Goal: Information Seeking & Learning: Learn about a topic

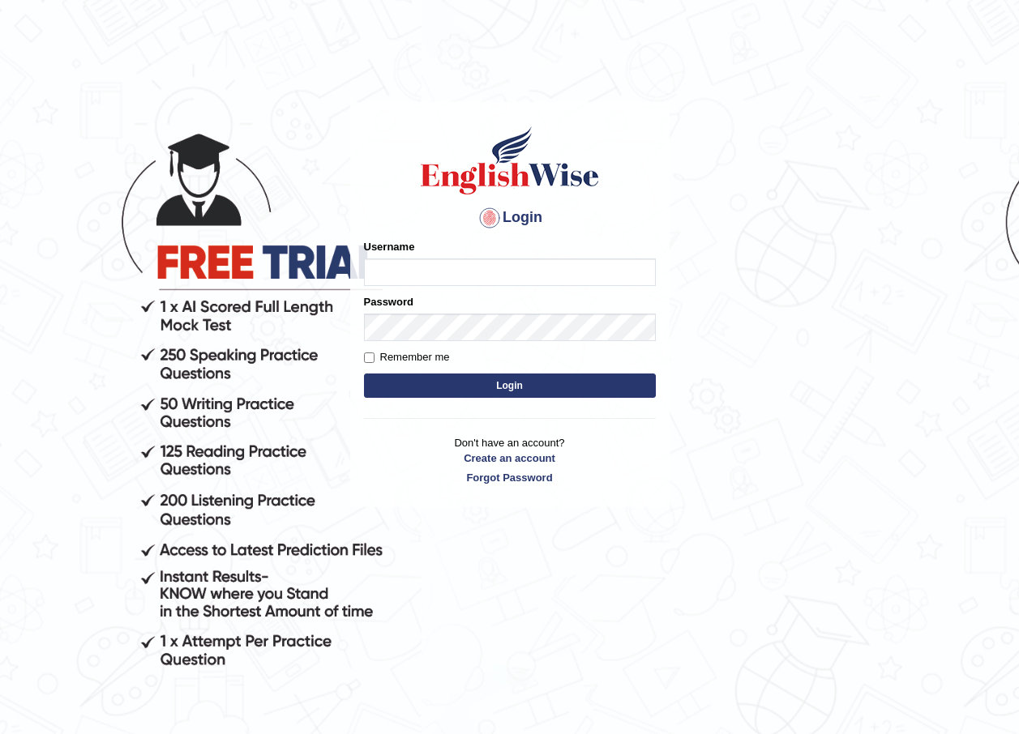
click at [407, 273] on input "Username" at bounding box center [510, 272] width 292 height 28
type input "Nafisa"
click at [373, 307] on label "Password" at bounding box center [388, 301] width 49 height 15
click at [536, 380] on button "Login" at bounding box center [510, 386] width 292 height 24
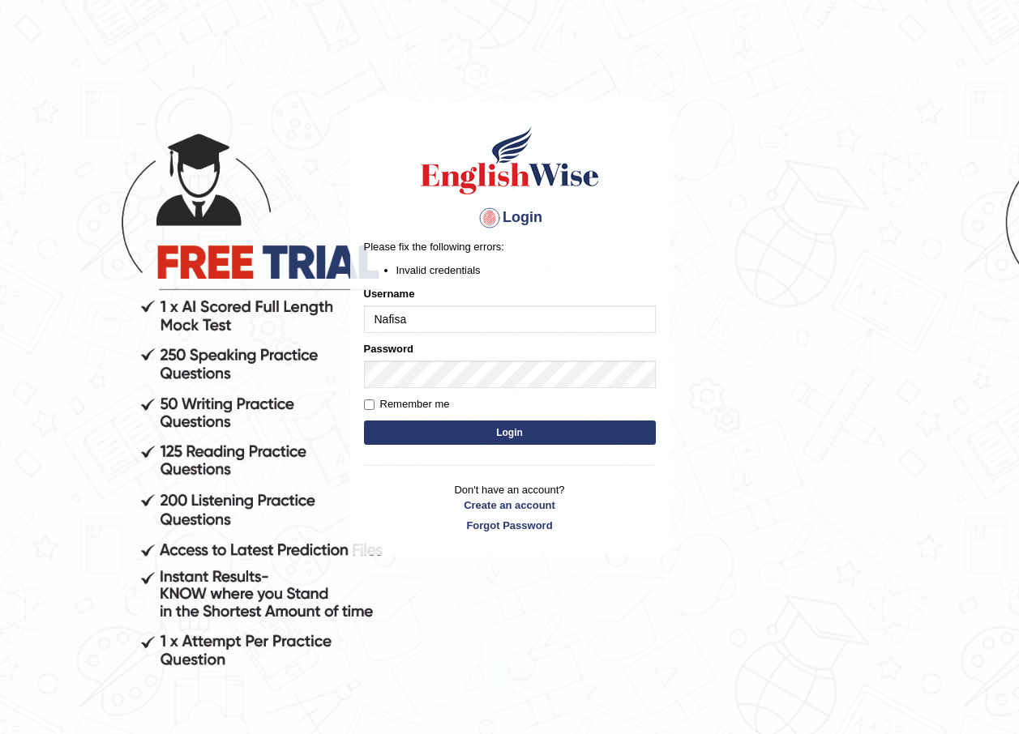
click at [511, 434] on button "Login" at bounding box center [510, 433] width 292 height 24
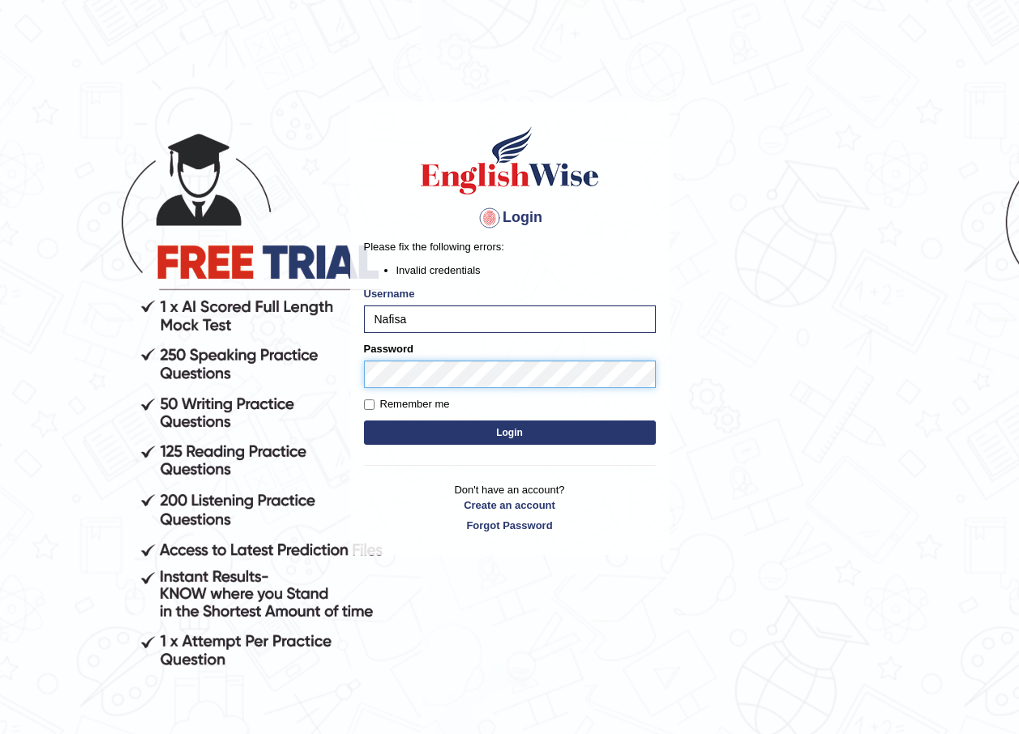
click at [364, 421] on button "Login" at bounding box center [510, 433] width 292 height 24
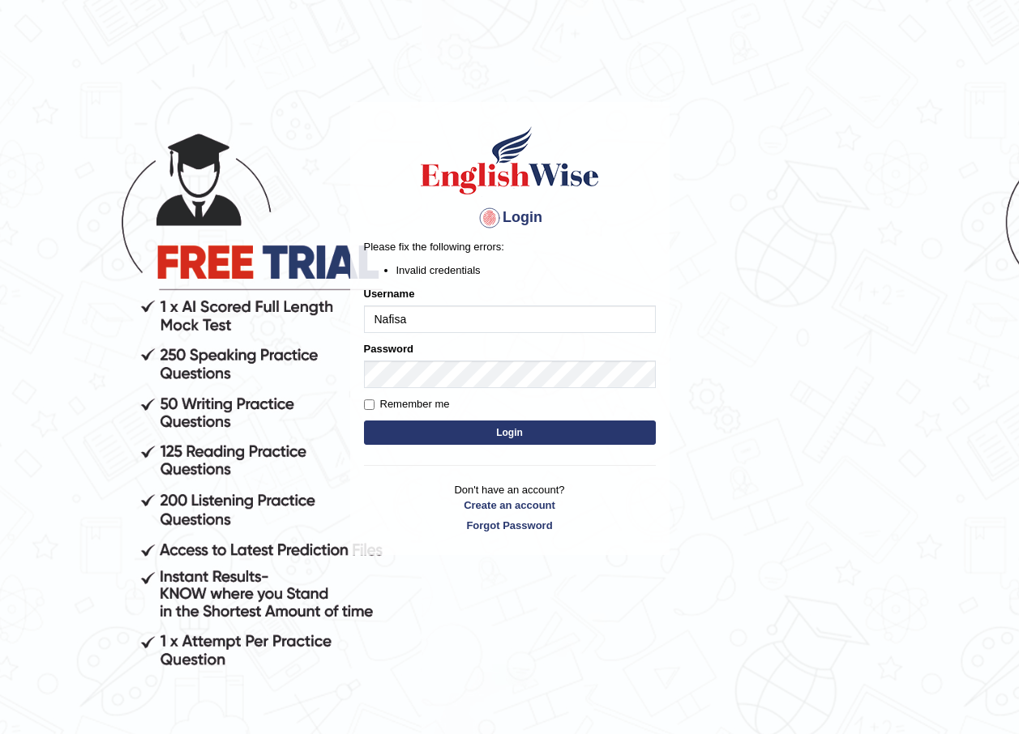
click at [514, 432] on button "Login" at bounding box center [510, 433] width 292 height 24
click at [520, 437] on button "Login" at bounding box center [510, 433] width 292 height 24
click at [497, 440] on button "Login" at bounding box center [510, 433] width 292 height 24
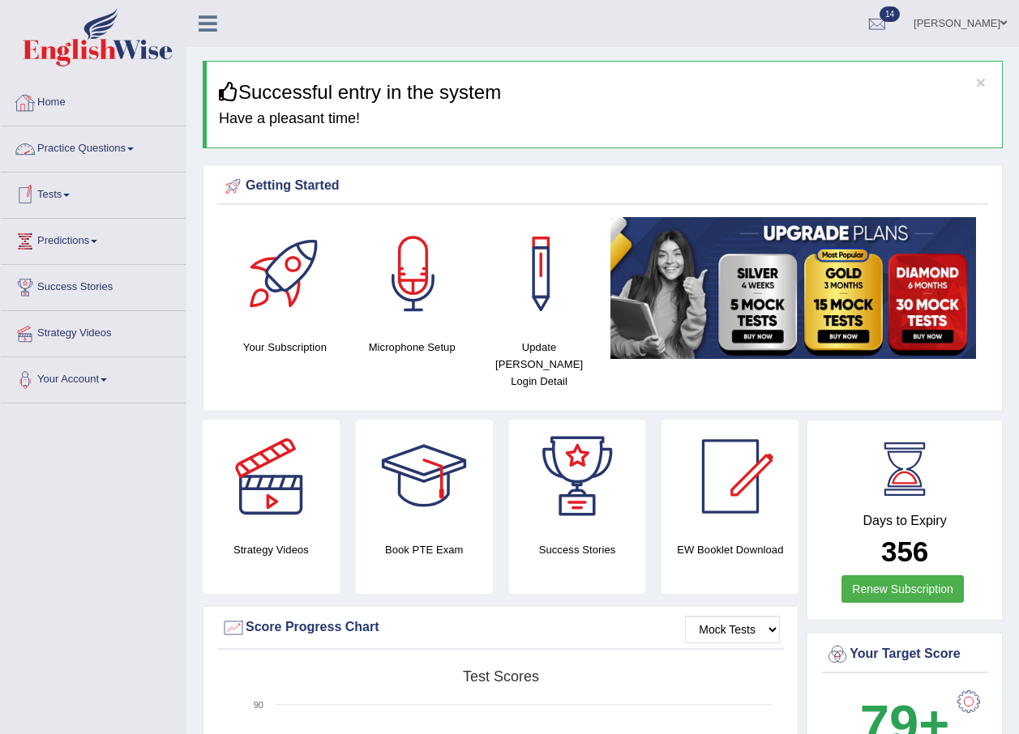
click at [135, 151] on link "Practice Questions" at bounding box center [93, 146] width 185 height 41
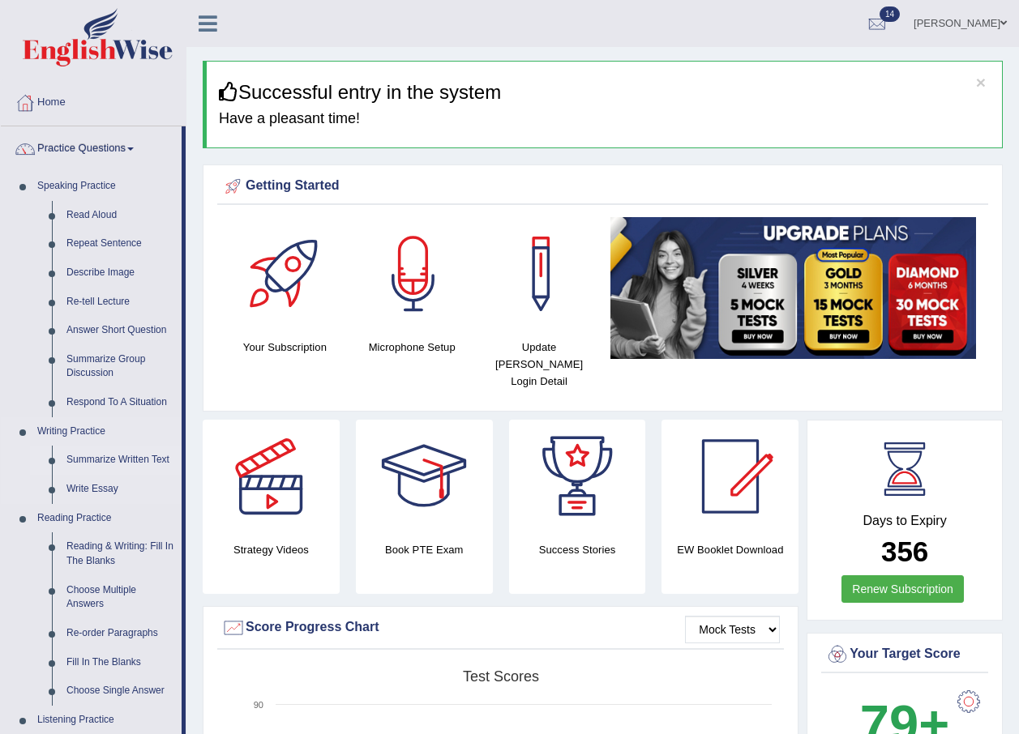
click at [109, 457] on link "Summarize Written Text" at bounding box center [120, 460] width 122 height 29
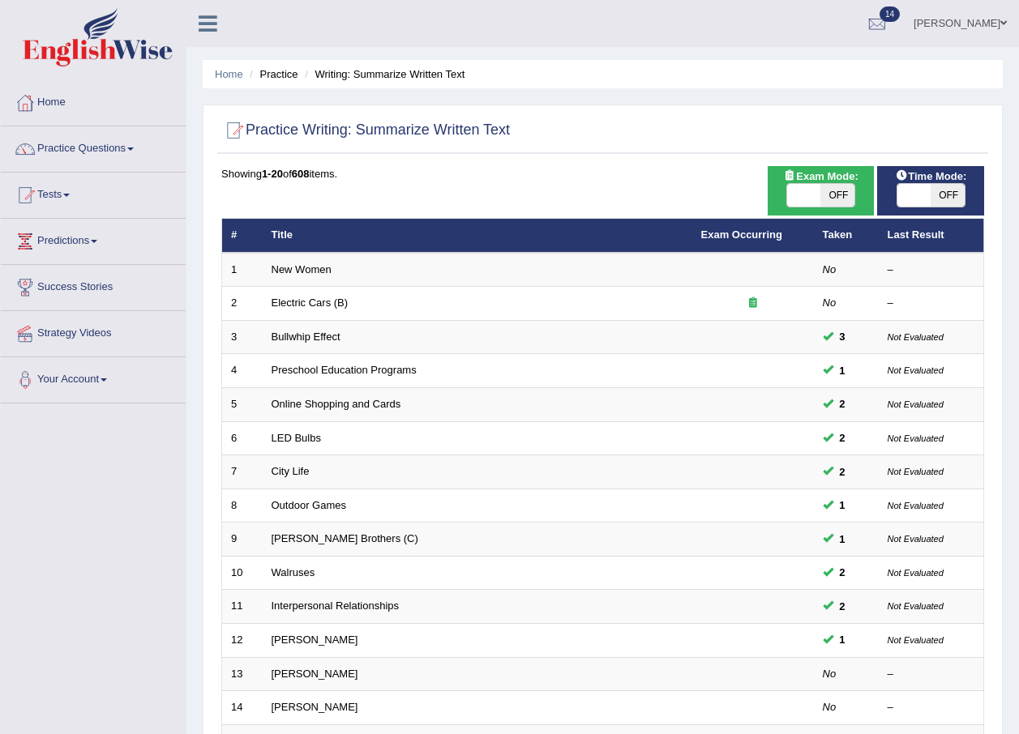
click at [944, 190] on span "OFF" at bounding box center [947, 195] width 34 height 23
checkbox input "true"
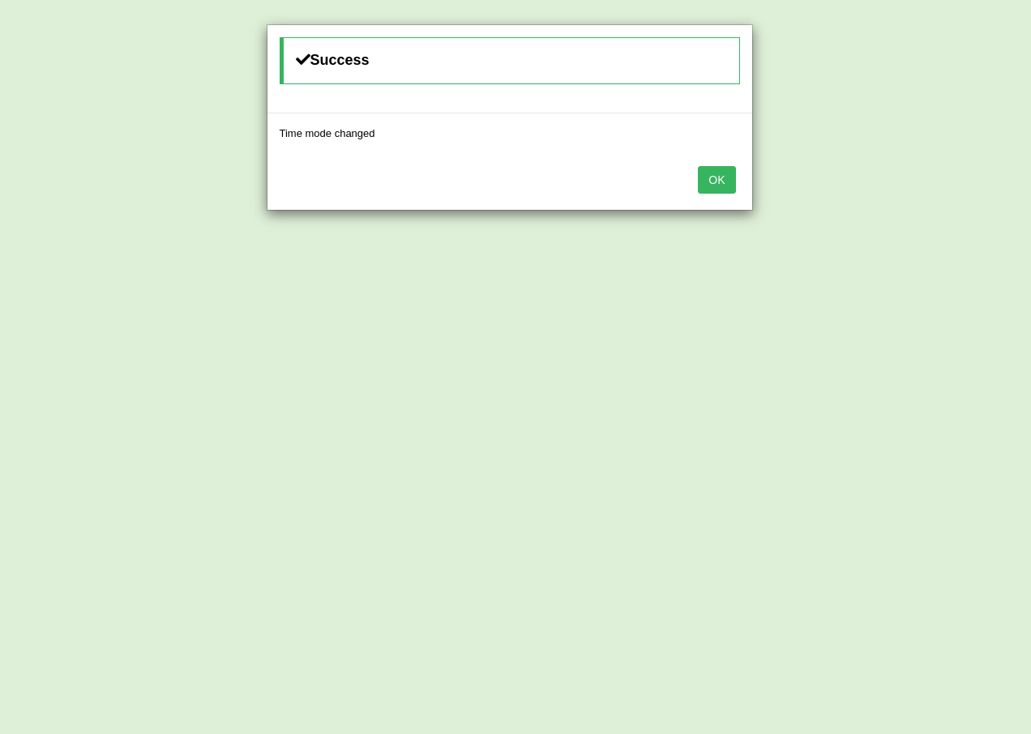
click at [703, 182] on button "OK" at bounding box center [716, 180] width 37 height 28
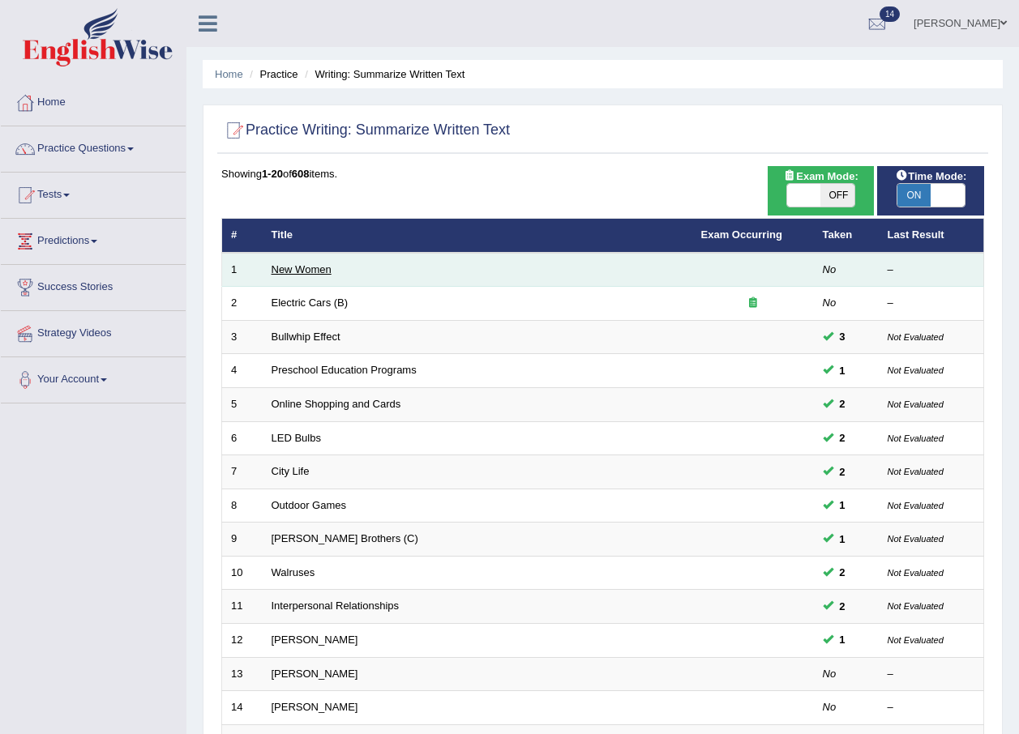
click at [305, 264] on link "New Women" at bounding box center [301, 269] width 60 height 12
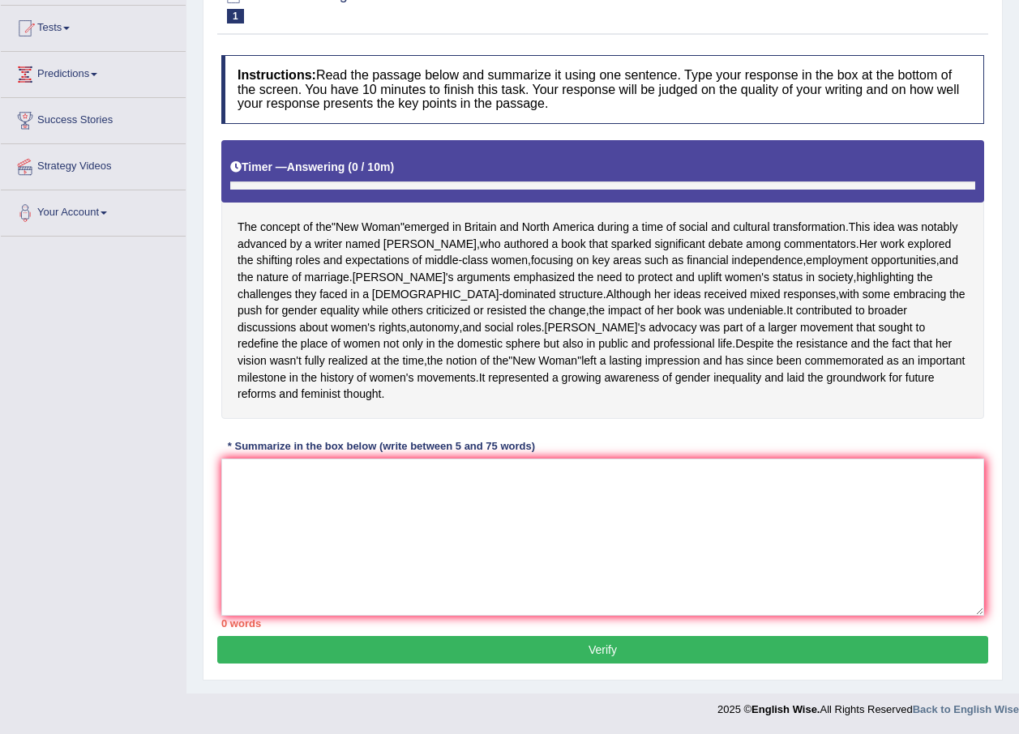
scroll to position [200, 0]
click at [271, 465] on textarea at bounding box center [602, 537] width 762 height 157
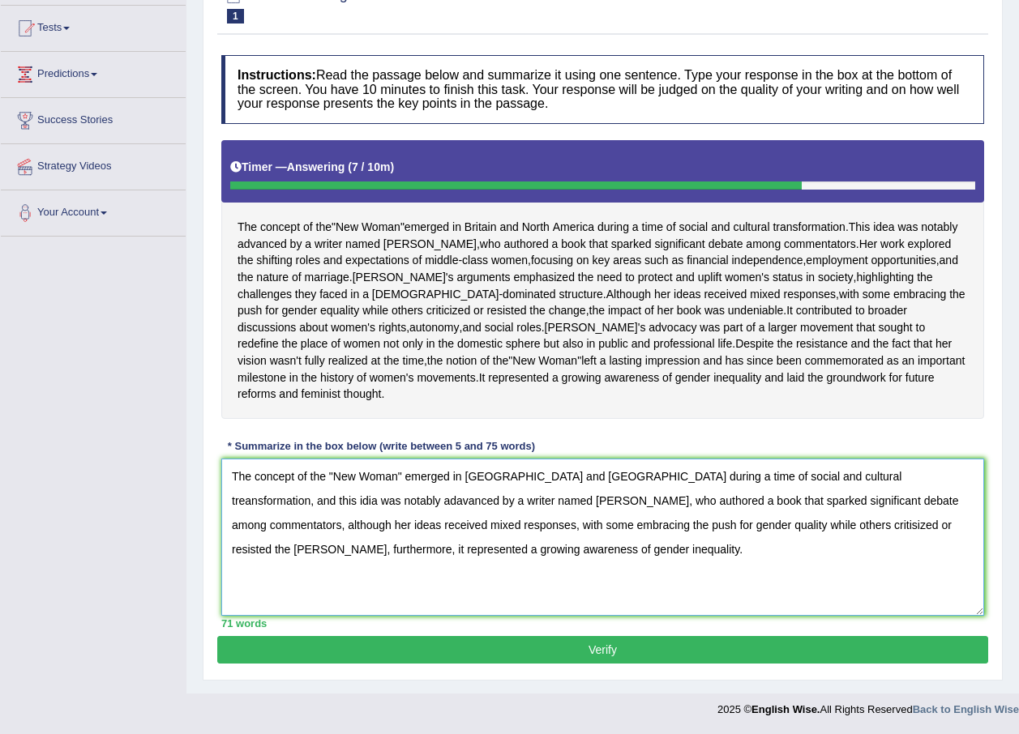
type textarea "The concept of the "New Woman" emerged in [GEOGRAPHIC_DATA] and [GEOGRAPHIC_DAT…"
click at [600, 656] on button "Verify" at bounding box center [602, 650] width 771 height 28
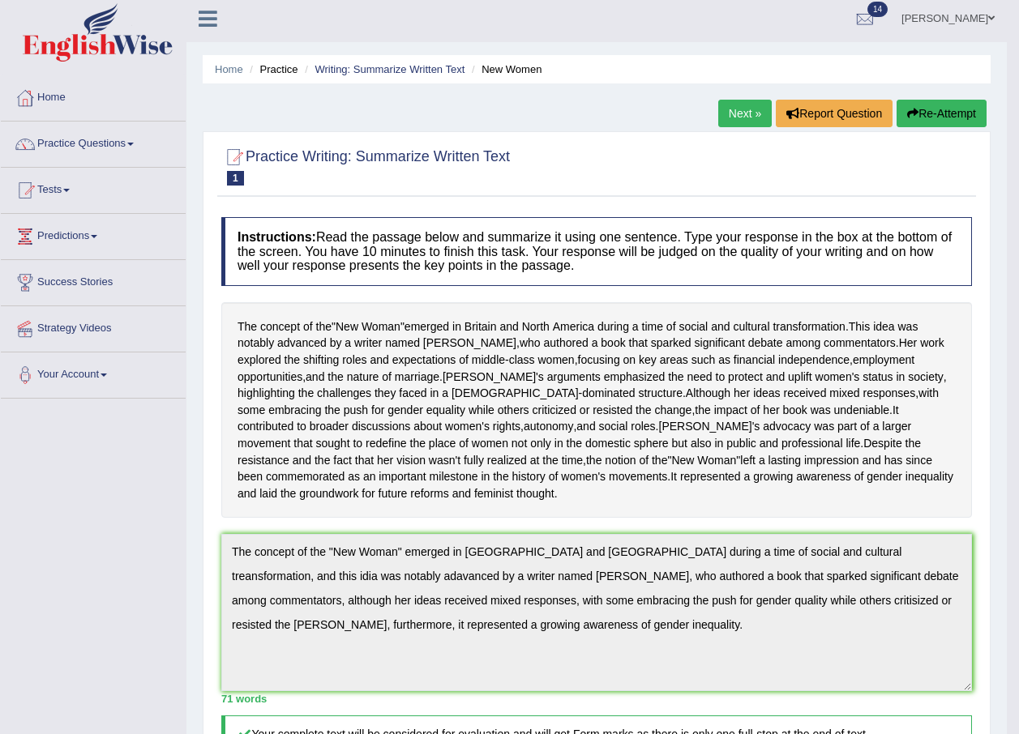
scroll to position [0, 0]
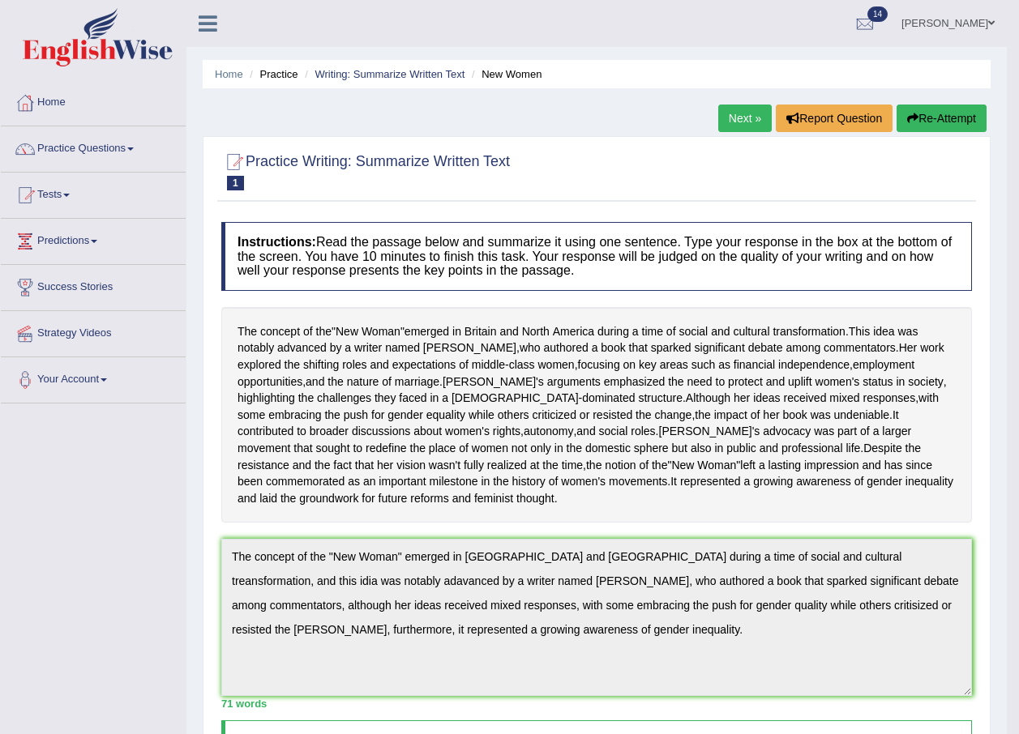
click at [926, 111] on button "Re-Attempt" at bounding box center [941, 119] width 90 height 28
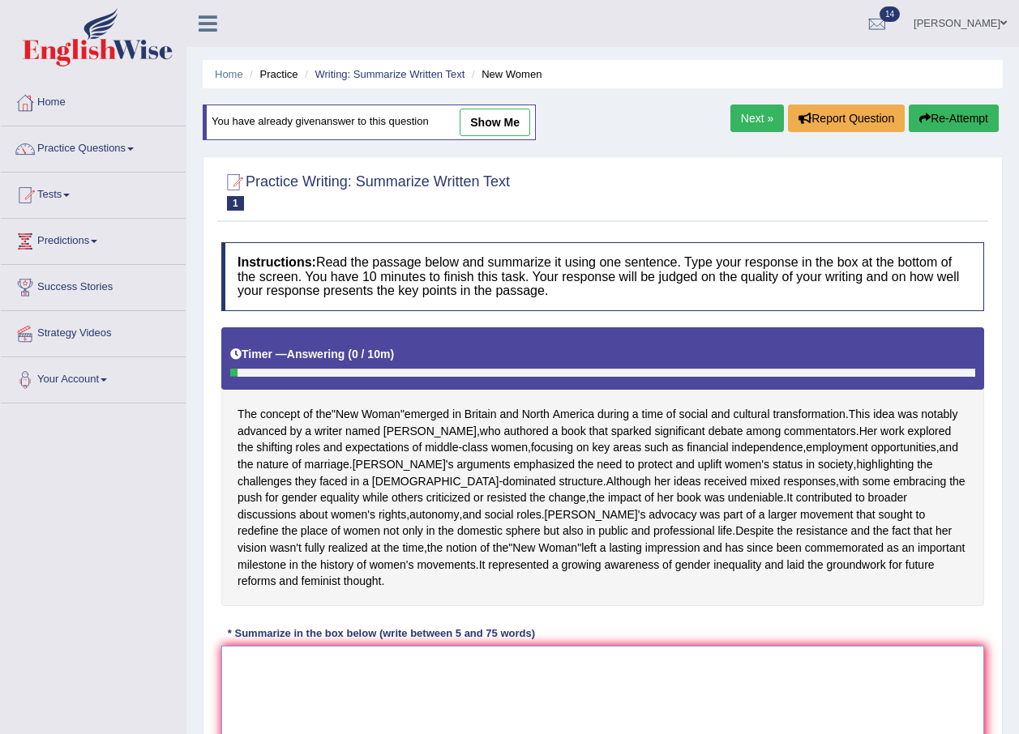
click at [258, 690] on textarea at bounding box center [602, 724] width 762 height 157
paste textarea "The concept of the "New Woman" emerged in Britain and North America during a ti…"
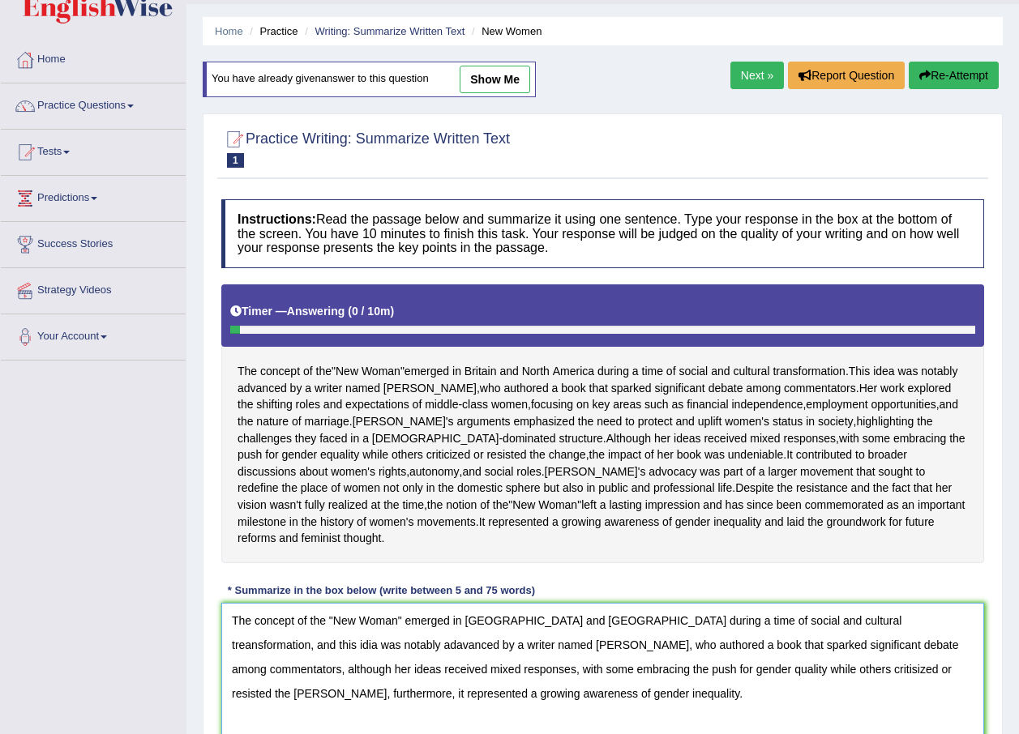
scroll to position [205, 0]
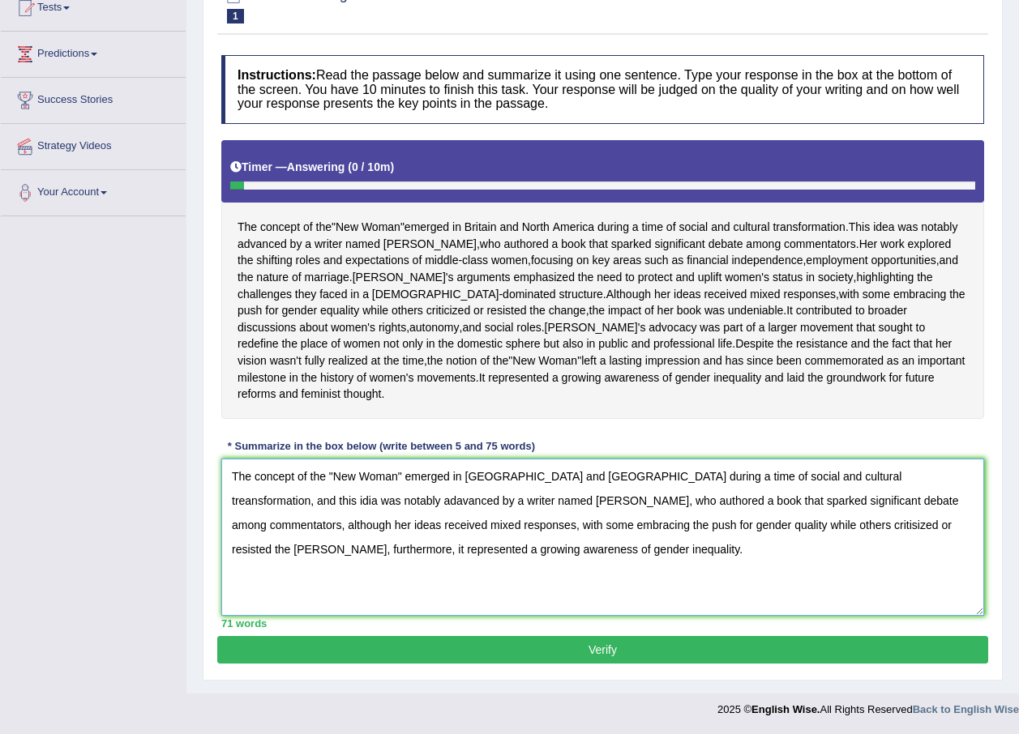
click at [912, 489] on textarea "The concept of the "New Woman" emerged in Britain and North America during a ti…" at bounding box center [602, 537] width 762 height 157
click at [784, 497] on textarea "The concept of the "New Woman" emerged in Britain and North America during a ti…" at bounding box center [602, 537] width 762 height 157
click at [791, 543] on textarea "The concept of the "New Woman" emerged in Britain and North America during a ti…" at bounding box center [602, 537] width 762 height 157
click at [788, 540] on textarea "The concept of the "New Woman" emerged in Britain and North America during a ti…" at bounding box center [602, 537] width 762 height 157
click at [288, 519] on textarea "The concept of the "New Woman" emerged in Britain and North America during a ti…" at bounding box center [602, 537] width 762 height 157
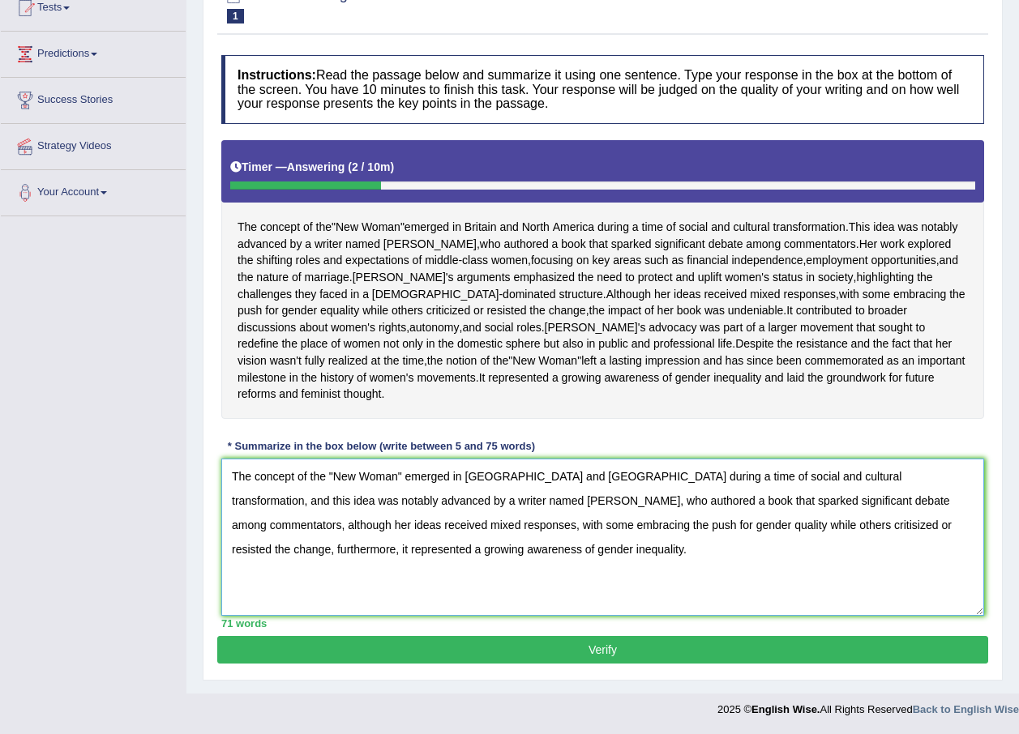
click at [438, 525] on textarea "The concept of the "New Woman" emerged in Britain and North America during a ti…" at bounding box center [602, 537] width 762 height 157
click at [538, 542] on textarea "The concept of the "New Woman" emerged in Britain and North America during a ti…" at bounding box center [602, 537] width 762 height 157
click at [805, 537] on textarea "The concept of the "New Woman" emerged in Britain and North America during a ti…" at bounding box center [602, 537] width 762 height 157
type textarea "The concept of the "New Woman" emerged in Britain and North America during a ti…"
click at [603, 662] on button "Verify" at bounding box center [602, 650] width 771 height 28
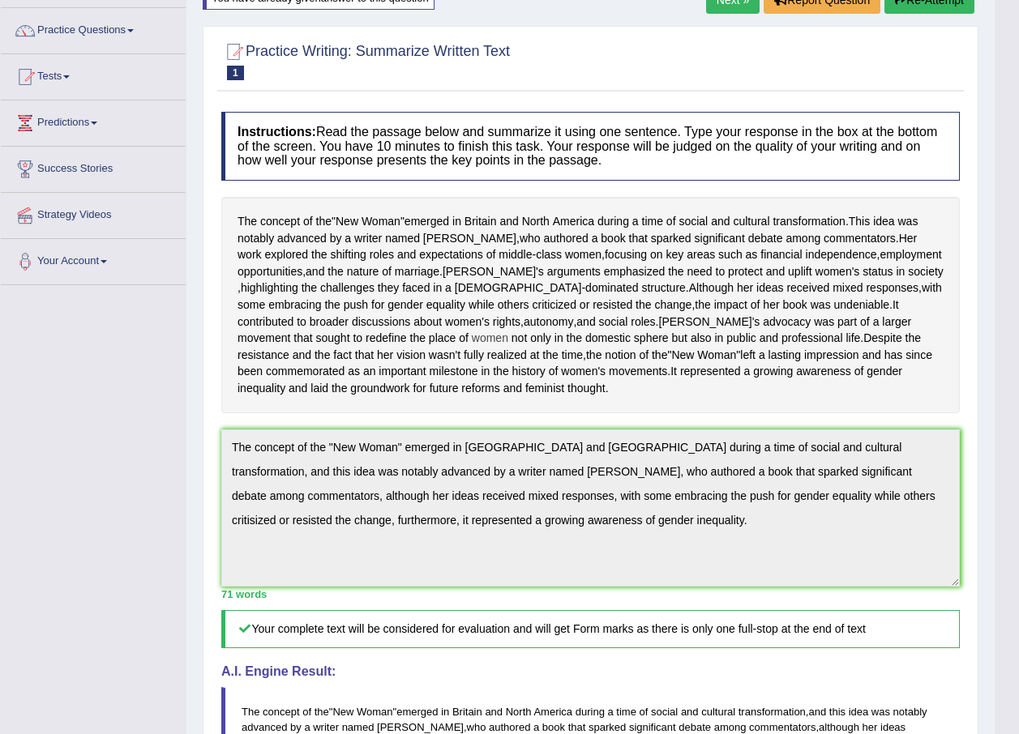
scroll to position [0, 0]
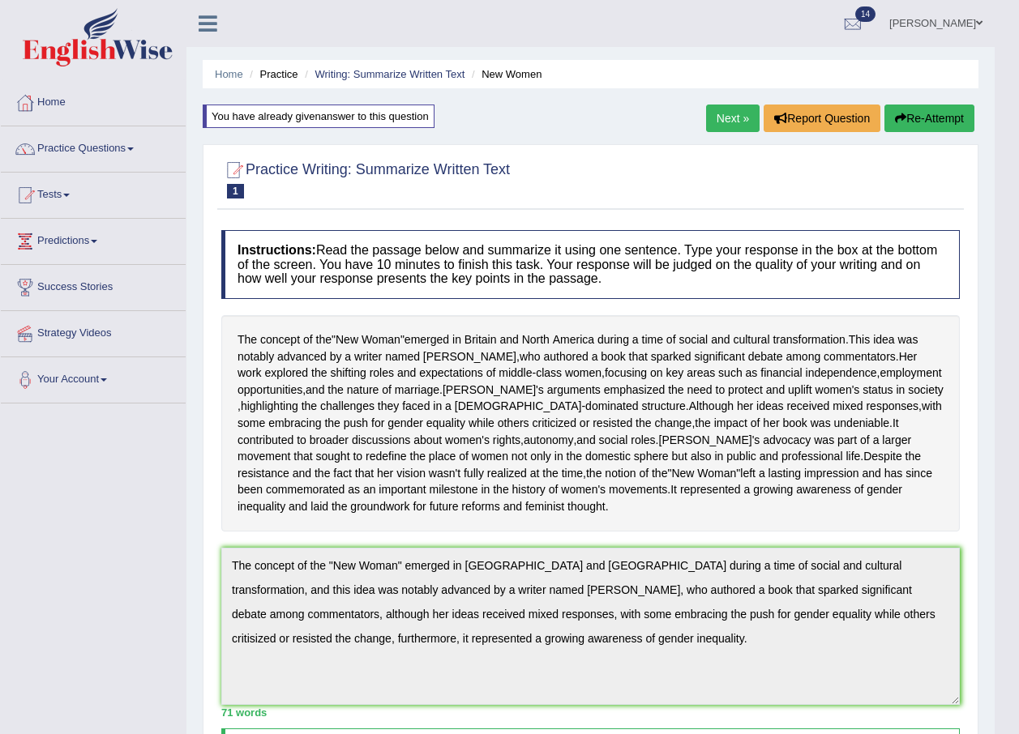
click at [940, 117] on button "Re-Attempt" at bounding box center [929, 119] width 90 height 28
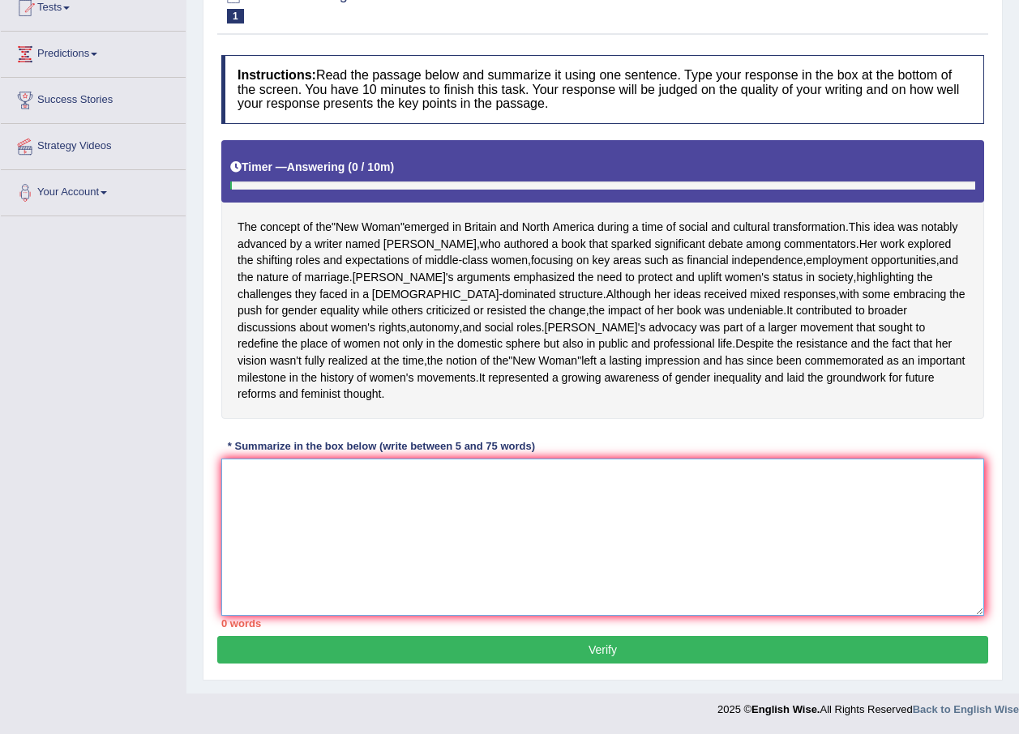
click at [415, 509] on textarea at bounding box center [602, 537] width 762 height 157
paste textarea "The concept of the "New Woman" emerged in [GEOGRAPHIC_DATA] and [GEOGRAPHIC_DAT…"
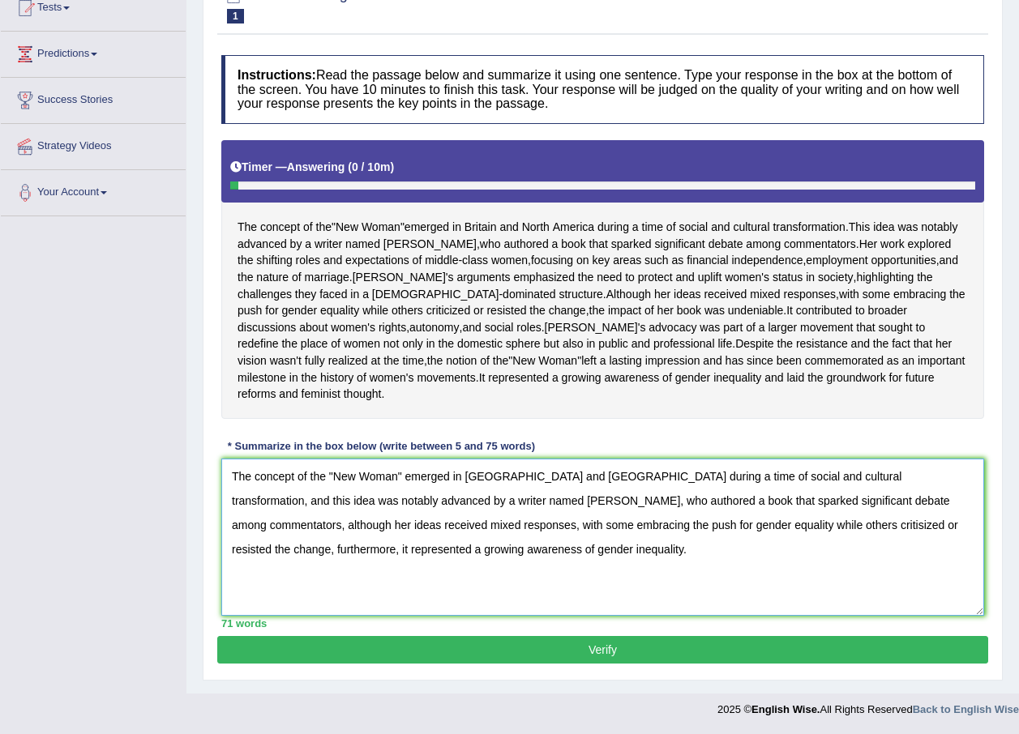
click at [667, 520] on textarea "The concept of the "New Woman" emerged in Britain and North America during a ti…" at bounding box center [602, 537] width 762 height 157
type textarea "The concept of the "New Woman" emerged in Britain and North America during a ti…"
click at [591, 651] on button "Verify" at bounding box center [602, 650] width 771 height 28
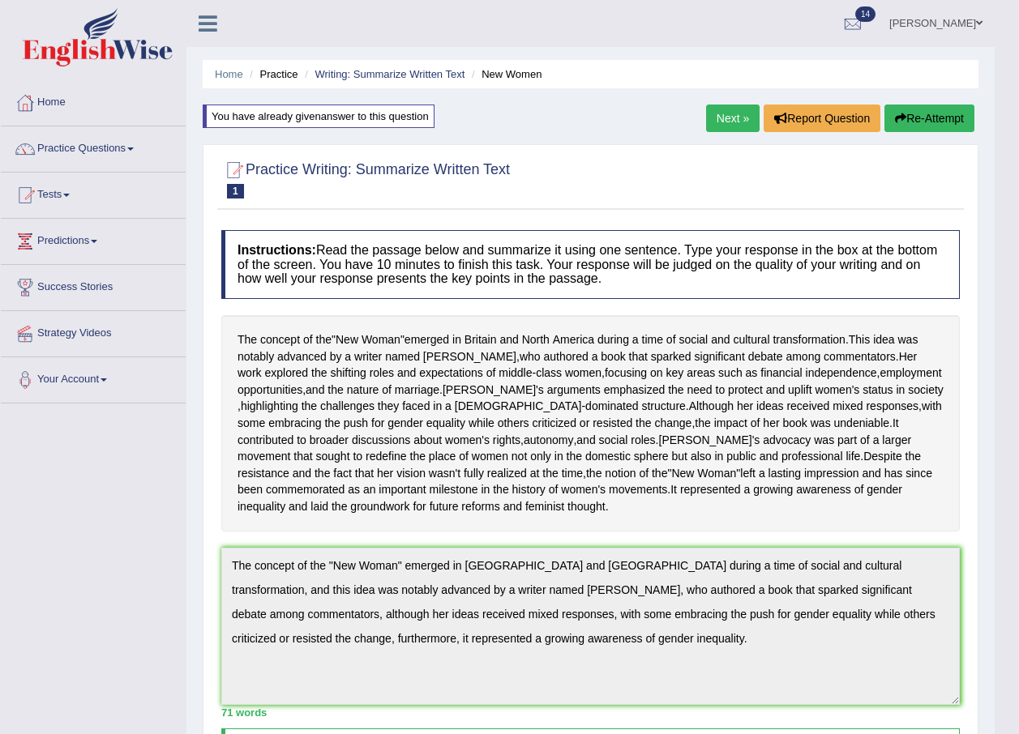
click at [715, 114] on link "Next »" at bounding box center [732, 119] width 53 height 28
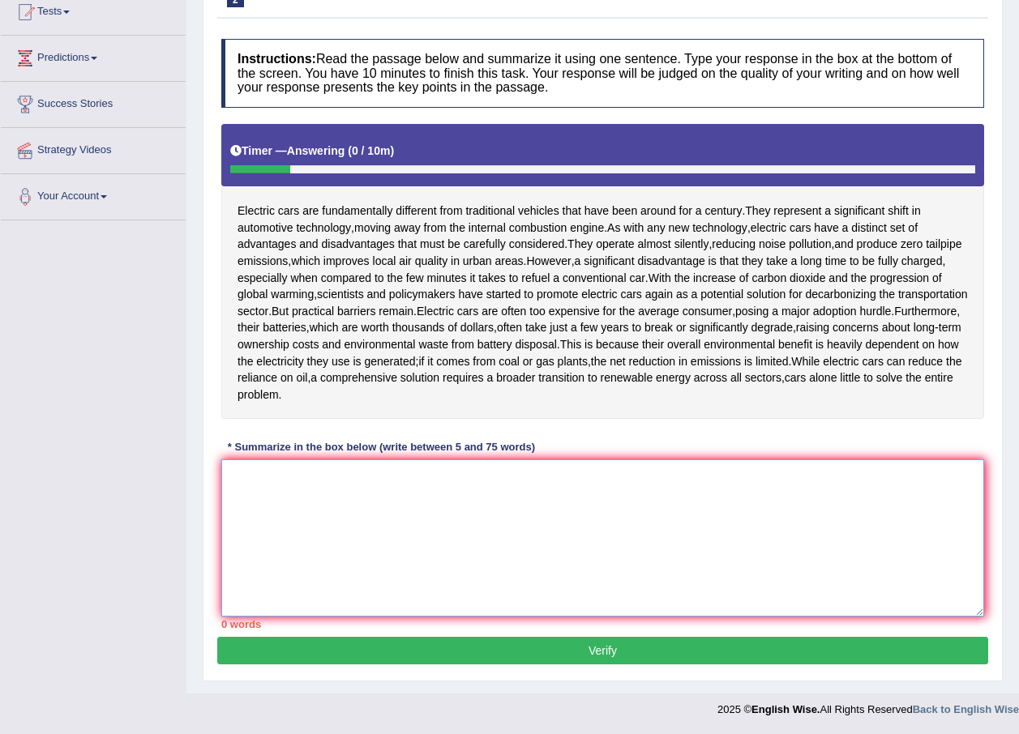
click at [270, 466] on textarea at bounding box center [602, 537] width 762 height 157
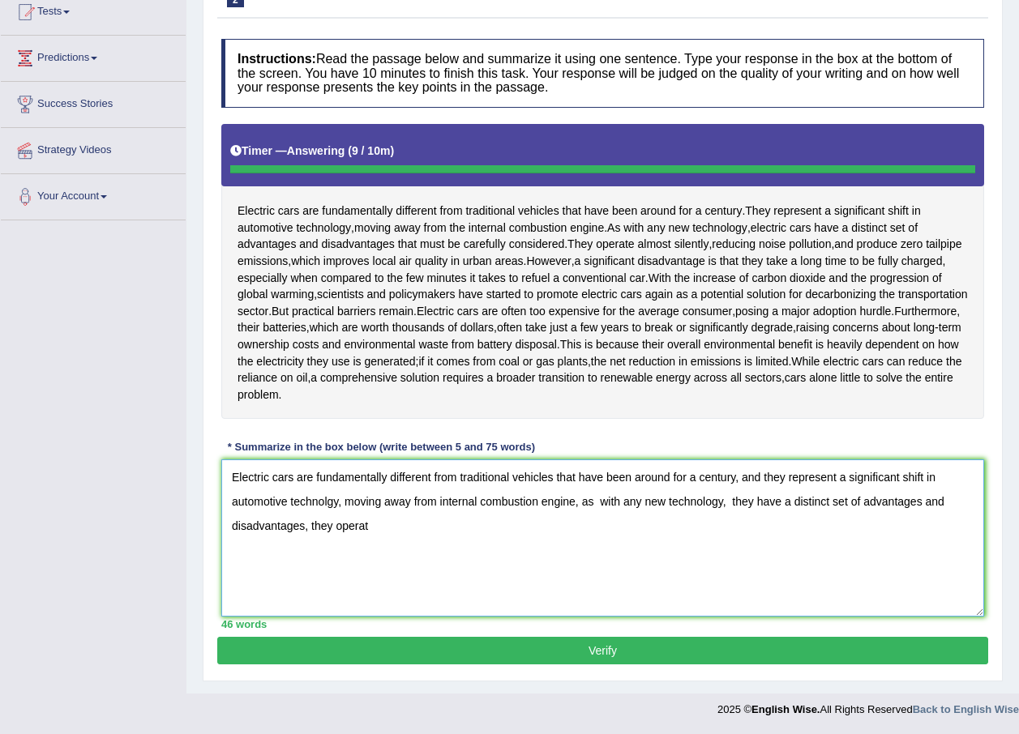
type textarea "Electric cars are fundamentally different from traditional vehicles that have b…"
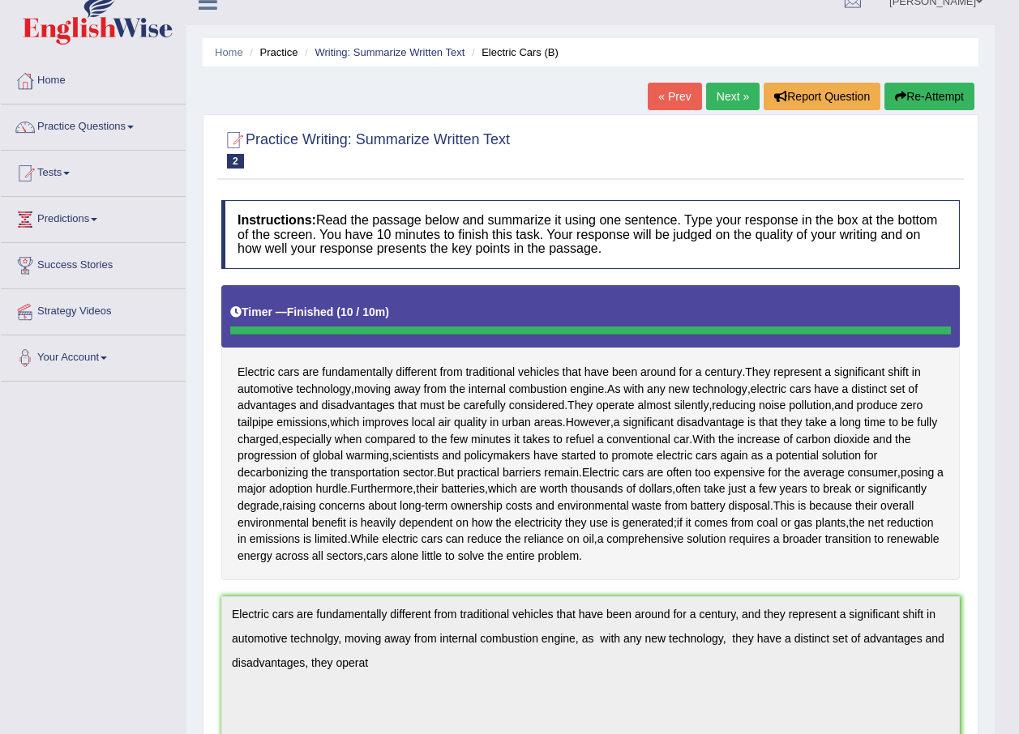
scroll to position [12, 0]
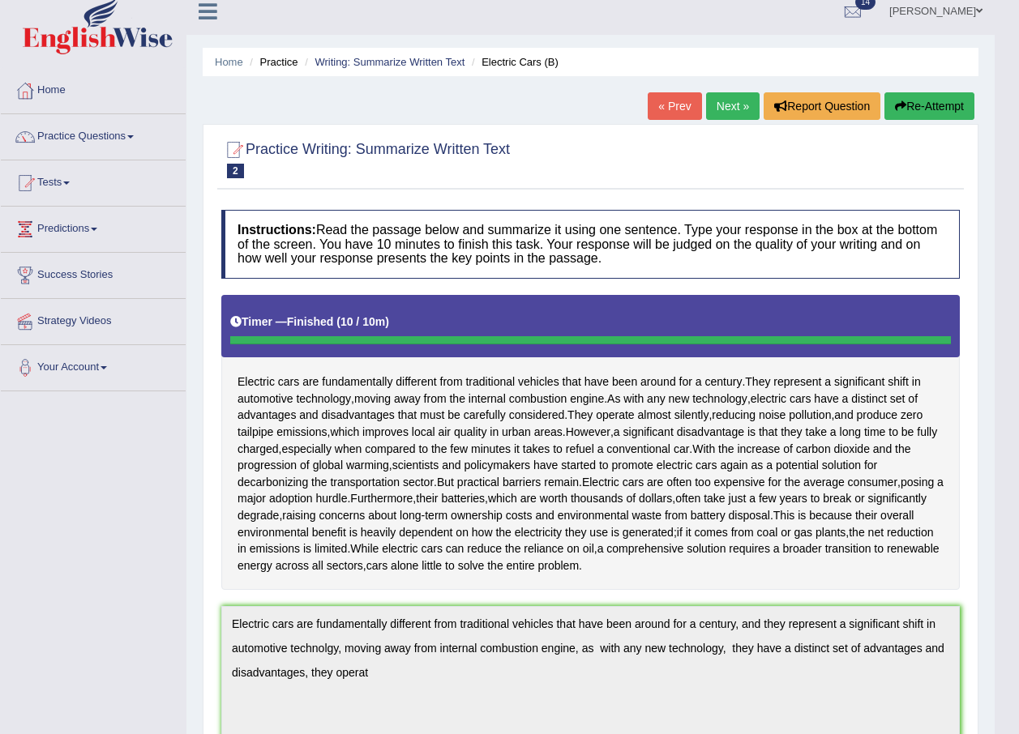
click at [951, 112] on button "Re-Attempt" at bounding box center [929, 106] width 90 height 28
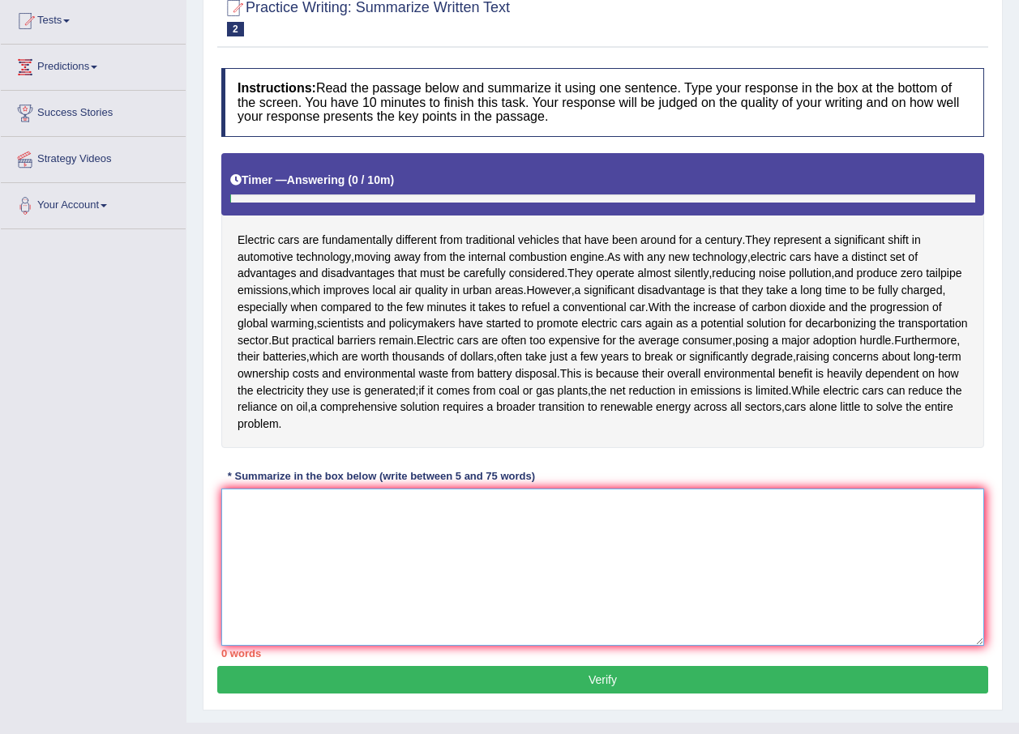
click at [288, 511] on textarea at bounding box center [602, 567] width 762 height 157
paste textarea "Electric cars are fundamentally different from traditional vehicles that have b…"
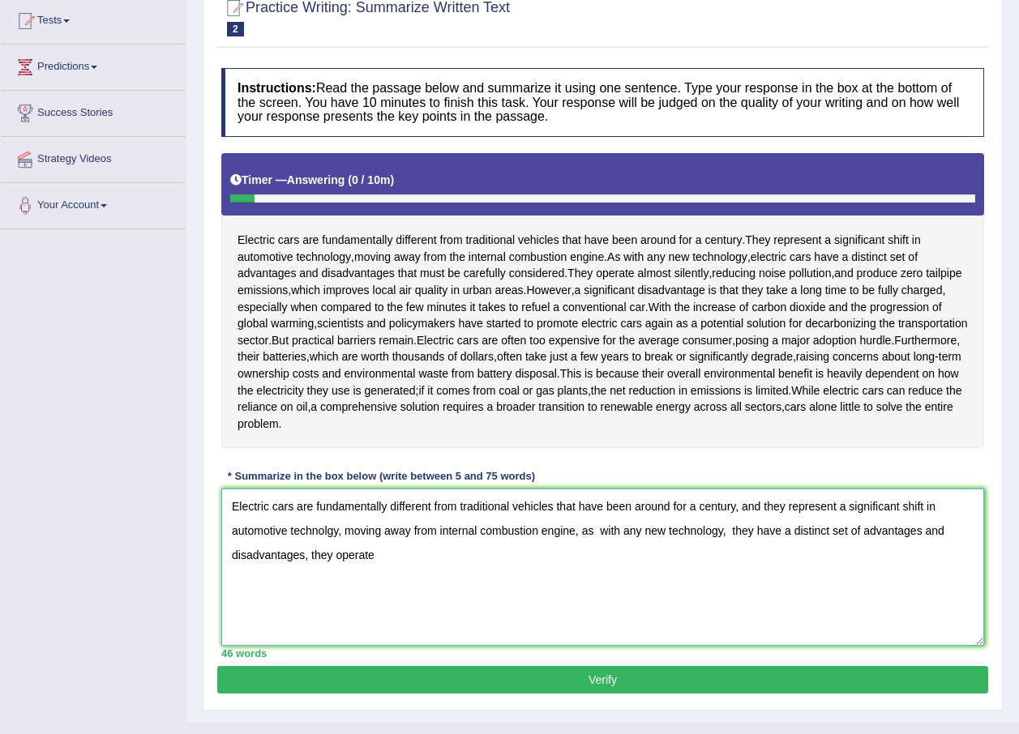
click at [307, 549] on textarea "Electric cars are fundamentally different from traditional vehicles that have b…" at bounding box center [602, 567] width 762 height 157
click at [302, 559] on textarea "Electric cars are fundamentally different from traditional vehicles that have b…" at bounding box center [602, 567] width 762 height 157
click at [305, 559] on textarea "Electric cars are fundamentally different from traditional vehicles that have b…" at bounding box center [602, 567] width 762 height 157
drag, startPoint x: 518, startPoint y: 557, endPoint x: 435, endPoint y: 557, distance: 82.6
click at [435, 557] on textarea "Electric cars are fundamentally different from traditional vehicles that have b…" at bounding box center [602, 567] width 762 height 157
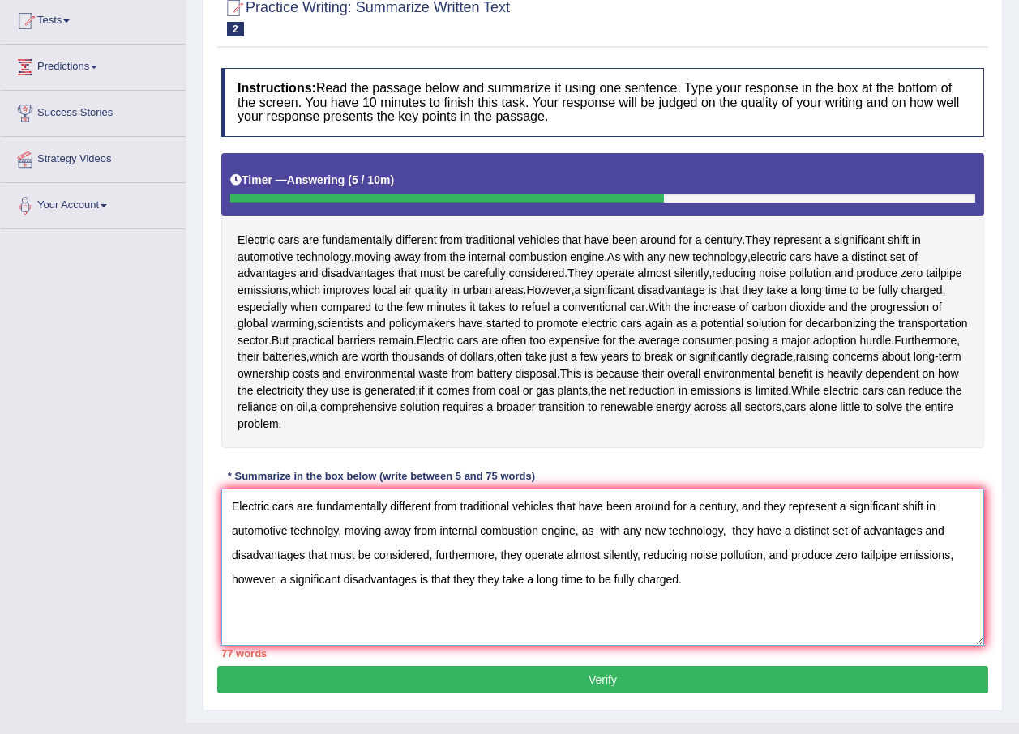
click at [310, 562] on textarea "Electric cars are fundamentally different from traditional vehicles that have b…" at bounding box center [602, 567] width 762 height 157
drag, startPoint x: 429, startPoint y: 549, endPoint x: 308, endPoint y: 548, distance: 121.5
click at [308, 548] on textarea "Electric cars are fundamentally different from traditional vehicles that have b…" at bounding box center [602, 567] width 762 height 157
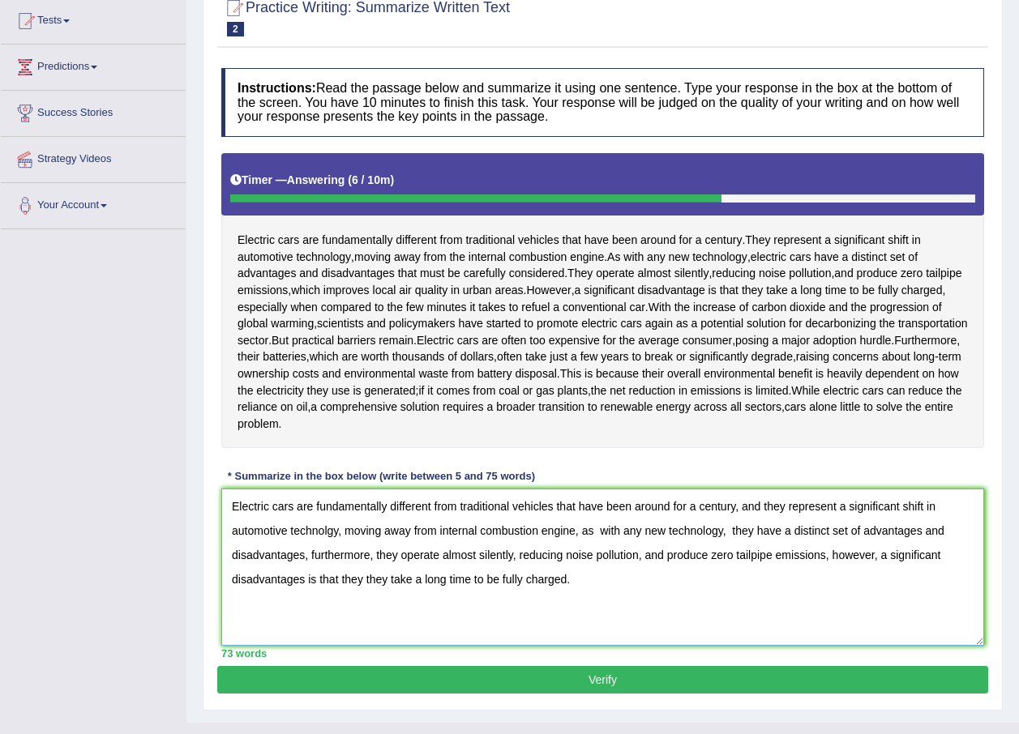
type textarea "Electric cars are fundamentally different from traditional vehicles that have b…"
click at [596, 681] on button "Verify" at bounding box center [602, 680] width 771 height 28
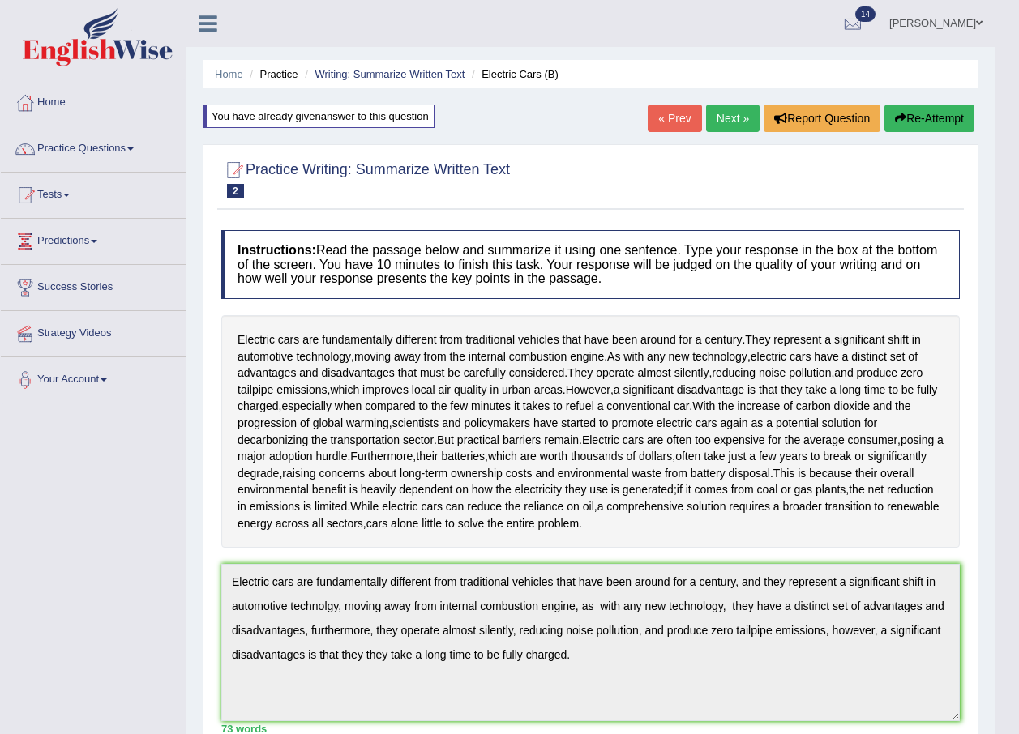
click at [926, 117] on button "Re-Attempt" at bounding box center [929, 119] width 90 height 28
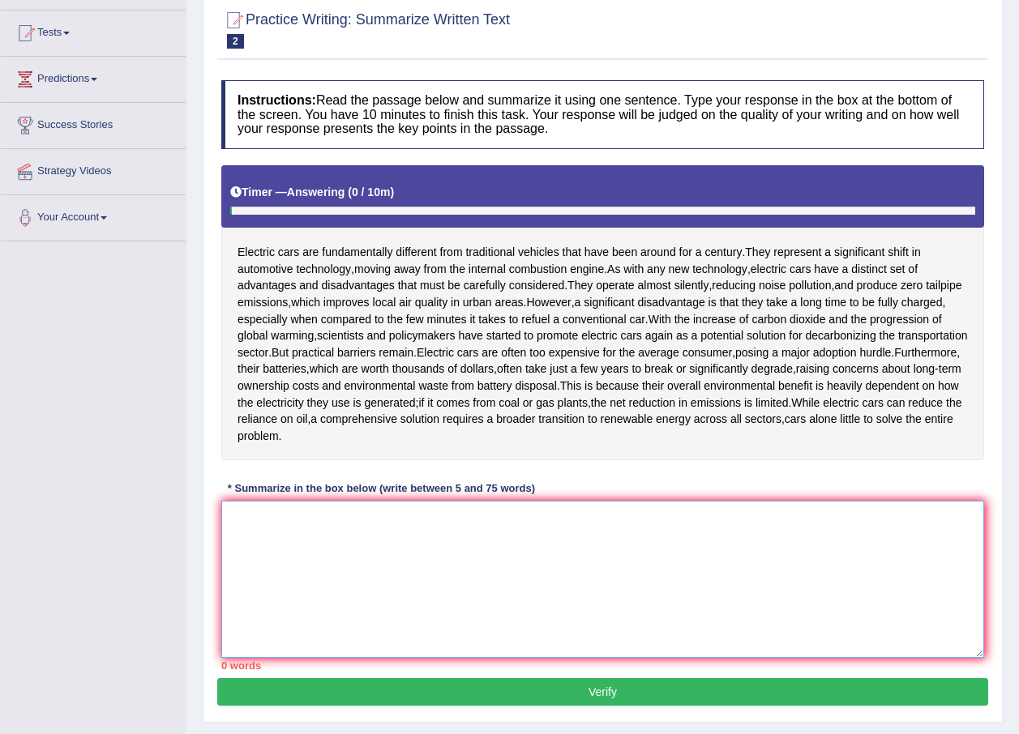
click at [475, 523] on textarea at bounding box center [602, 579] width 762 height 157
paste textarea "Electric cars are fundamentally different from traditional vehicles that have b…"
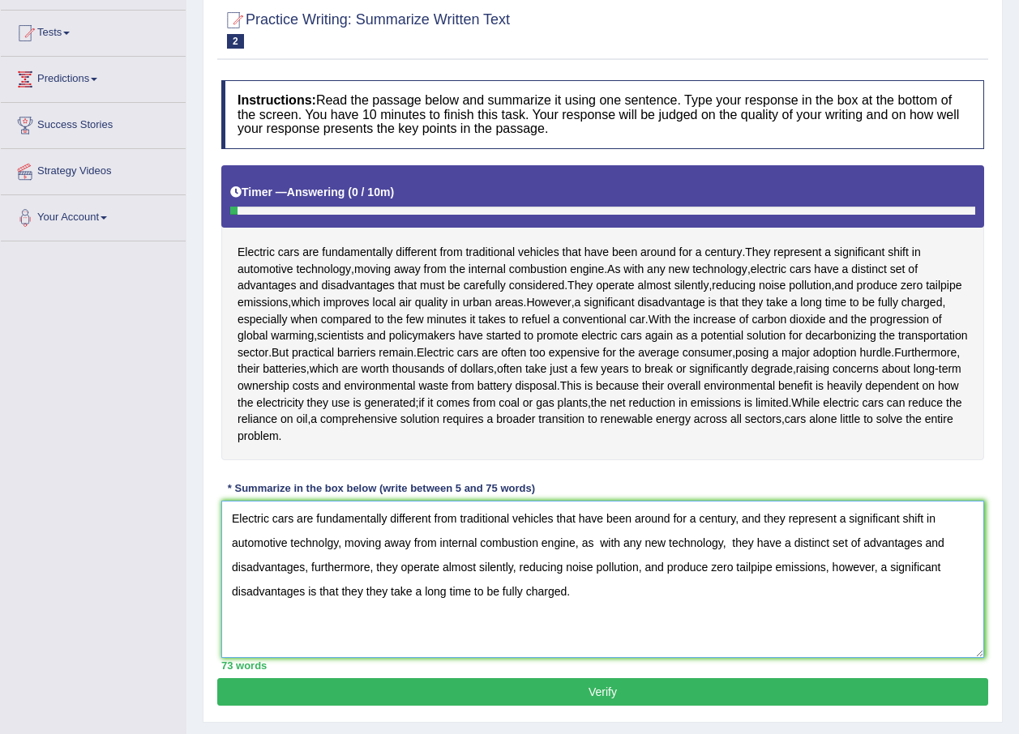
click at [305, 585] on textarea "Electric cars are fundamentally different from traditional vehicles that have b…" at bounding box center [602, 579] width 762 height 157
type textarea "Electric cars are fundamentally different from traditional vehicles that have b…"
click at [600, 687] on button "Verify" at bounding box center [602, 692] width 771 height 28
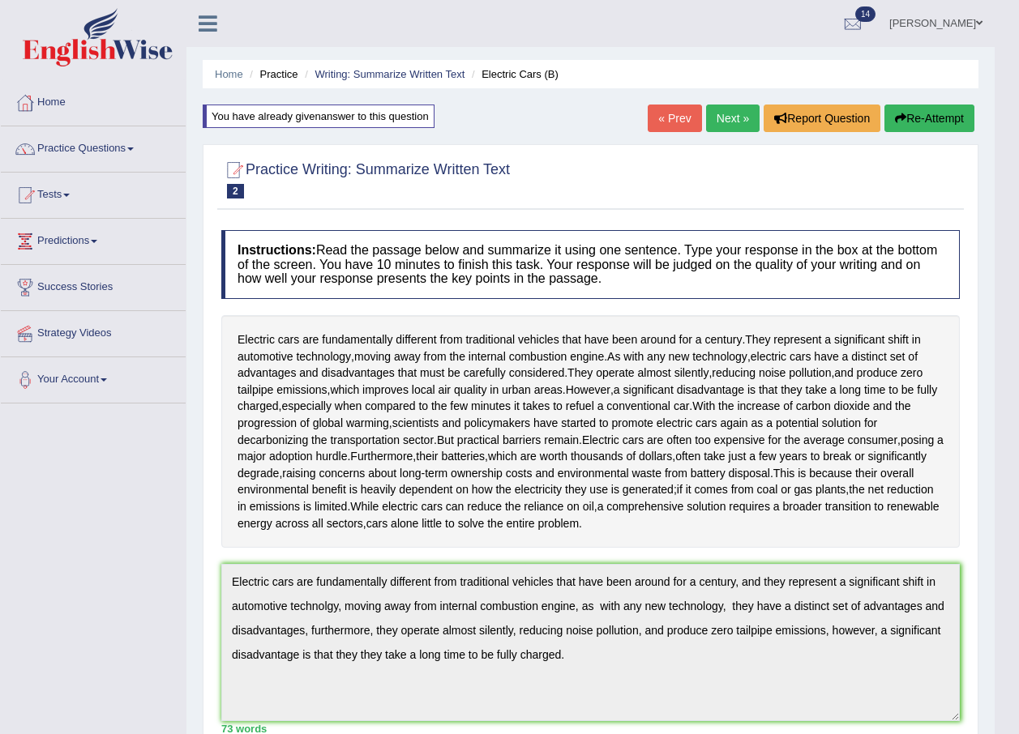
click at [929, 111] on button "Re-Attempt" at bounding box center [929, 119] width 90 height 28
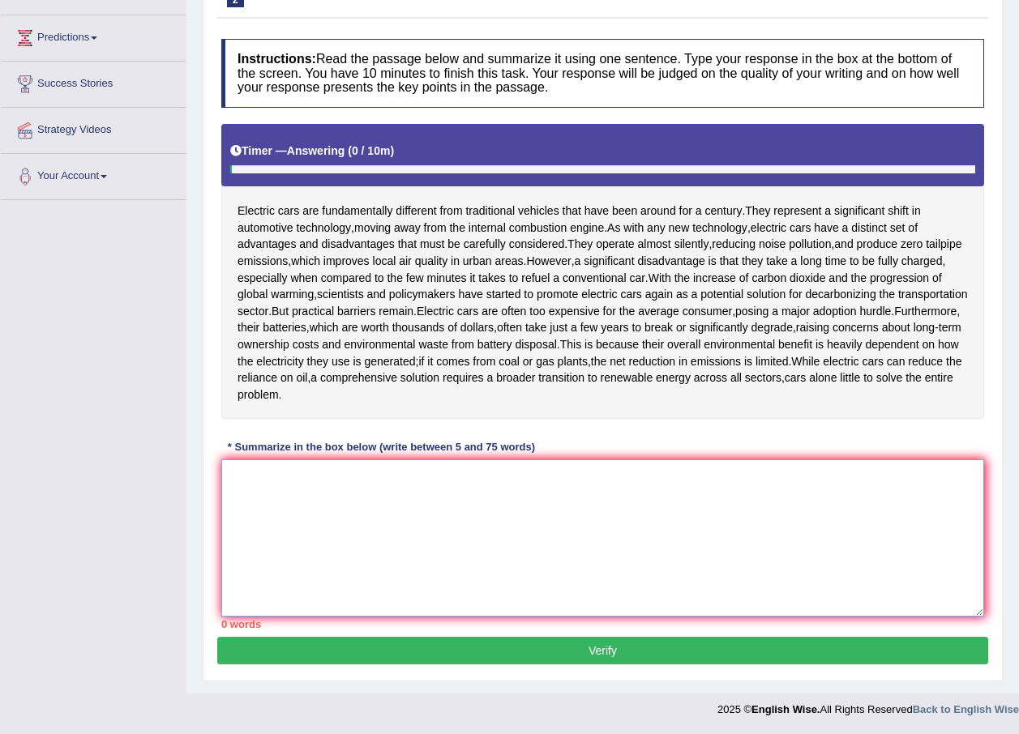
click at [373, 492] on textarea at bounding box center [602, 537] width 762 height 157
paste textarea "Electric cars are fundamentally different from traditional vehicles that have b…"
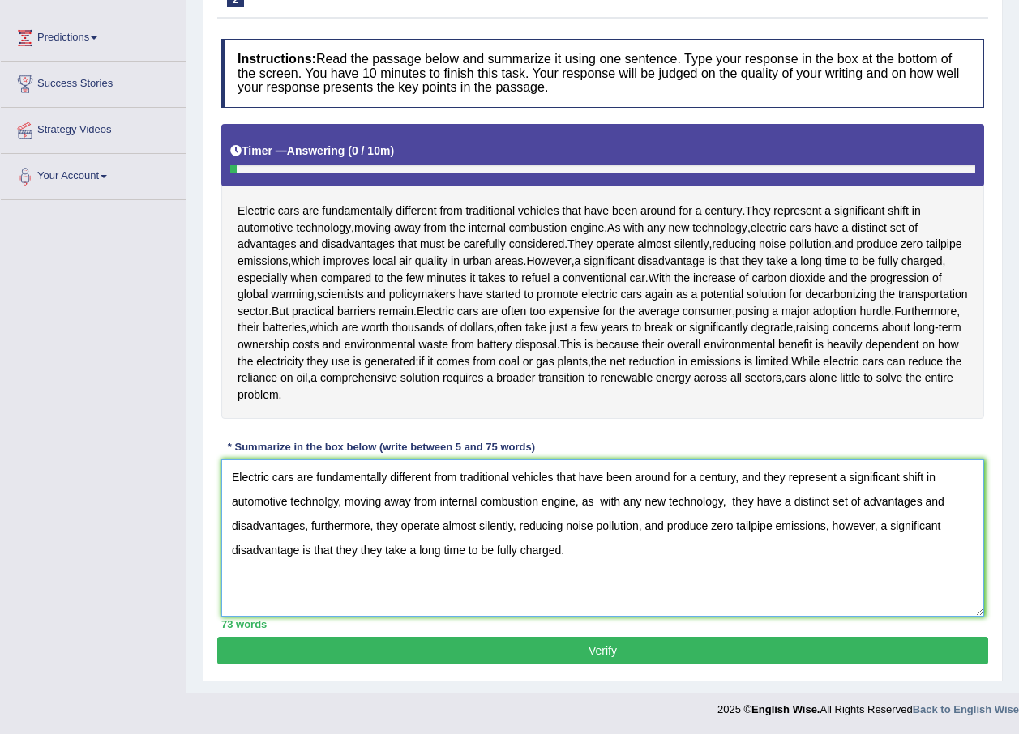
click at [327, 500] on textarea "Electric cars are fundamentally different from traditional vehicles that have b…" at bounding box center [602, 537] width 762 height 157
type textarea "Electric cars are fundamentally different from traditional vehicles that have b…"
click at [594, 647] on button "Verify" at bounding box center [602, 651] width 771 height 28
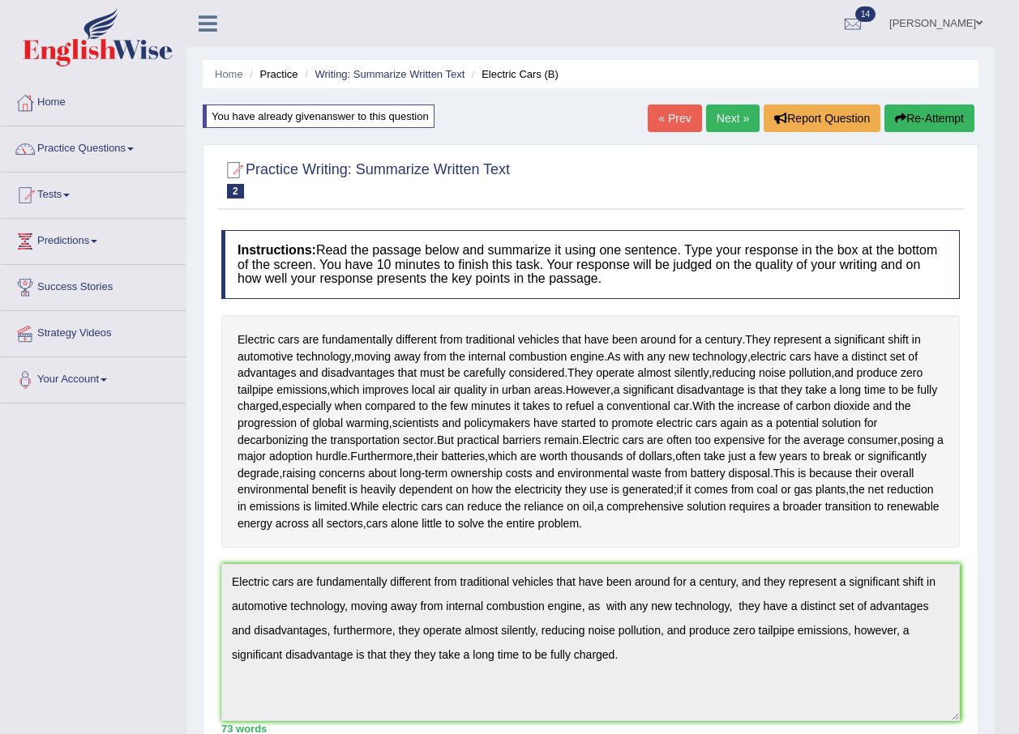
click at [721, 122] on link "Next »" at bounding box center [732, 119] width 53 height 28
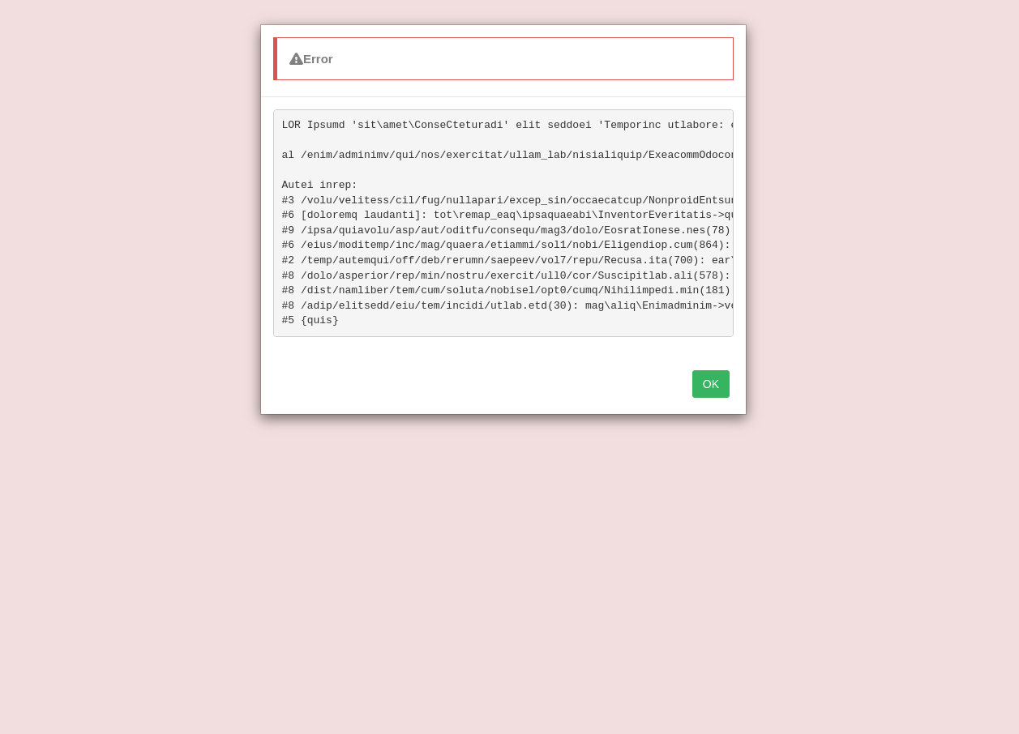
click at [706, 398] on button "OK" at bounding box center [710, 384] width 37 height 28
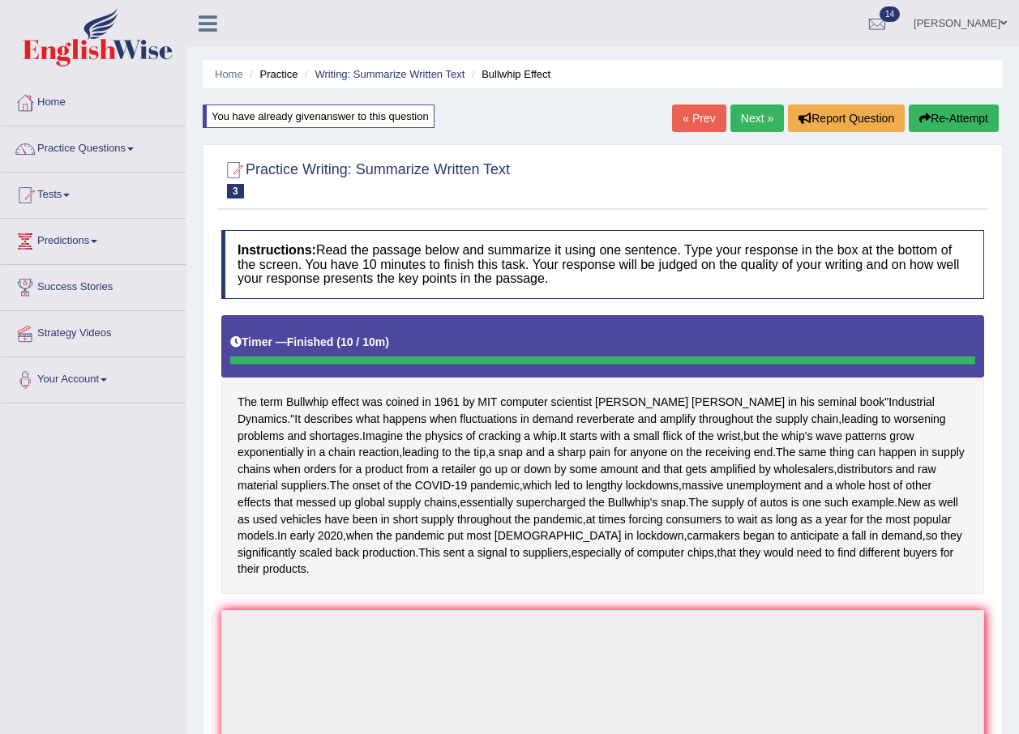
click at [967, 97] on div "Home Practice Writing: Summarize Written Text Bullwhip Effect You have already …" at bounding box center [602, 524] width 832 height 1049
click at [948, 111] on button "Re-Attempt" at bounding box center [953, 119] width 90 height 28
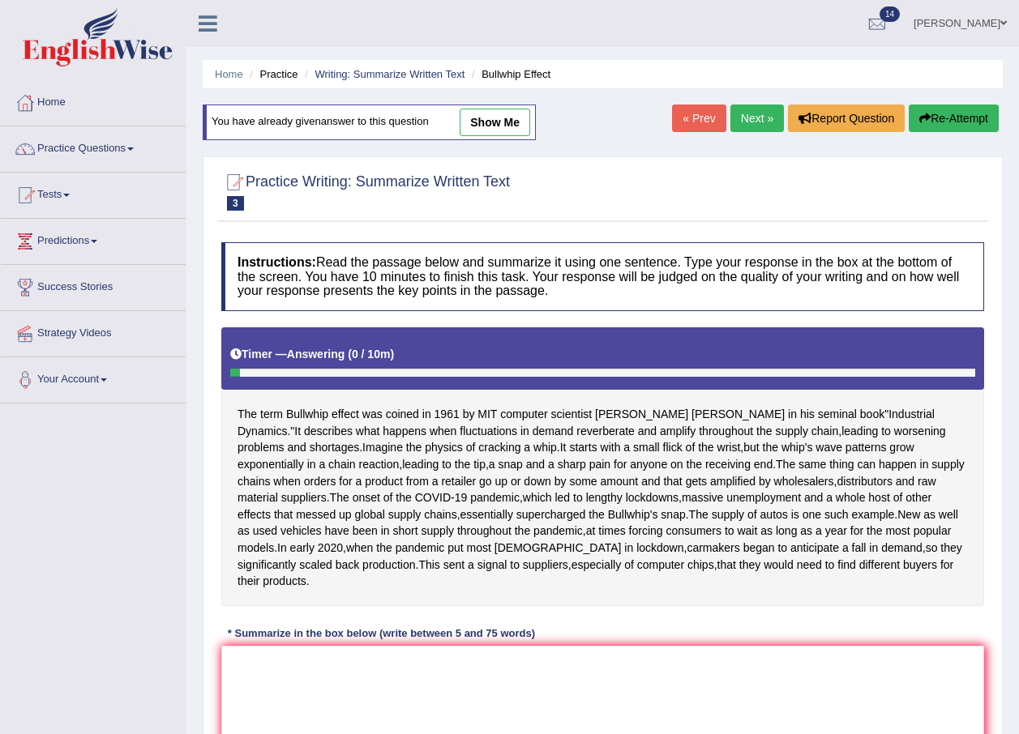
click at [750, 114] on link "Next »" at bounding box center [756, 119] width 53 height 28
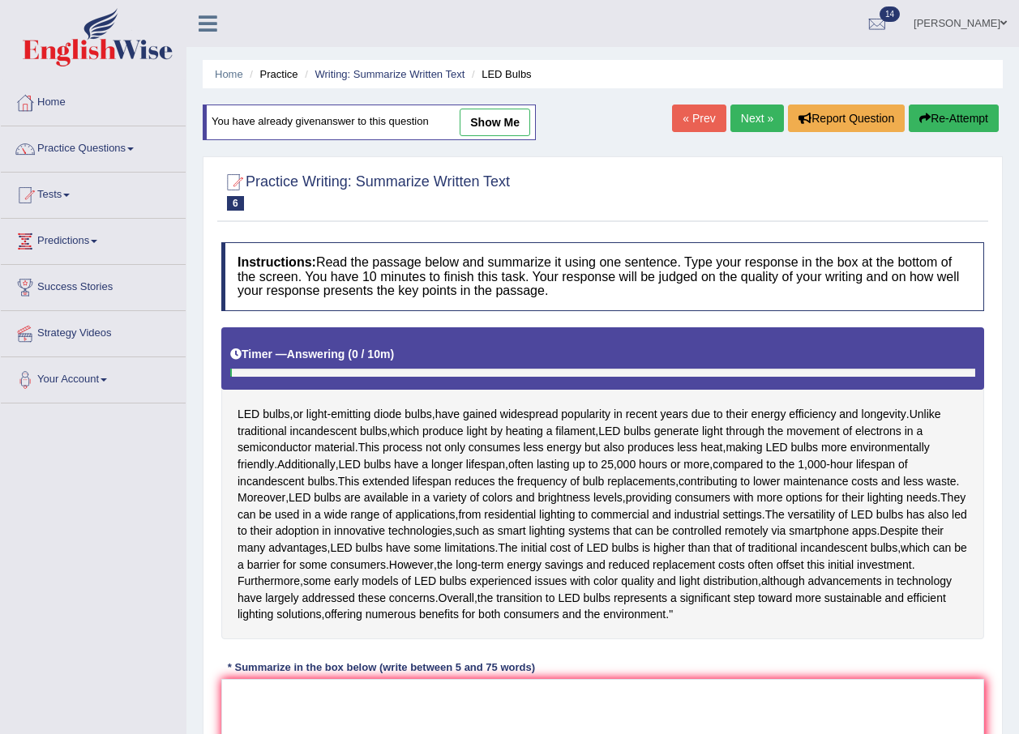
drag, startPoint x: 0, startPoint y: 0, endPoint x: 750, endPoint y: 114, distance: 758.2
click at [750, 114] on link "Next »" at bounding box center [756, 119] width 53 height 28
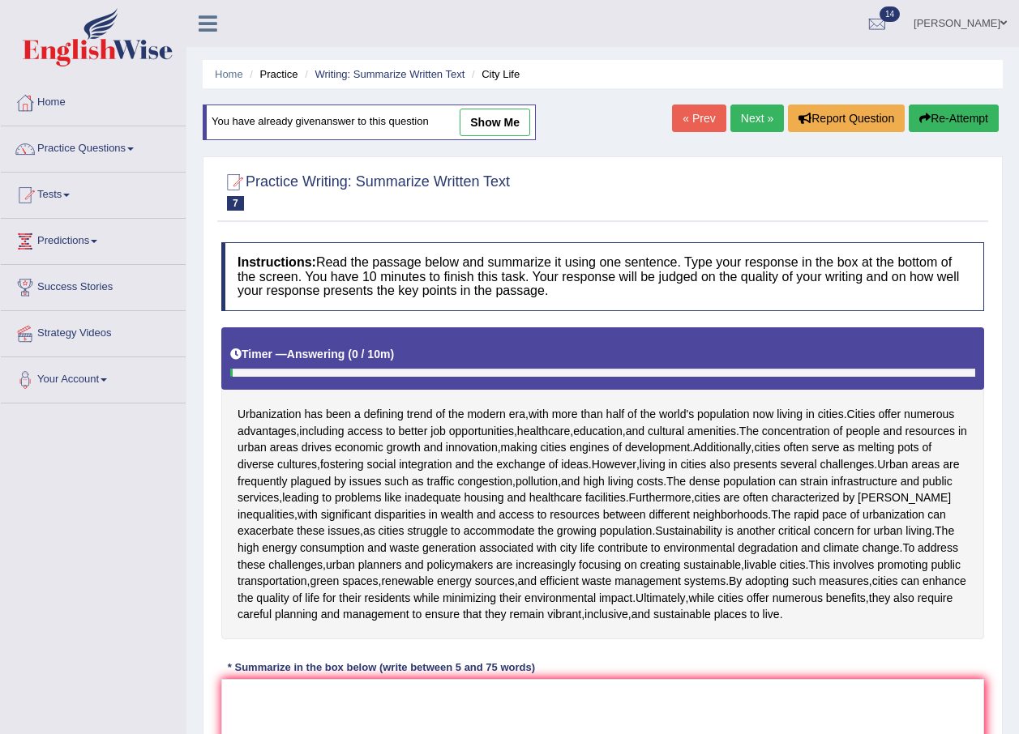
click at [750, 114] on link "Next »" at bounding box center [756, 119] width 53 height 28
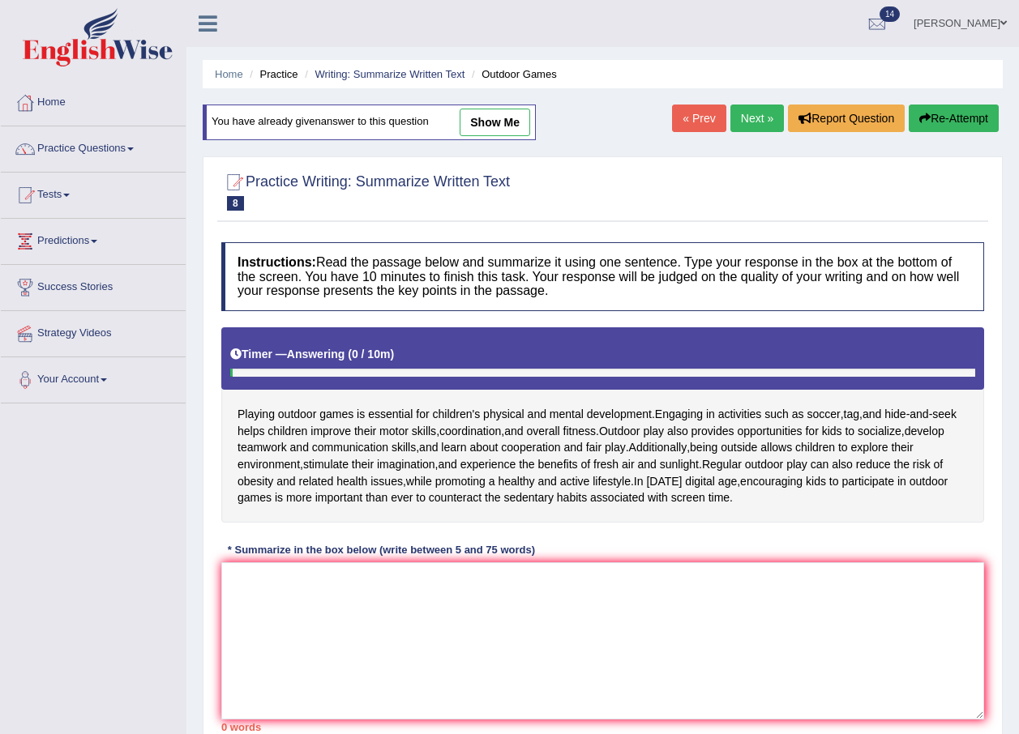
click at [750, 114] on link "Next »" at bounding box center [756, 119] width 53 height 28
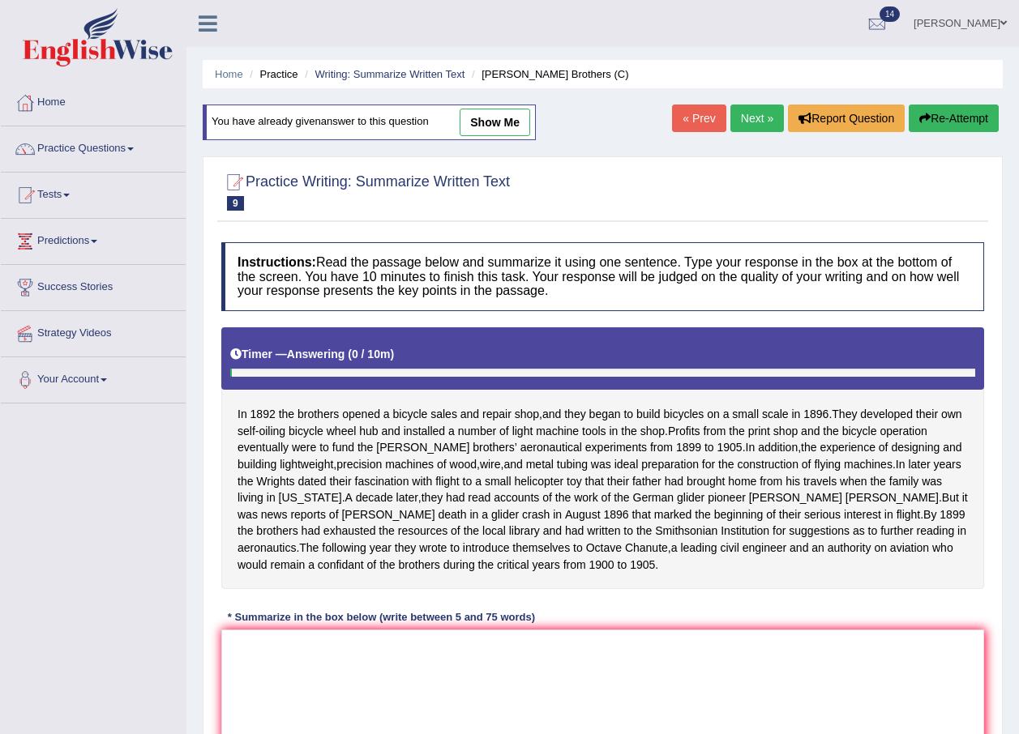
drag, startPoint x: 0, startPoint y: 0, endPoint x: 750, endPoint y: 114, distance: 758.2
click at [750, 114] on link "Next »" at bounding box center [756, 119] width 53 height 28
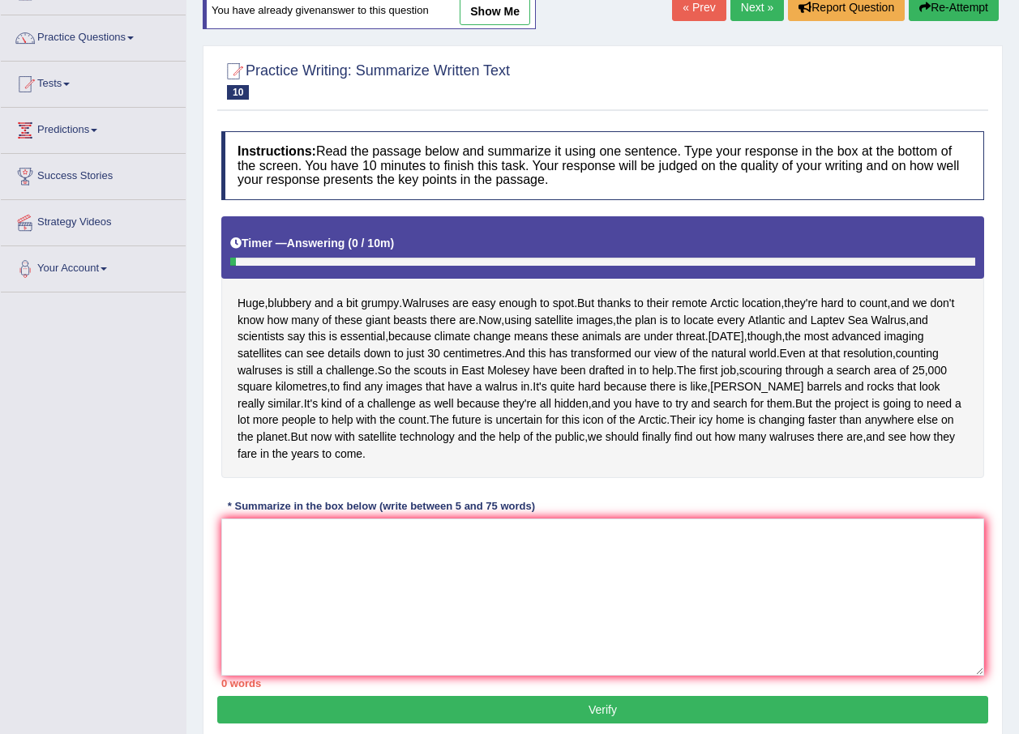
scroll to position [237, 0]
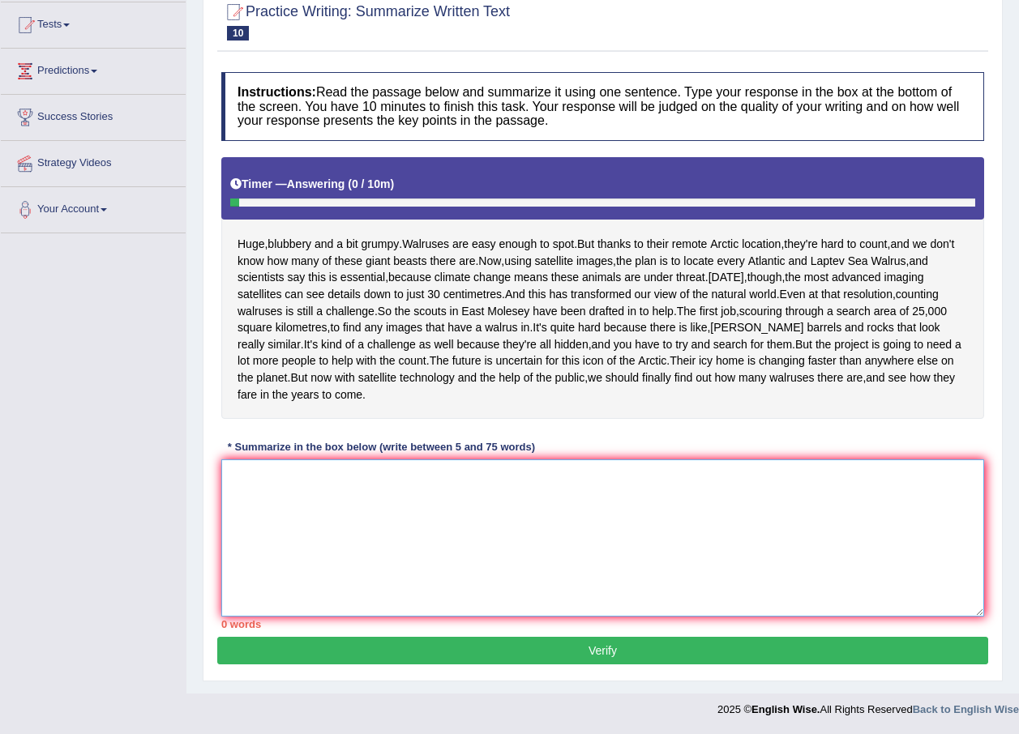
click at [250, 475] on textarea at bounding box center [602, 537] width 762 height 157
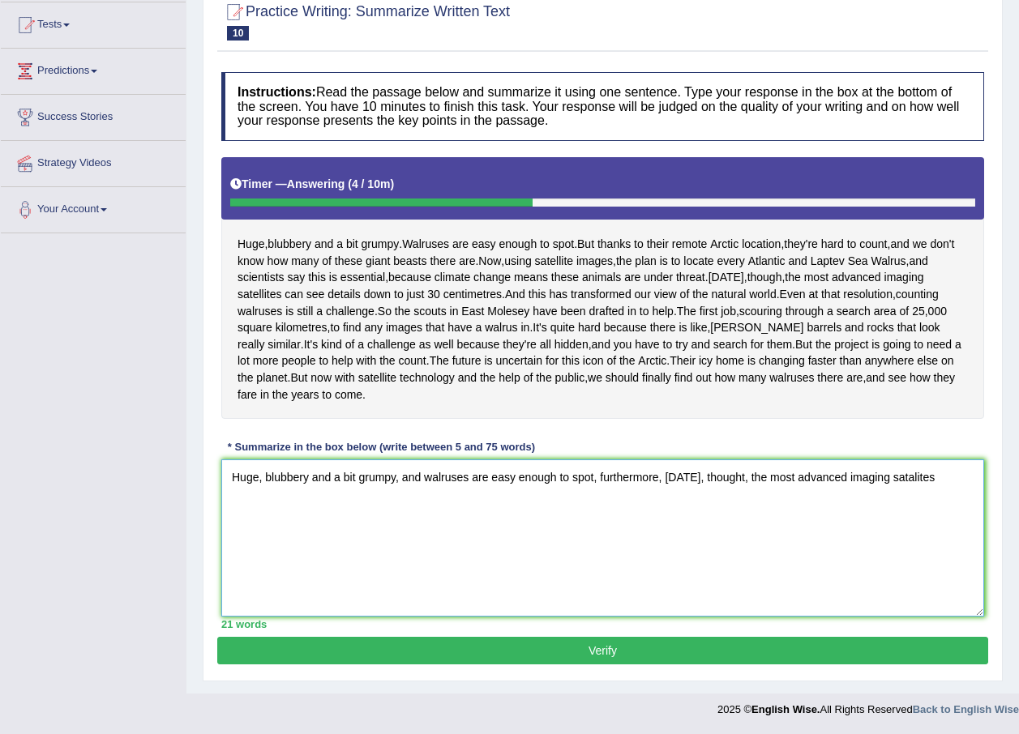
click at [900, 480] on textarea "Huge, blubbery and a bit grumpy, and walruses are easy enough to spot, furtherm…" at bounding box center [602, 537] width 762 height 157
click at [923, 480] on textarea "Huge, blubbery and a bit grumpy, and walruses are easy enough to spot, furtherm…" at bounding box center [602, 537] width 762 height 157
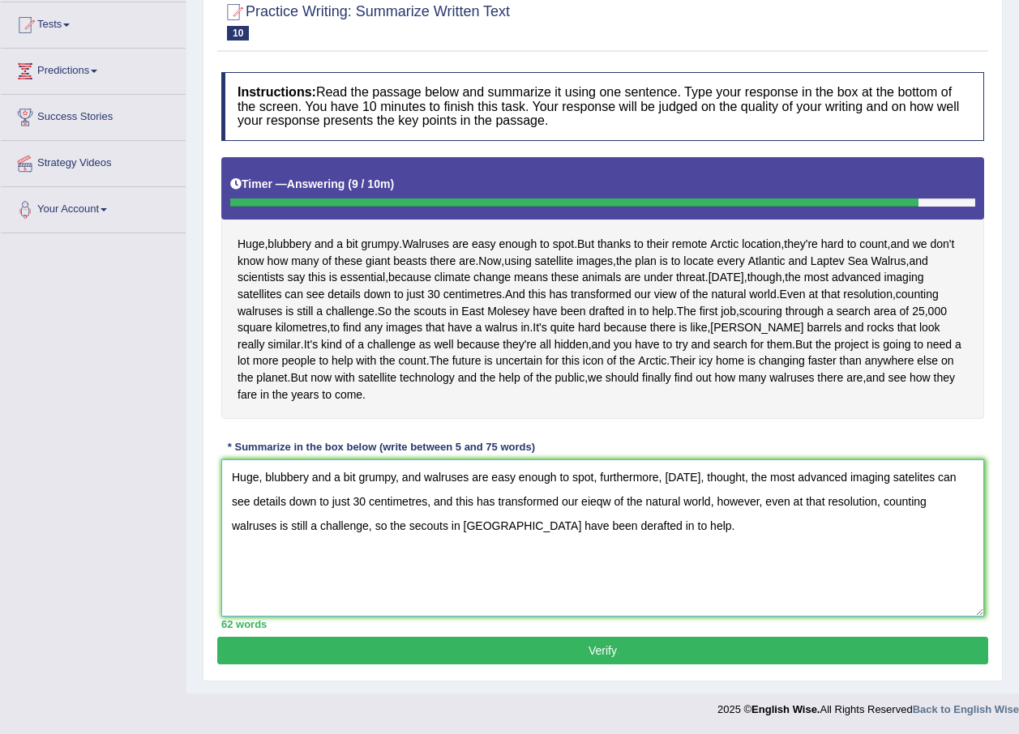
type textarea "Huge, blubbery and a bit grumpy, and walruses are easy enough to spot, furtherm…"
click at [599, 659] on button "Verify" at bounding box center [602, 651] width 771 height 28
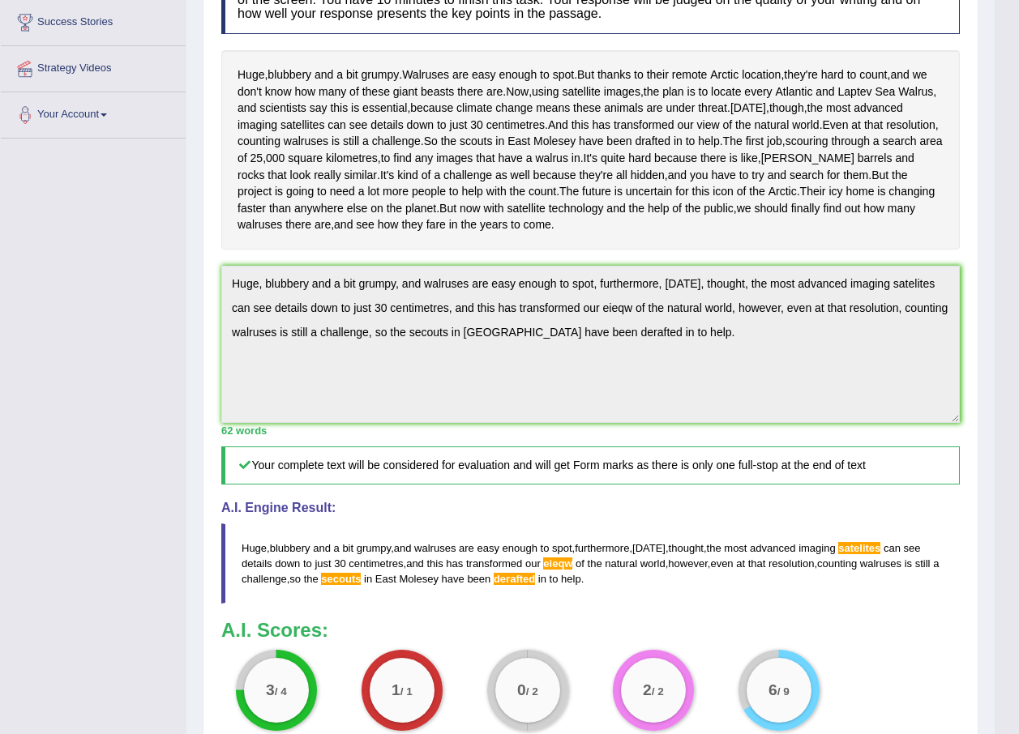
scroll to position [0, 0]
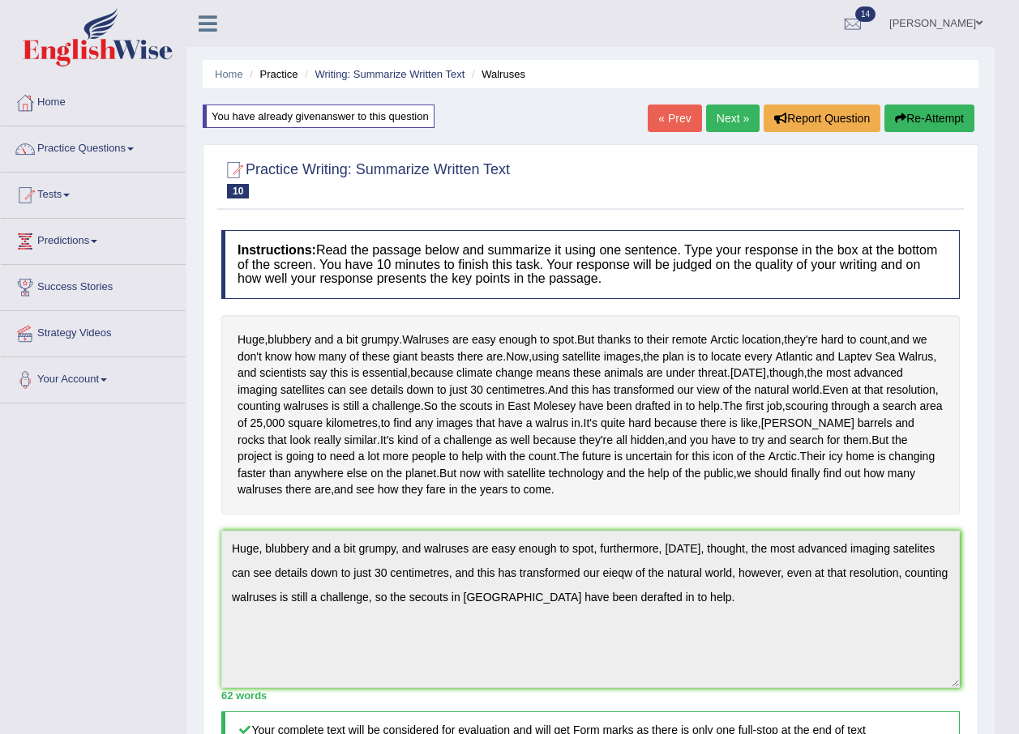
click at [954, 114] on button "Re-Attempt" at bounding box center [929, 119] width 90 height 28
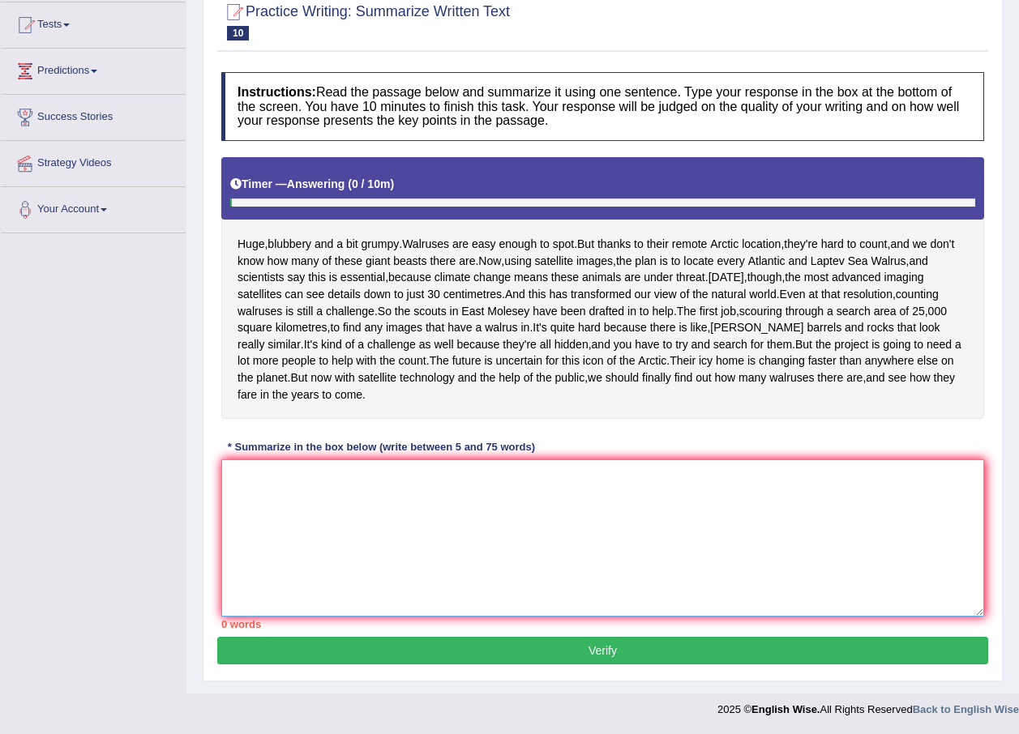
click at [315, 494] on textarea at bounding box center [602, 537] width 762 height 157
paste textarea "Huge, blubbery and a bit grumpy, and walruses are easy enough to spot, furtherm…"
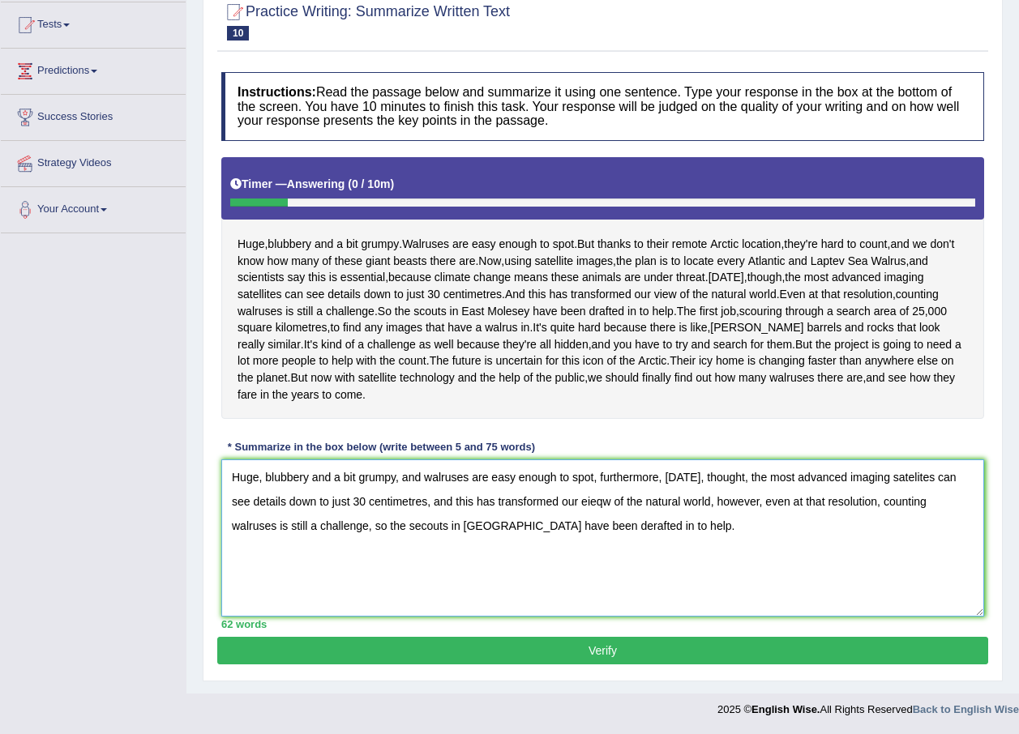
click at [895, 474] on textarea "Huge, blubbery and a bit grumpy, and walruses are easy enough to spot, furtherm…" at bounding box center [602, 537] width 762 height 157
click at [883, 474] on textarea "Huge, blubbery and a bit grumpy, and walruses are easy enough to spot, furtherm…" at bounding box center [602, 537] width 762 height 157
click at [895, 474] on textarea "Huge, blubbery and a bit grumpy, and walruses are easy enough to spot, furtherm…" at bounding box center [602, 537] width 762 height 157
click at [900, 477] on textarea "Huge, blubbery and a bit grumpy, and walruses are easy enough to spot, furtherm…" at bounding box center [602, 537] width 762 height 157
click at [582, 502] on textarea "Huge, blubbery and a bit grumpy, and walruses are easy enough to spot, furtherm…" at bounding box center [602, 537] width 762 height 157
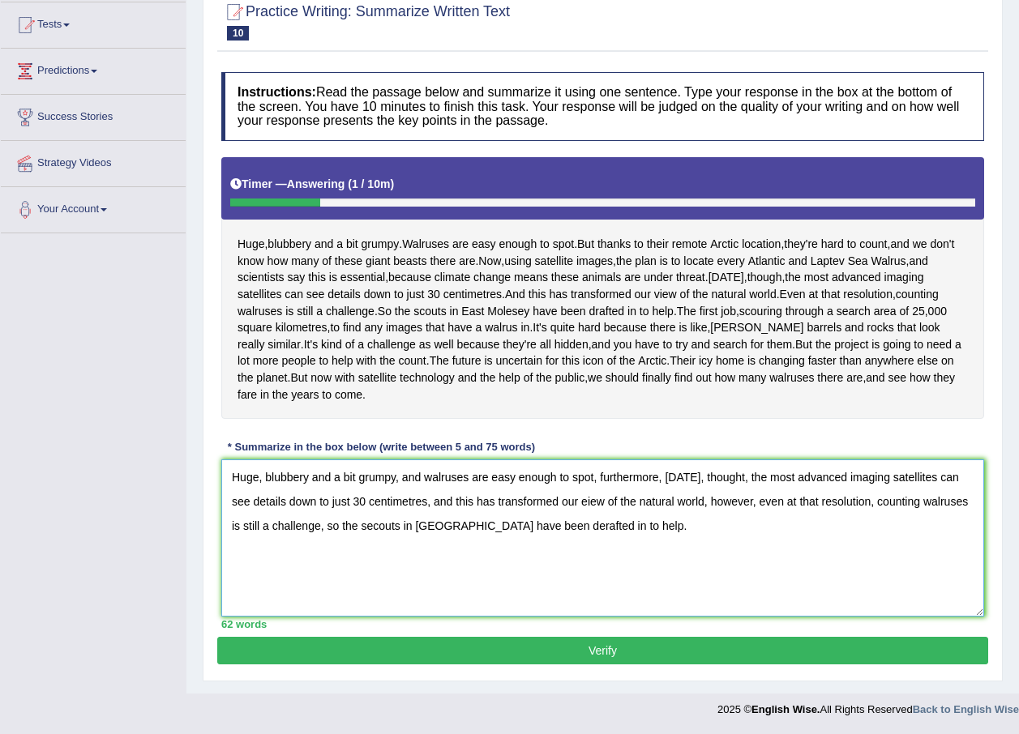
click at [568, 502] on textarea "Huge, blubbery and a bit grumpy, and walruses are easy enough to spot, furtherm…" at bounding box center [602, 537] width 762 height 157
click at [656, 477] on textarea "Huge, blubbery and a bit grumpy, and walruses are easy enough to spot, furtherm…" at bounding box center [602, 537] width 762 height 157
click at [596, 480] on textarea "Huge, blubbery and a bit grumpy, and walruses are easy enough to spot, furtherm…" at bounding box center [602, 537] width 762 height 157
click at [653, 480] on textarea "Huge, blubbery and a bit grumpy, and walruses are easy enough to spot, furtherm…" at bounding box center [602, 537] width 762 height 157
click at [656, 480] on textarea "Huge, blubbery and a bit grumpy, and walruses are easy enough to spot, furtherm…" at bounding box center [602, 537] width 762 height 157
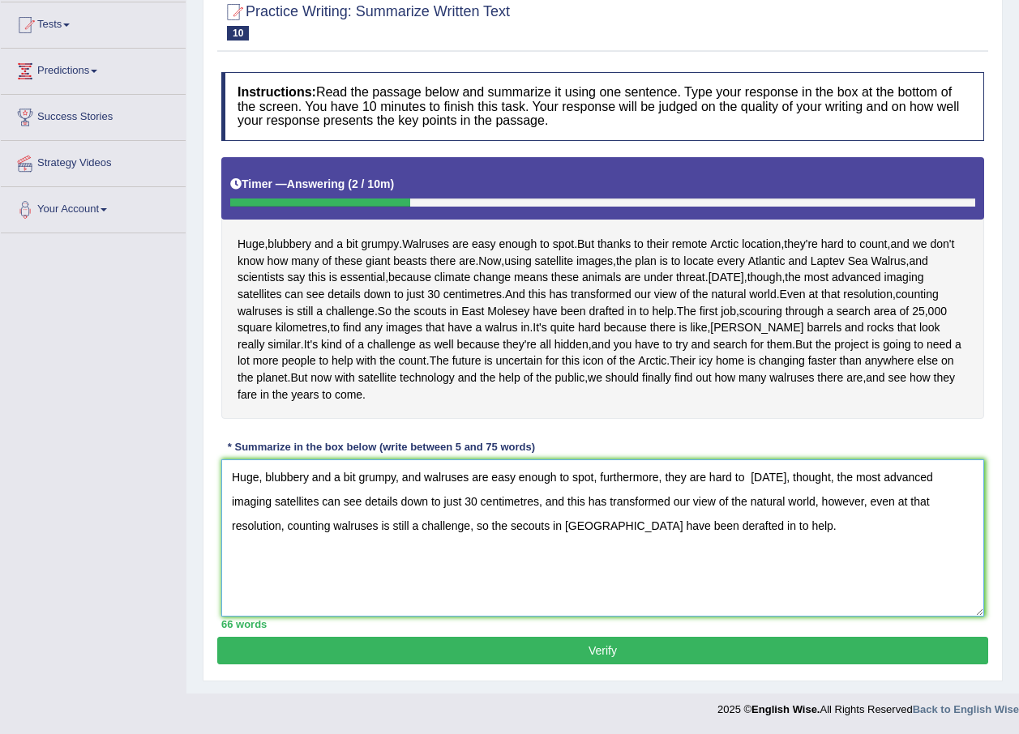
click at [653, 472] on textarea "Huge, blubbery and a bit grumpy, and walruses are easy enough to spot, furtherm…" at bounding box center [602, 537] width 762 height 157
click at [736, 477] on textarea "Huge, blubbery and a bit grumpy, and walruses are easy enough to spot, furtherm…" at bounding box center [602, 537] width 762 height 157
click at [732, 468] on textarea "Huge, blubbery and a bit grumpy, and walruses are easy enough to spot, furtherm…" at bounding box center [602, 537] width 762 height 157
click at [735, 474] on textarea "Huge, blubbery and a bit grumpy, and walruses are easy enough to spot, furtherm…" at bounding box center [602, 537] width 762 height 157
click at [758, 474] on textarea "Huge, blubbery and a bit grumpy, and walruses are easy enough to spot, furtherm…" at bounding box center [602, 537] width 762 height 157
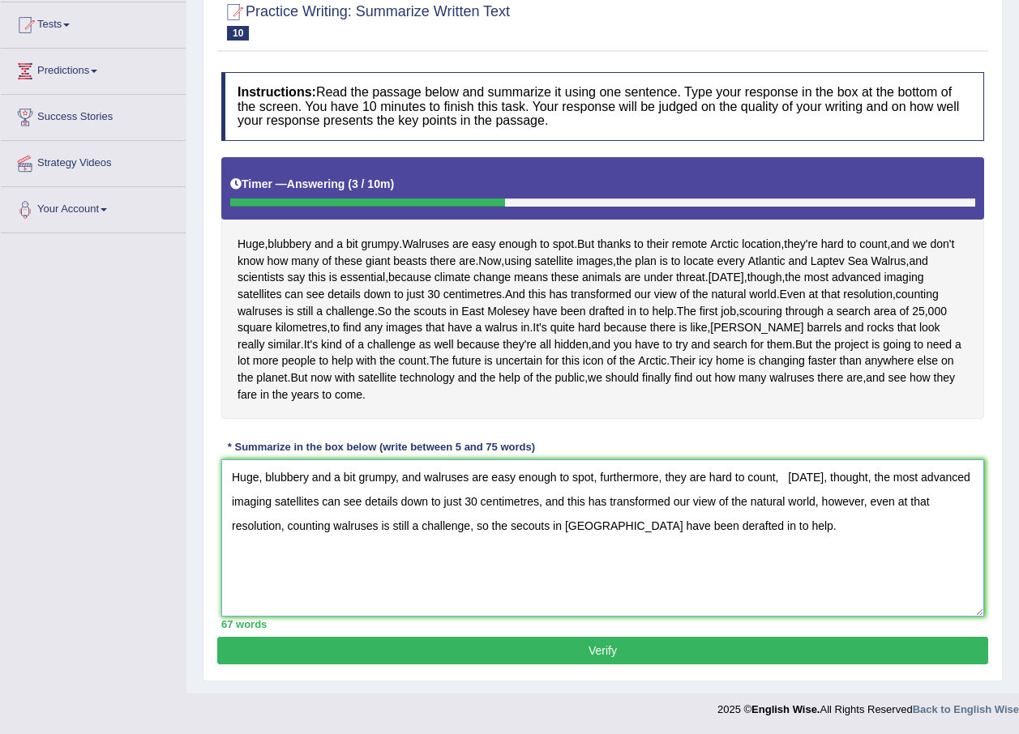
click at [780, 477] on textarea "Huge, blubbery and a bit grumpy, and walruses are easy enough to spot, furtherm…" at bounding box center [602, 537] width 762 height 157
click at [860, 477] on textarea "Huge, blubbery and a bit grumpy, and walruses are easy enough to spot, furtherm…" at bounding box center [602, 537] width 762 height 157
click at [869, 466] on textarea "Huge, blubbery and a bit grumpy, and walruses are easy enough to spot, furtherm…" at bounding box center [602, 537] width 762 height 157
click at [866, 483] on textarea "Huge, blubbery and a bit grumpy, and walruses are easy enough to spot, furtherm…" at bounding box center [602, 537] width 762 height 157
click at [872, 477] on textarea "Huge, blubbery and a bit grumpy, and walruses are easy enough to spot, furtherm…" at bounding box center [602, 537] width 762 height 157
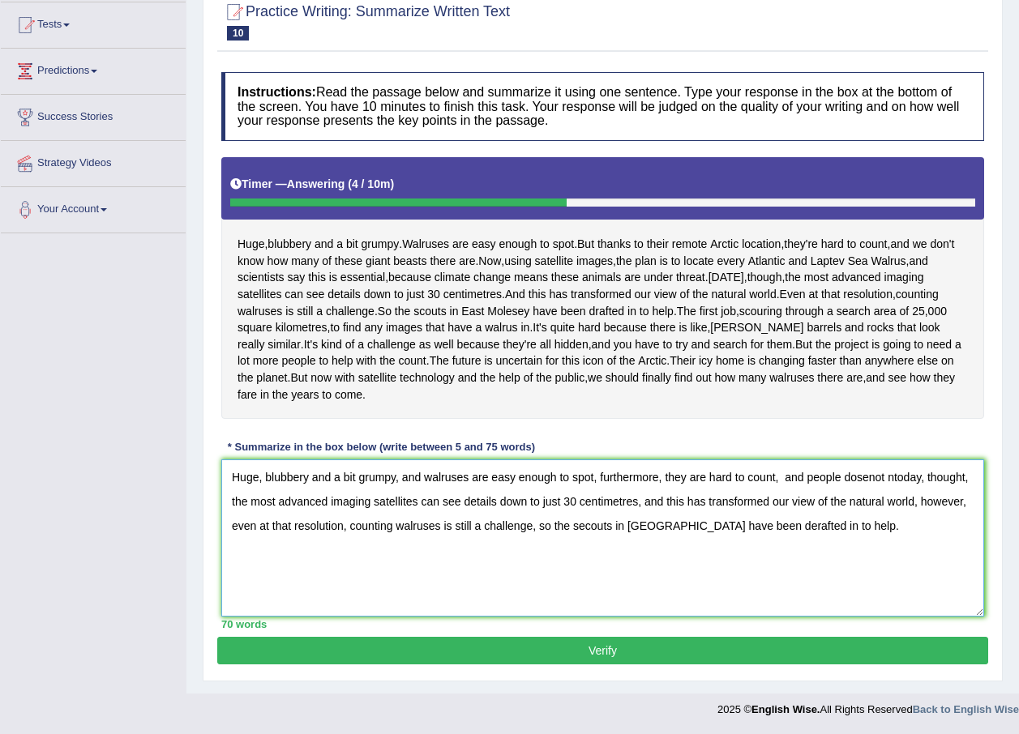
click at [874, 475] on textarea "Huge, blubbery and a bit grumpy, and walruses are easy enough to spot, furtherm…" at bounding box center [602, 537] width 762 height 157
click at [846, 475] on textarea "Huge, blubbery and a bit grumpy, and walruses are easy enough to spot, furtherm…" at bounding box center [602, 537] width 762 height 157
click at [880, 480] on textarea "Huge, blubbery and a bit grumpy, and walruses are easy enough to spot, furtherm…" at bounding box center [602, 537] width 762 height 157
click at [872, 480] on textarea "Huge, blubbery and a bit grumpy, and walruses are easy enough to spot, furtherm…" at bounding box center [602, 537] width 762 height 157
click at [877, 477] on textarea "Huge, blubbery and a bit grumpy, and walruses are easy enough to spot, furtherm…" at bounding box center [602, 537] width 762 height 157
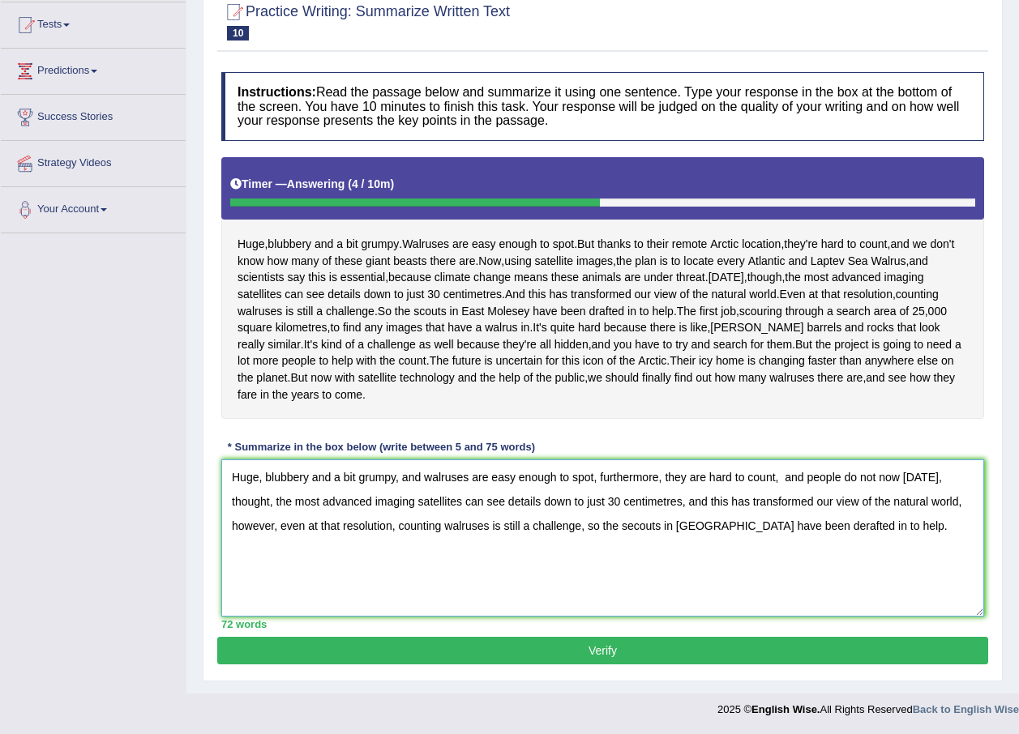
click at [863, 474] on textarea "Huge, blubbery and a bit grumpy, and walruses are easy enough to spot, furtherm…" at bounding box center [602, 537] width 762 height 157
click at [891, 486] on textarea "Huge, blubbery and a bit grumpy, and walruses are easy enough to spot, furtherm…" at bounding box center [602, 537] width 762 height 157
click at [880, 477] on textarea "Huge, blubbery and a bit grumpy, and walruses are easy enough to spot, furtherm…" at bounding box center [602, 537] width 762 height 157
click at [863, 480] on textarea "Huge, blubbery and a bit grumpy, and walruses are easy enough to spot, furtherm…" at bounding box center [602, 537] width 762 height 157
click at [891, 477] on textarea "Huge, blubbery and a bit grumpy, and walruses are easy enough to spot, furtherm…" at bounding box center [602, 537] width 762 height 157
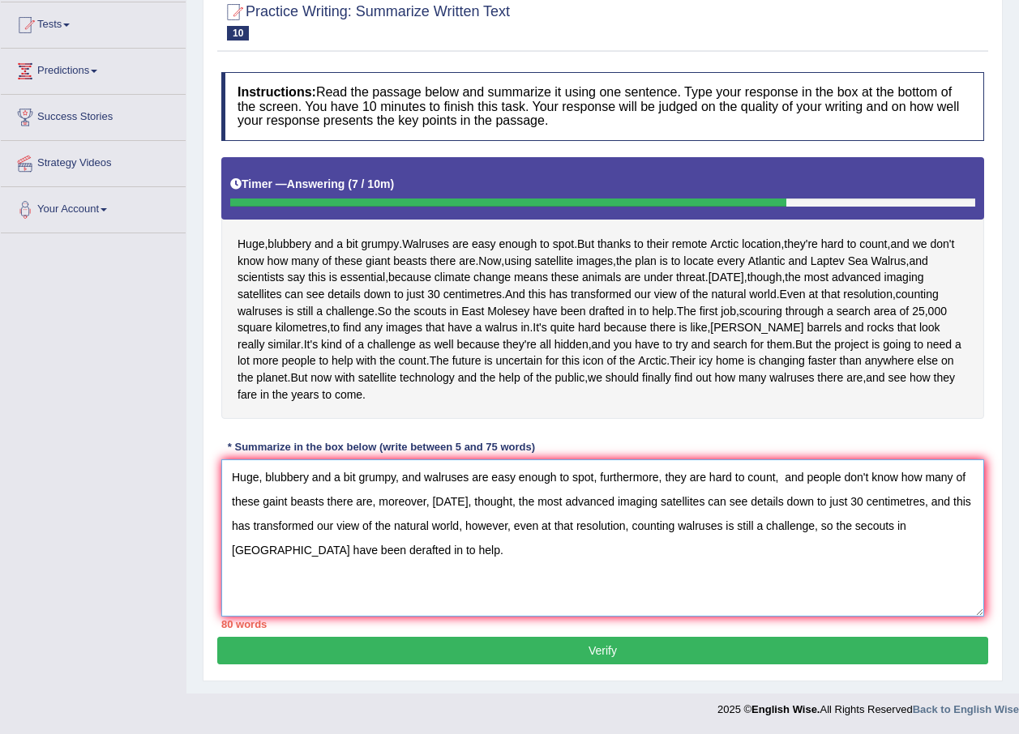
click at [432, 503] on textarea "Huge, blubbery and a bit grumpy, and walruses are easy enough to spot, furtherm…" at bounding box center [602, 537] width 762 height 157
click at [424, 500] on textarea "Huge, blubbery and a bit grumpy, and walruses are easy enough to spot, furtherm…" at bounding box center [602, 537] width 762 height 157
drag, startPoint x: 466, startPoint y: 500, endPoint x: 449, endPoint y: 500, distance: 17.0
click at [449, 500] on textarea "Huge, blubbery and a bit grumpy, and walruses are easy enough to spot, furtherm…" at bounding box center [602, 537] width 762 height 157
click at [432, 557] on textarea "Huge, blubbery and a bit grumpy, and walruses are easy enough to spot, furtherm…" at bounding box center [602, 537] width 762 height 157
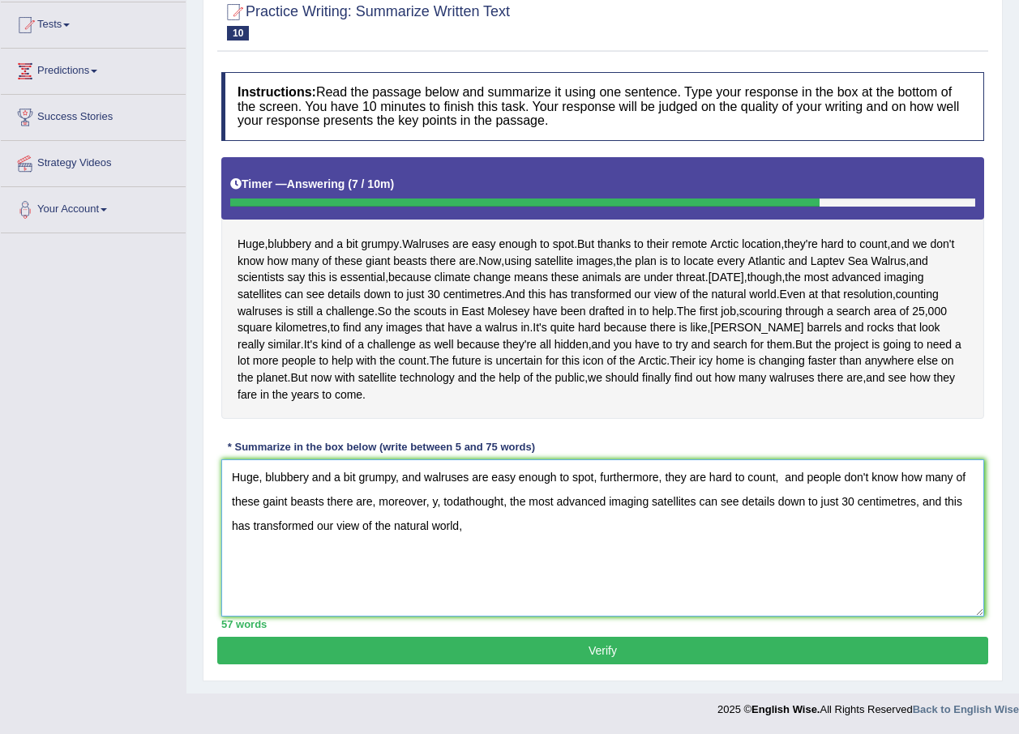
click at [438, 500] on textarea "Huge, blubbery and a bit grumpy, and walruses are easy enough to spot, furtherm…" at bounding box center [602, 537] width 762 height 157
click at [451, 498] on textarea "Huge, blubbery and a bit grumpy, and walruses are easy enough to spot, furtherm…" at bounding box center [602, 537] width 762 height 157
click at [475, 531] on textarea "Huge, blubbery and a bit grumpy, and walruses are easy enough to spot, furtherm…" at bounding box center [602, 537] width 762 height 157
click at [432, 508] on textarea "Huge, blubbery and a bit grumpy, and walruses are easy enough to spot, furtherm…" at bounding box center [602, 537] width 762 height 157
type textarea "Huge, blubbery and a bit grumpy, and walruses are easy enough to spot, furtherm…"
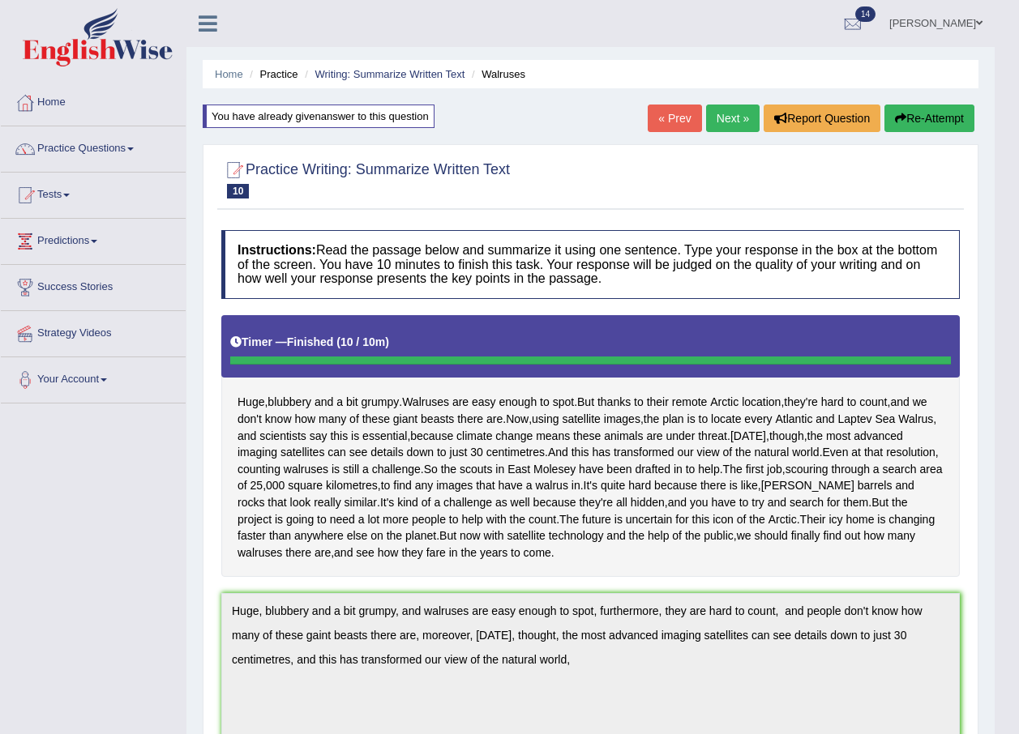
click at [929, 109] on button "Re-Attempt" at bounding box center [929, 119] width 90 height 28
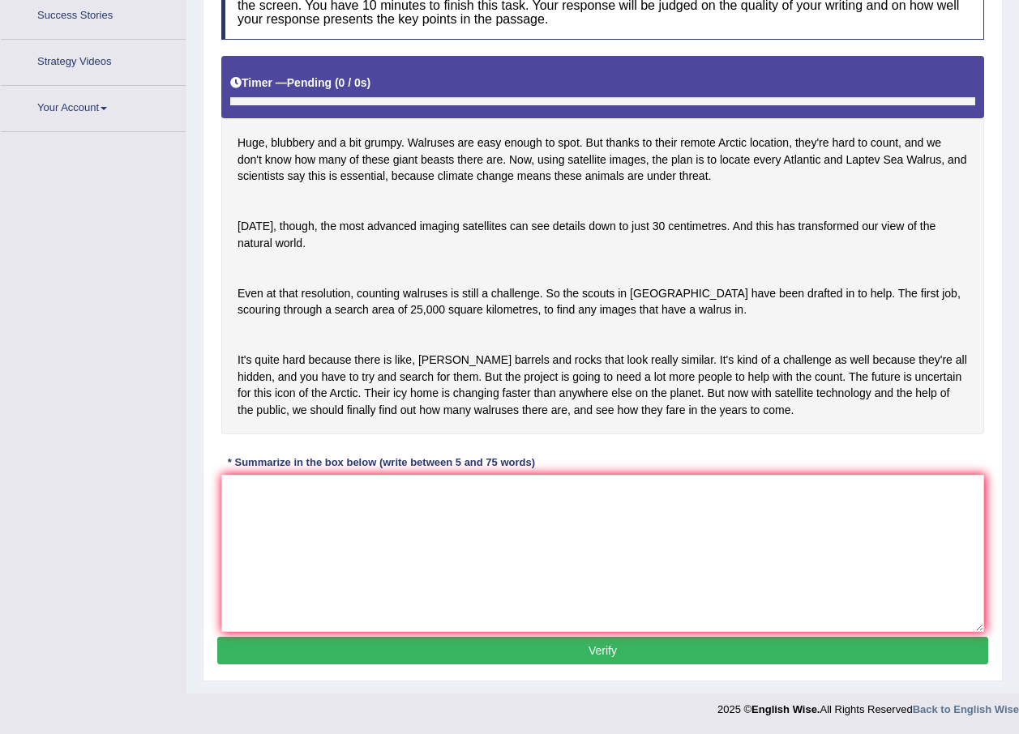
scroll to position [237, 0]
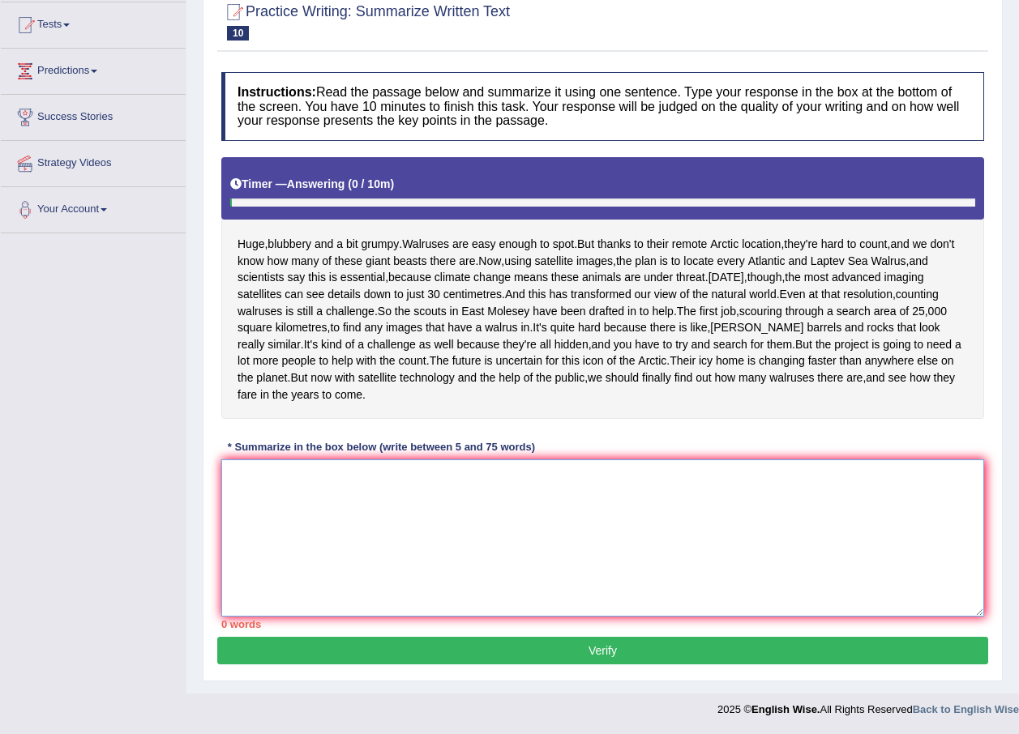
click at [324, 494] on textarea at bounding box center [602, 537] width 762 height 157
paste textarea "Huge, blubbery and a bit grumpy, and walruses are easy enough to spot, furtherm…"
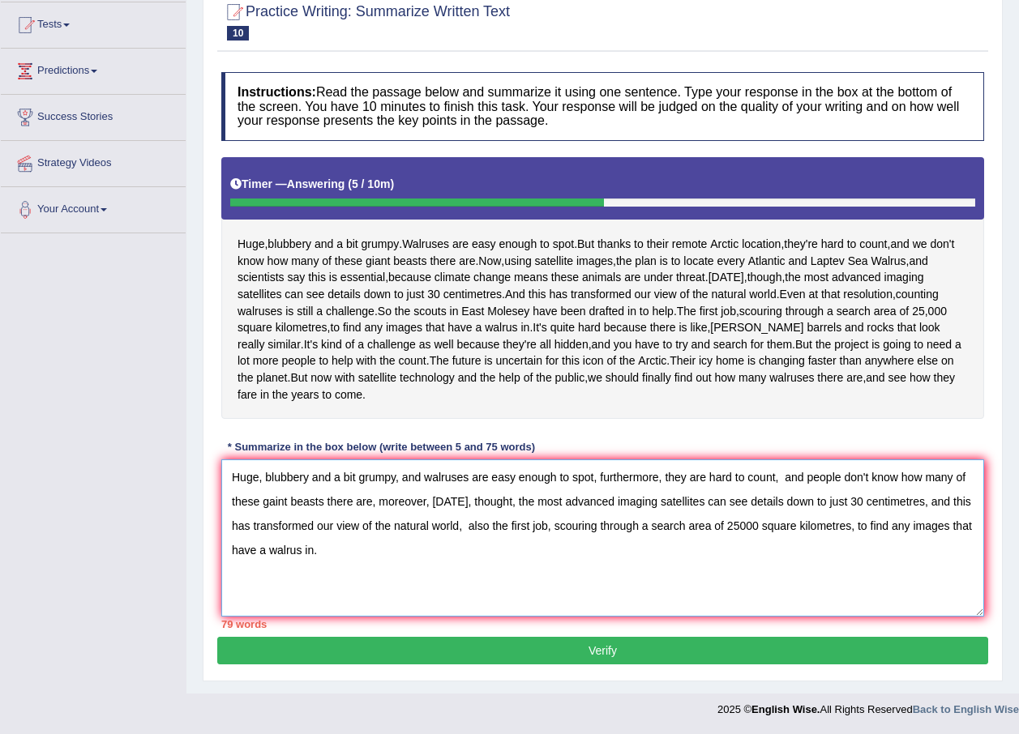
drag, startPoint x: 489, startPoint y: 528, endPoint x: 469, endPoint y: 528, distance: 19.4
click at [469, 528] on textarea "Huge, blubbery and a bit grumpy, and walruses are easy enough to spot, furtherm…" at bounding box center [602, 537] width 762 height 157
drag, startPoint x: 775, startPoint y: 477, endPoint x: 775, endPoint y: 491, distance: 13.8
click at [775, 491] on textarea "Huge, blubbery and a bit grumpy, and walruses are easy enough to spot, furtherm…" at bounding box center [602, 537] width 762 height 157
click at [801, 472] on textarea "Huge, blubbery and a bit grumpy, and walruses are easy enough to spot, furtherm…" at bounding box center [602, 537] width 762 height 157
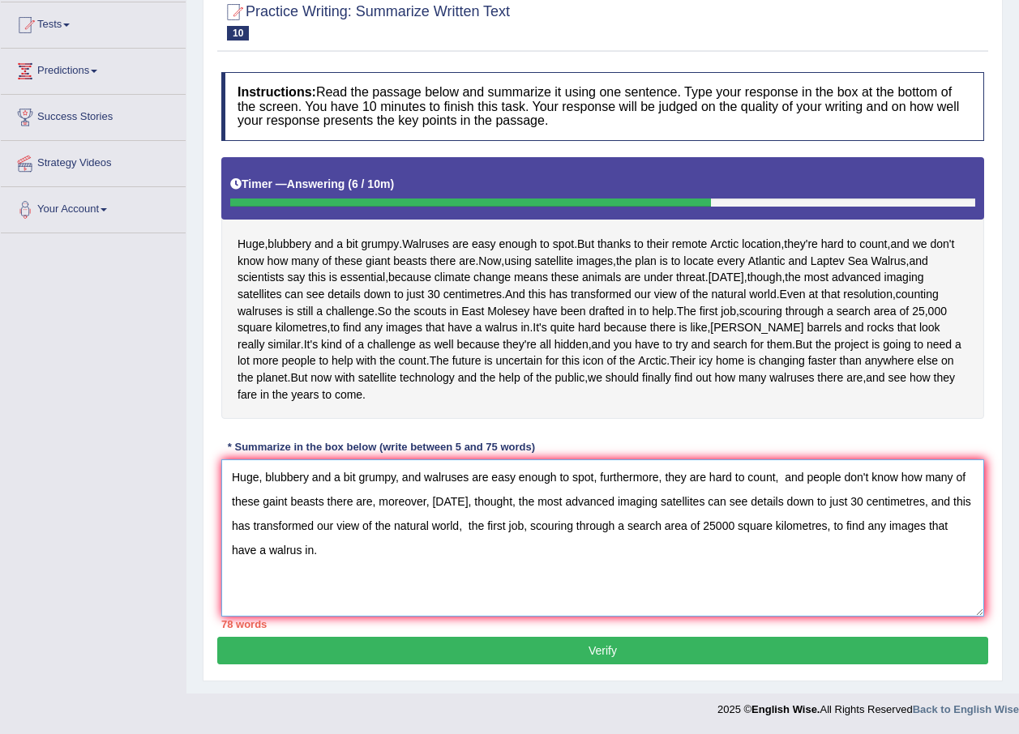
click at [423, 506] on textarea "Huge, blubbery and a bit grumpy, and walruses are easy enough to spot, furtherm…" at bounding box center [602, 537] width 762 height 157
drag, startPoint x: 313, startPoint y: 532, endPoint x: 296, endPoint y: 531, distance: 17.0
click at [296, 531] on textarea "Huge, blubbery and a bit grumpy, and walruses are easy enough to spot, furtherm…" at bounding box center [602, 537] width 762 height 157
click at [806, 525] on textarea "Huge, blubbery and a bit grumpy, and walruses are easy enough to spot, furtherm…" at bounding box center [602, 537] width 762 height 157
drag, startPoint x: 375, startPoint y: 494, endPoint x: 449, endPoint y: 500, distance: 74.0
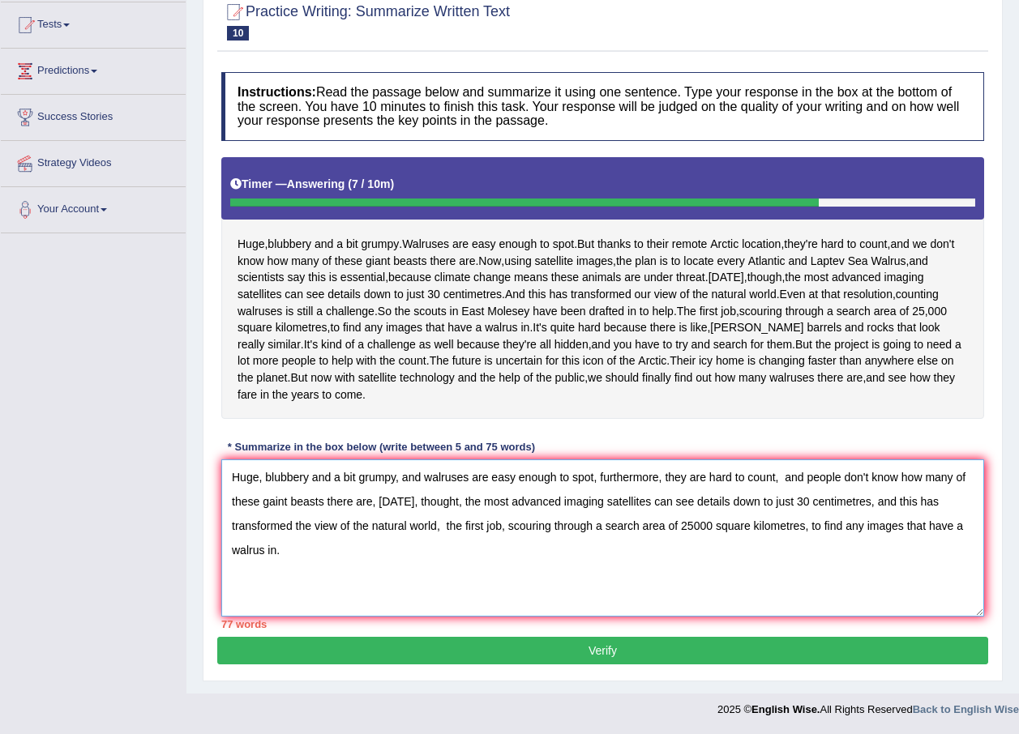
click at [449, 500] on textarea "Huge, blubbery and a bit grumpy, and walruses are easy enough to spot, furtherm…" at bounding box center [602, 537] width 762 height 157
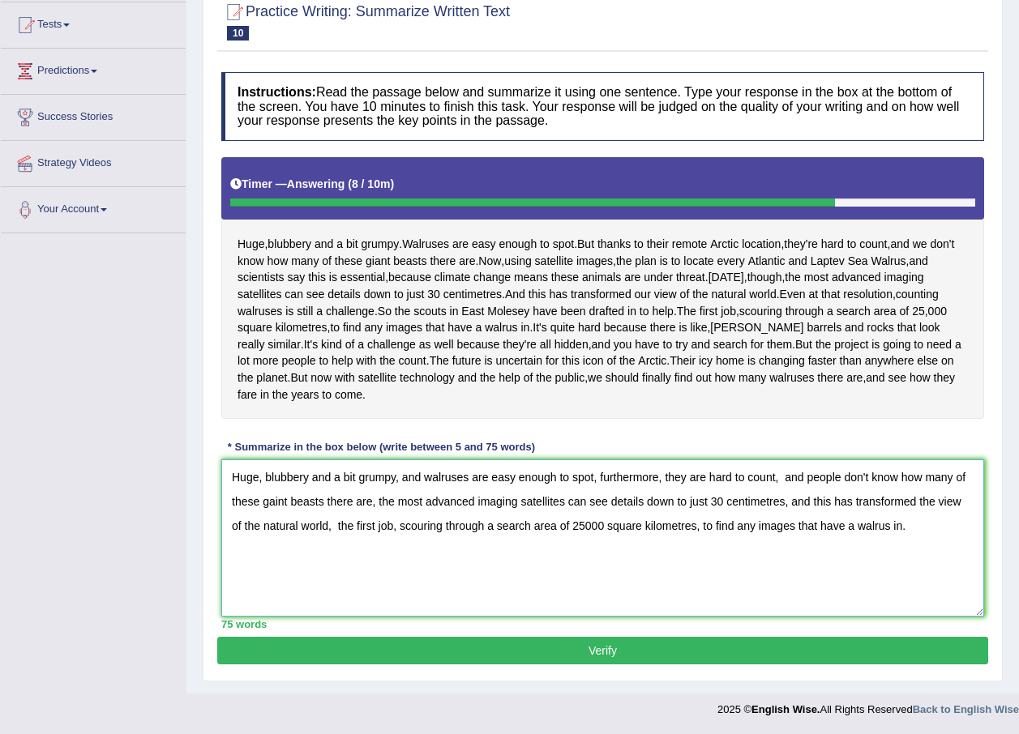
type textarea "Huge, blubbery and a bit grumpy, and walruses are easy enough to spot, furtherm…"
click at [605, 653] on button "Verify" at bounding box center [602, 651] width 771 height 28
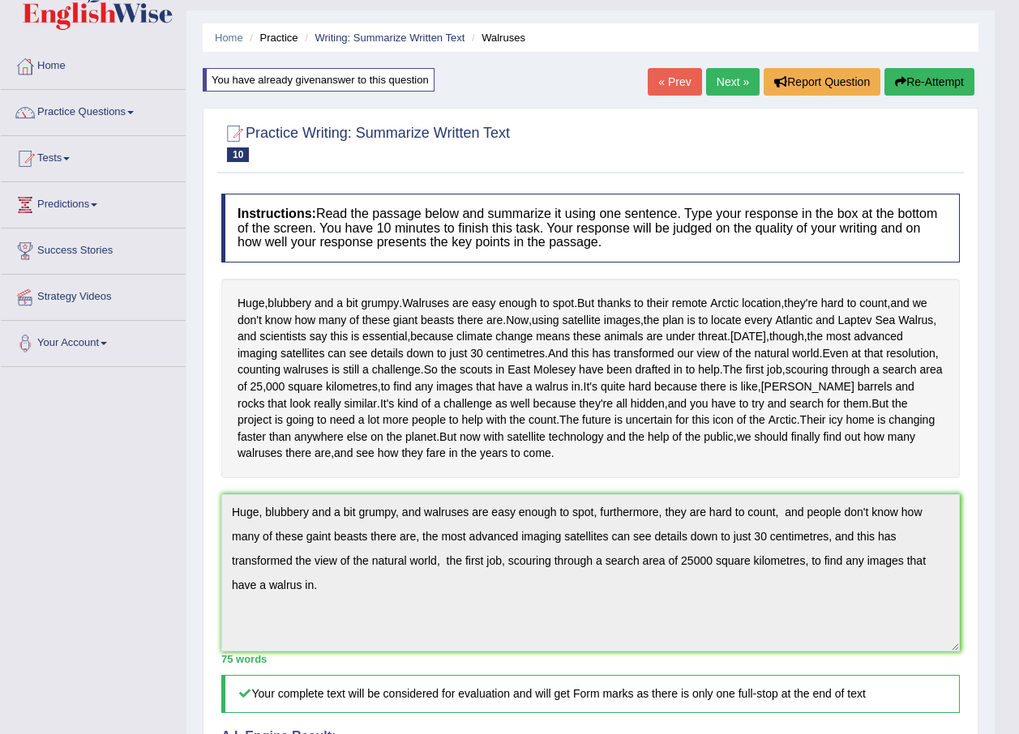
scroll to position [22, 0]
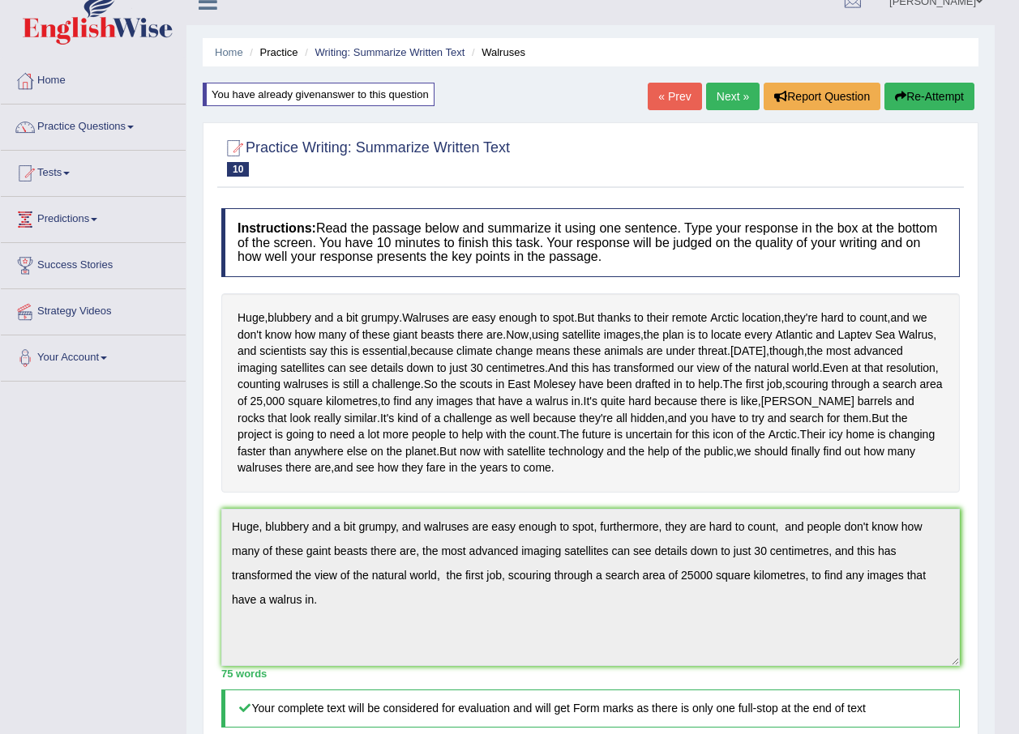
click at [929, 92] on button "Re-Attempt" at bounding box center [929, 97] width 90 height 28
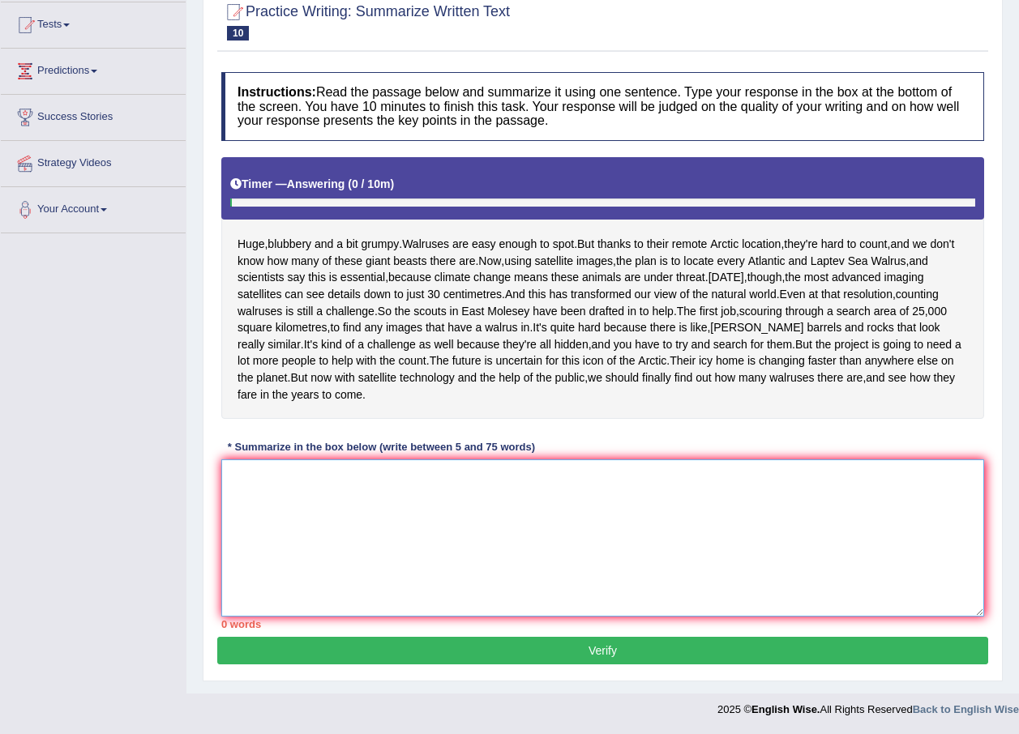
click at [364, 534] on textarea at bounding box center [602, 537] width 762 height 157
paste textarea "Huge, blubbery and a bit grumpy, and walruses are easy enough to spot, furtherm…"
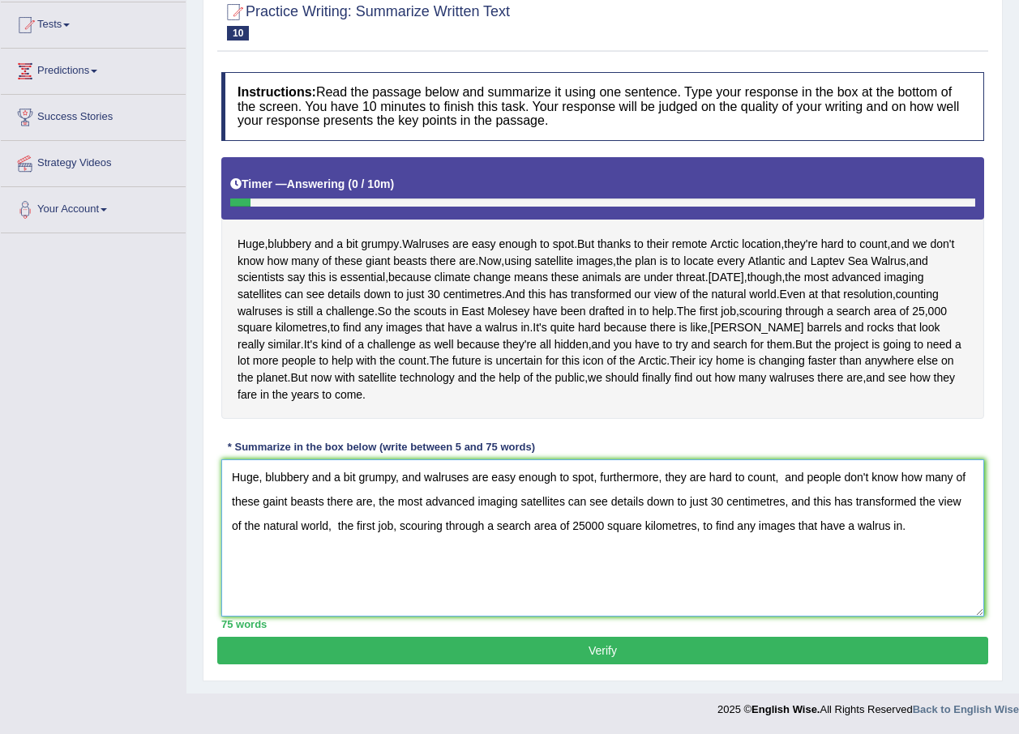
click at [276, 500] on textarea "Huge, blubbery and a bit grumpy, and walruses are easy enough to spot, furtherm…" at bounding box center [602, 537] width 762 height 157
type textarea "Huge, blubbery and a bit grumpy, and walruses are easy enough to spot, furtherm…"
click at [596, 653] on button "Verify" at bounding box center [602, 651] width 771 height 28
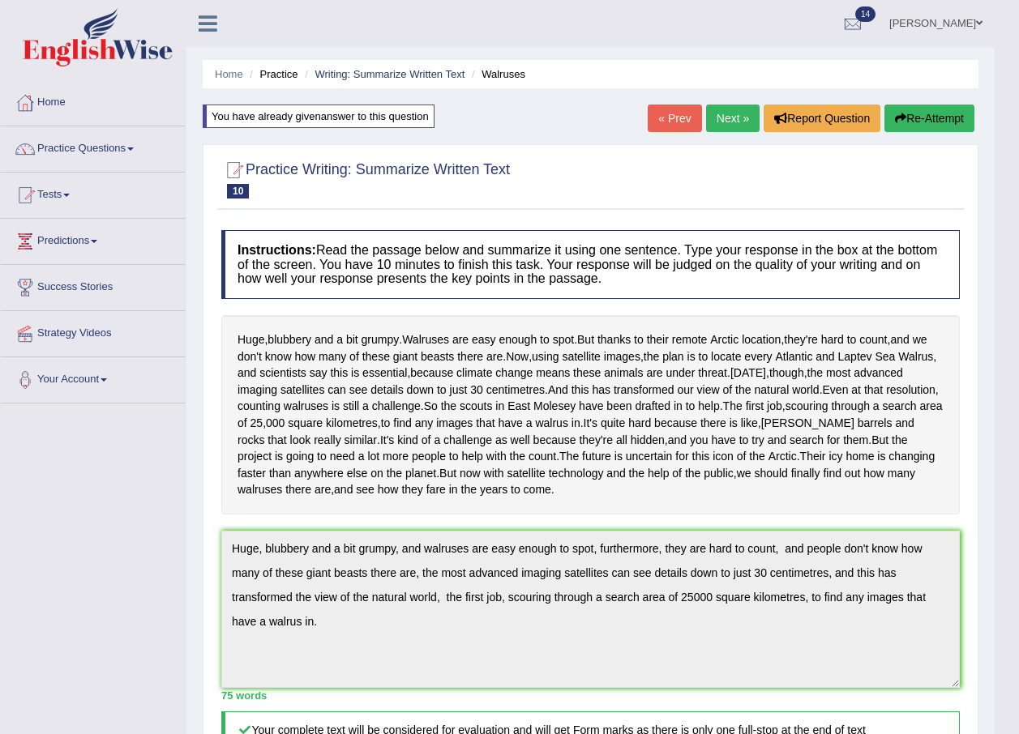
click at [719, 117] on link "Next »" at bounding box center [732, 119] width 53 height 28
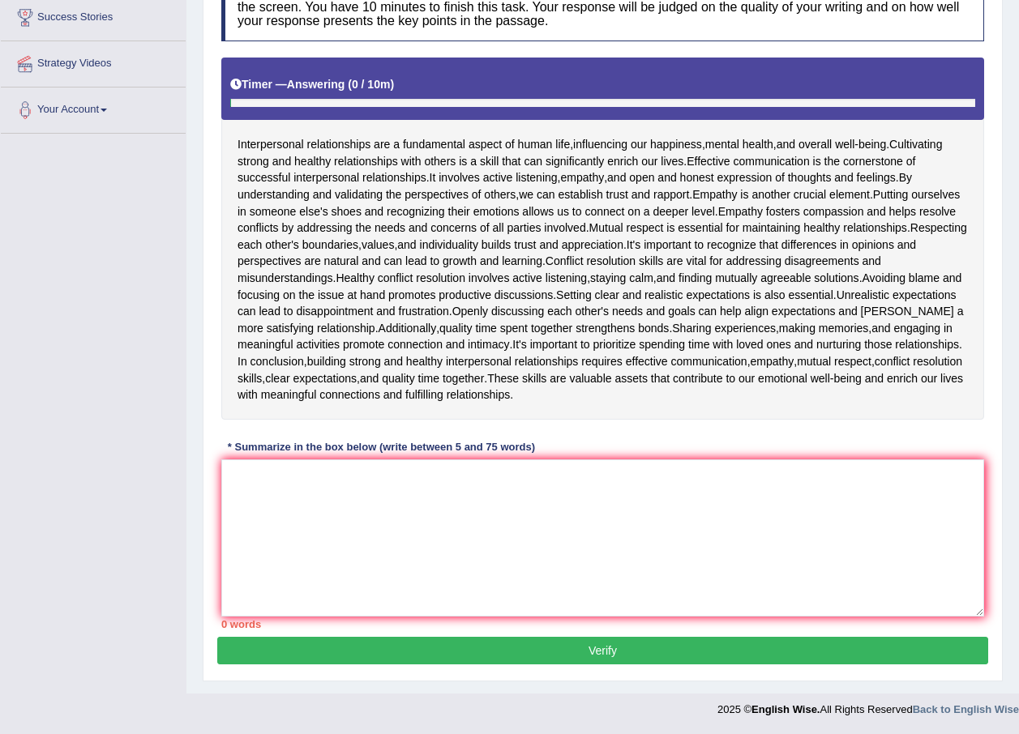
scroll to position [270, 0]
click at [318, 494] on textarea at bounding box center [602, 537] width 762 height 157
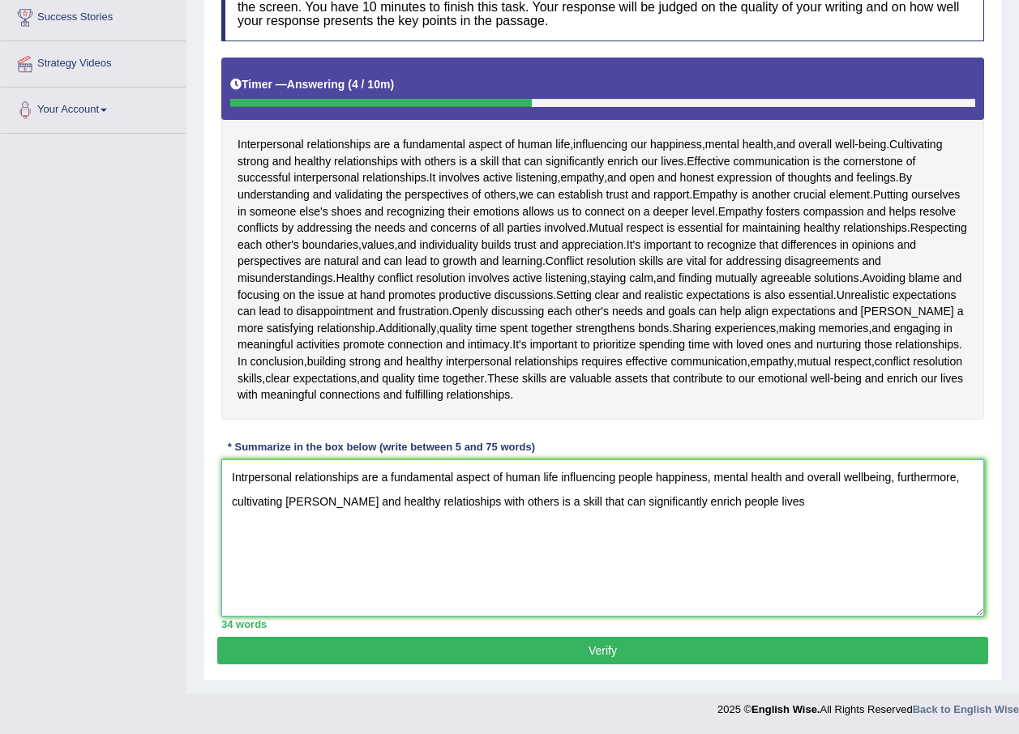
click at [956, 474] on textarea "Intrpersonal relationships are a fundamental aspect of human life influencing p…" at bounding box center [602, 537] width 762 height 157
click at [920, 474] on textarea "Intrpersonal relationships are a fundamental aspect of human life influencing p…" at bounding box center [602, 537] width 762 height 157
click at [695, 497] on textarea "Intrpersonal relationships are a fundamental aspect of human life influencing p…" at bounding box center [602, 537] width 762 height 157
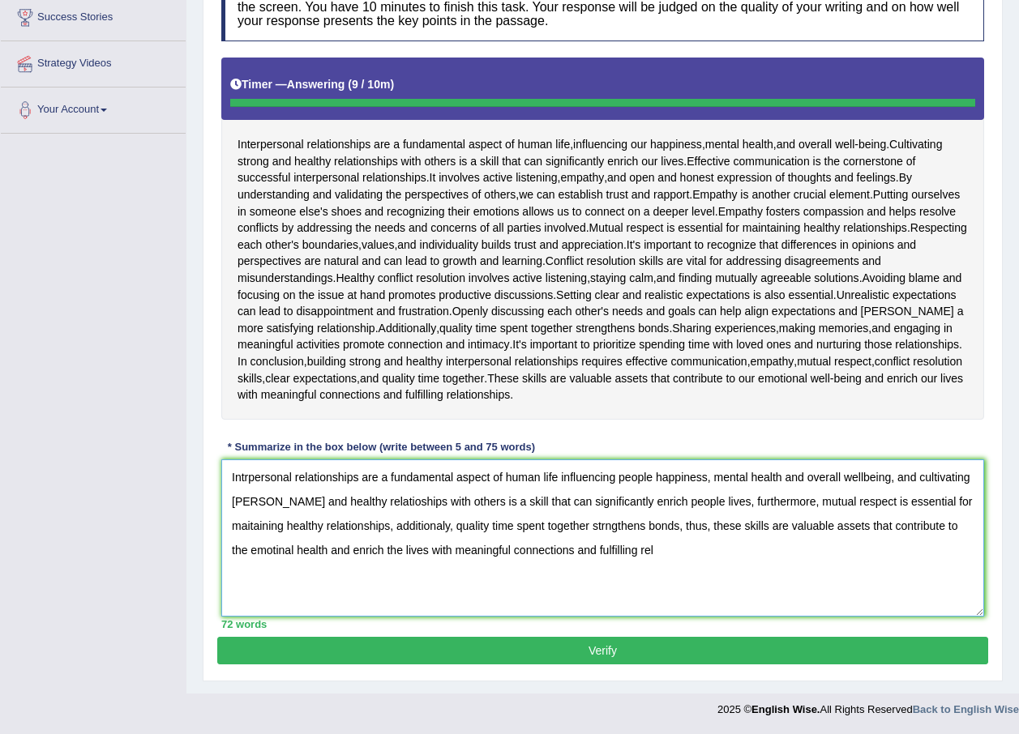
type textarea "Intrpersonal relationships are a fundamental aspect of human life influencing p…"
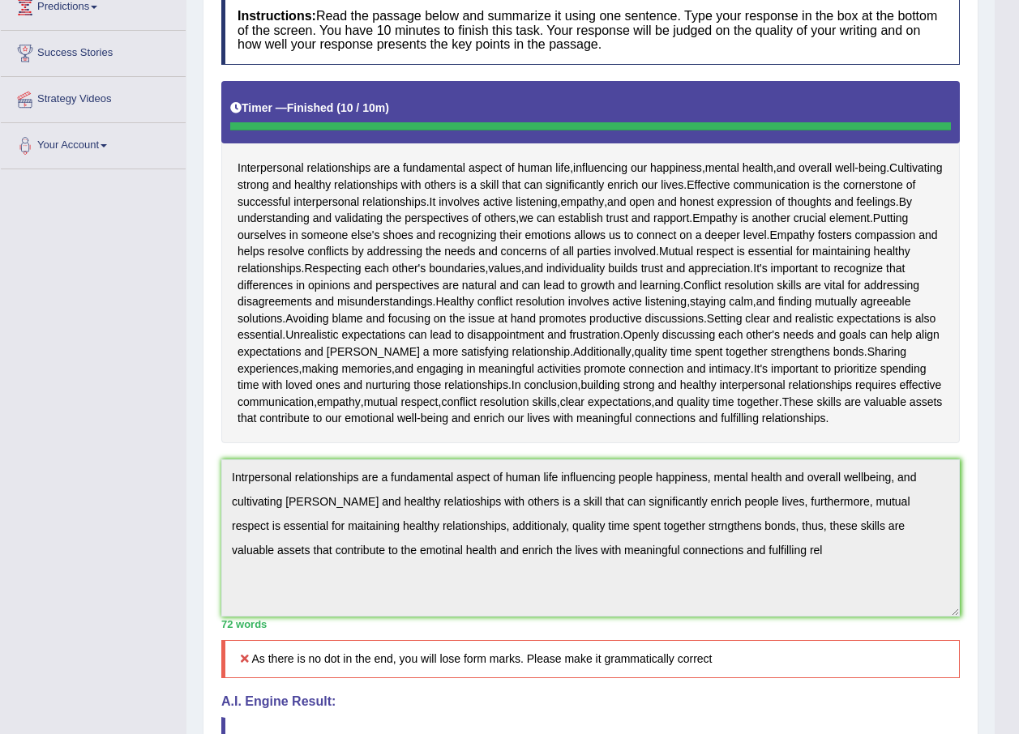
scroll to position [70, 0]
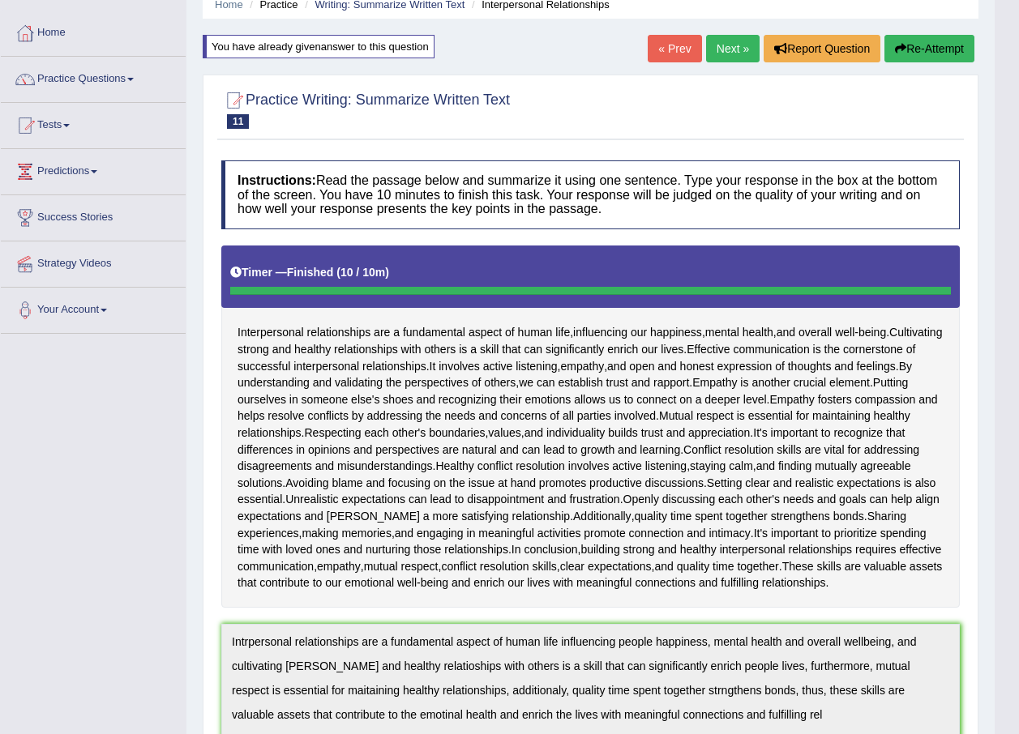
click at [920, 54] on button "Re-Attempt" at bounding box center [929, 49] width 90 height 28
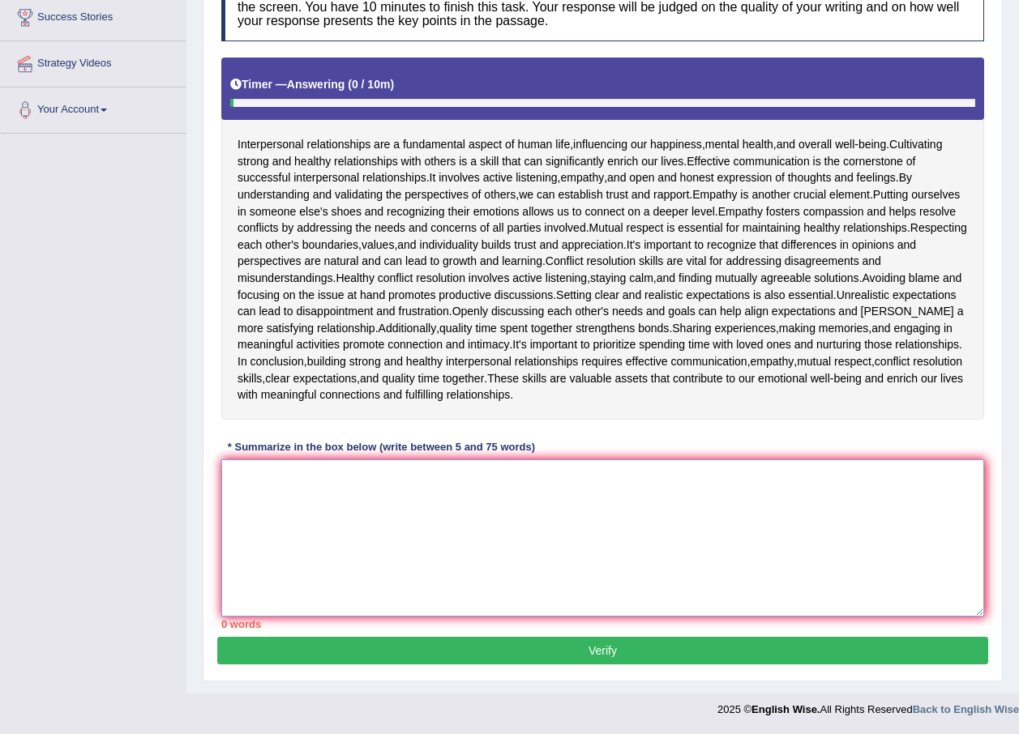
click at [304, 486] on textarea at bounding box center [602, 537] width 762 height 157
paste textarea "Intrpersonal relationships are a fundamental aspect of human life influencing p…"
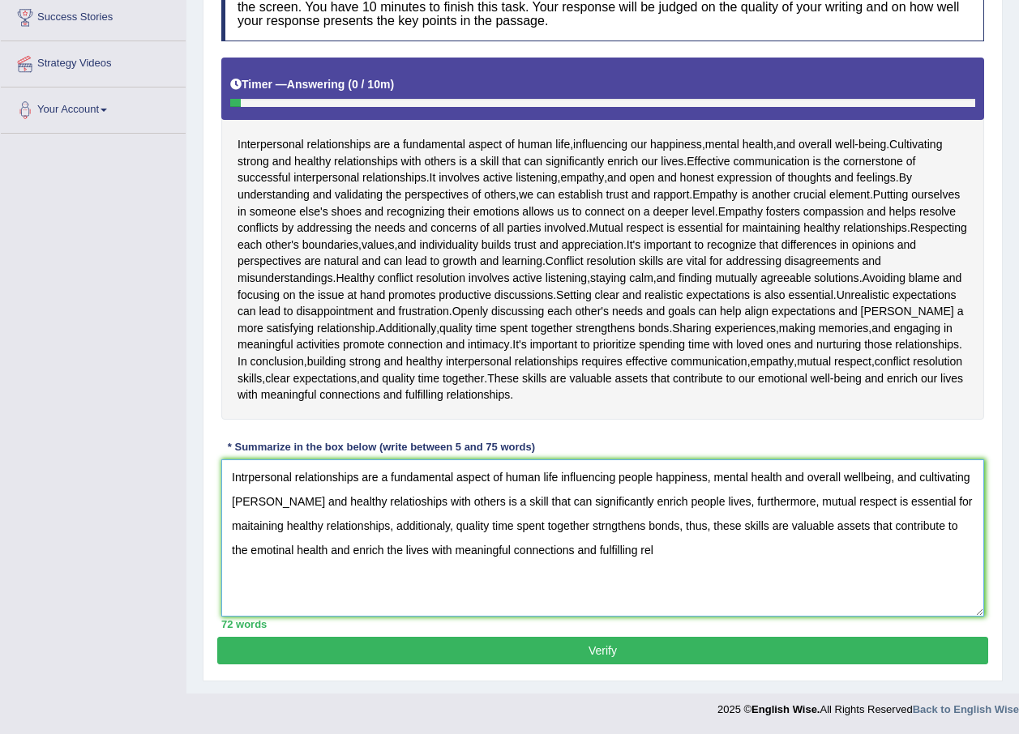
click at [245, 477] on textarea "Intrpersonal relationships are a fundamental aspect of human life influencing p…" at bounding box center [602, 537] width 762 height 157
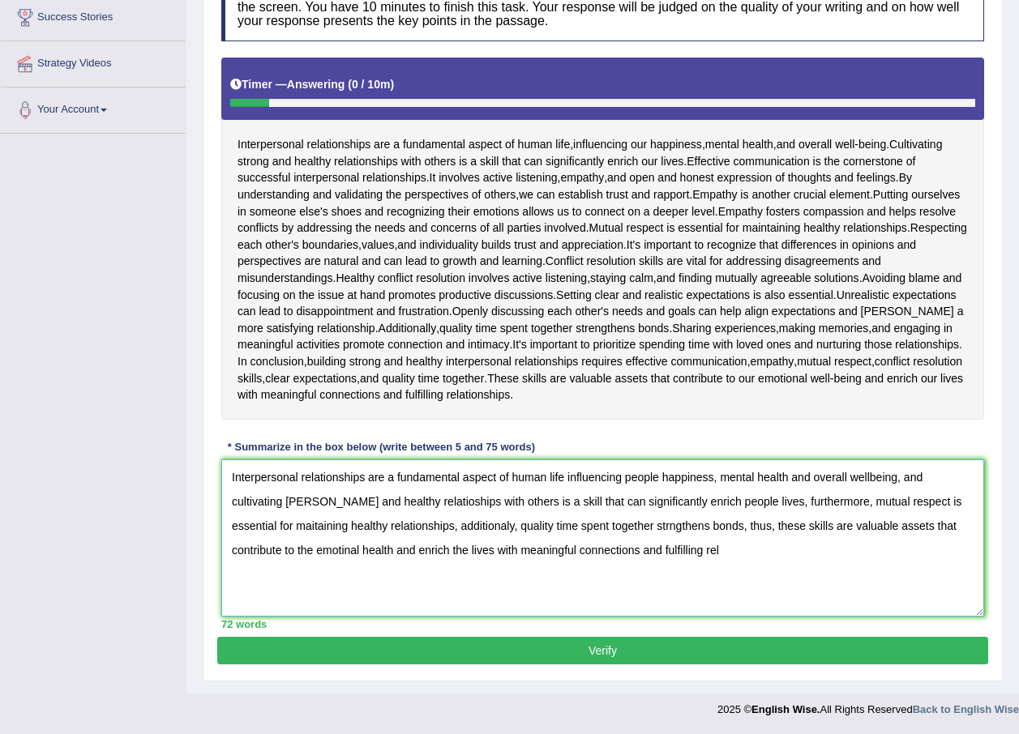
click at [673, 534] on textarea "Interpersonal relationships are a fundamental aspect of human life influencing …" at bounding box center [602, 537] width 762 height 157
click at [662, 551] on textarea "Interpersonal relationships are a fundamental aspect of human life influencing …" at bounding box center [602, 537] width 762 height 157
type textarea "Interpersonal relationships are a fundamental aspect of human life influencing …"
click at [616, 653] on button "Verify" at bounding box center [602, 651] width 771 height 28
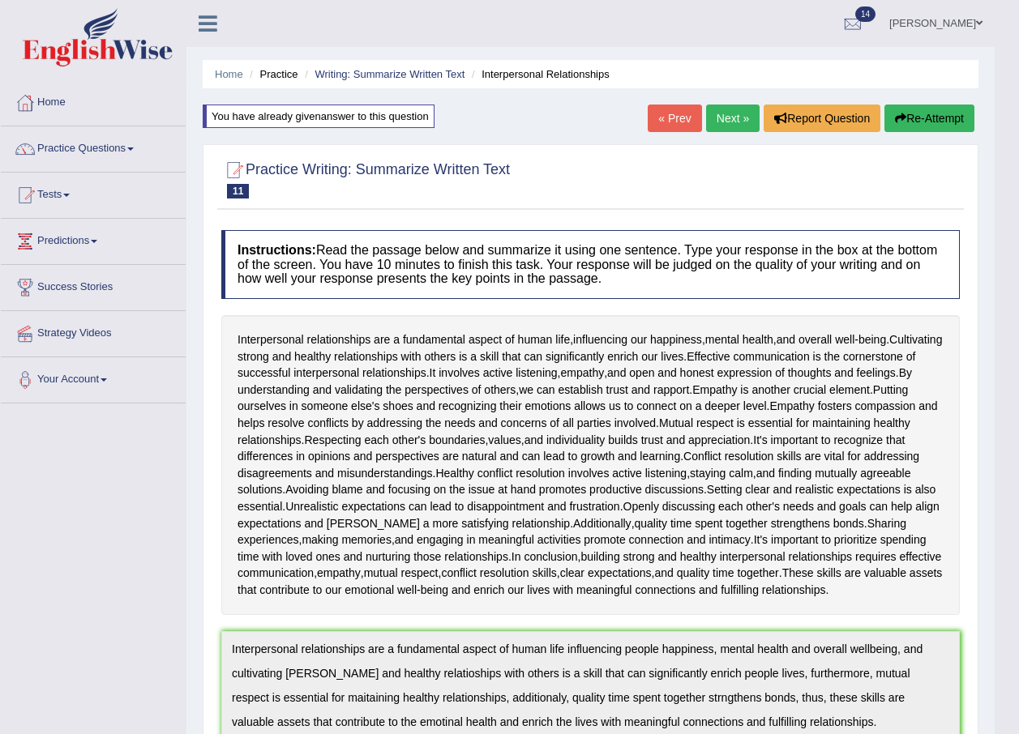
click at [934, 120] on button "Re-Attempt" at bounding box center [929, 119] width 90 height 28
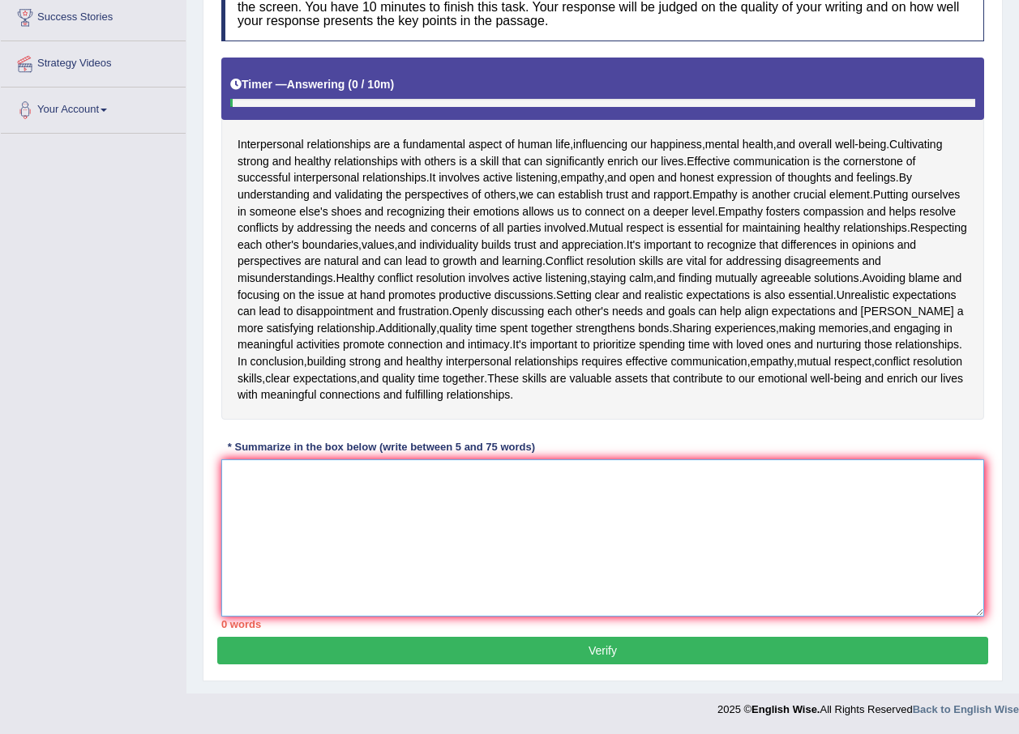
click at [375, 508] on textarea at bounding box center [602, 537] width 762 height 157
paste textarea "Interpersonal relationships are a fundamental aspect of human life influencing …"
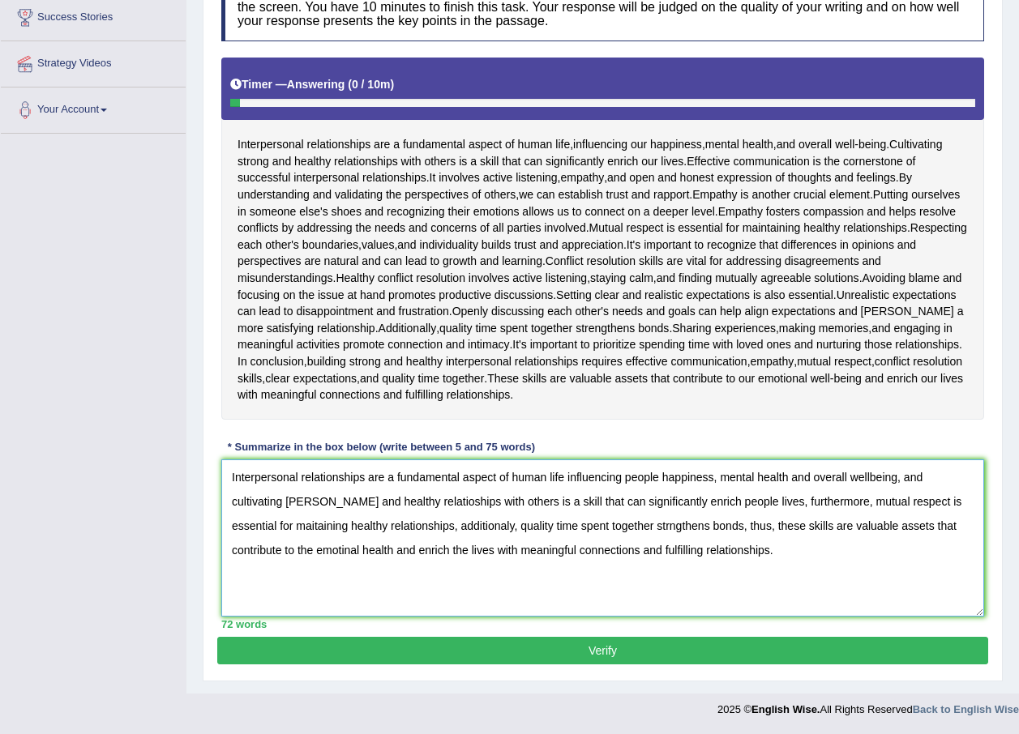
click at [449, 526] on textarea "Interpersonal relationships are a fundamental aspect of human life influencing …" at bounding box center [602, 537] width 762 height 157
click at [417, 498] on textarea "Interpersonal relationships are a fundamental aspect of human life influencing …" at bounding box center [602, 537] width 762 height 157
click at [421, 494] on textarea "Interpersonal relationships are a fundamental aspect of human life influencing …" at bounding box center [602, 537] width 762 height 157
click at [273, 523] on textarea "Interpersonal relationships are a fundamental aspect of human life influencing …" at bounding box center [602, 537] width 762 height 157
click at [267, 523] on textarea "Interpersonal relationships are a fundamental aspect of human life influencing …" at bounding box center [602, 537] width 762 height 157
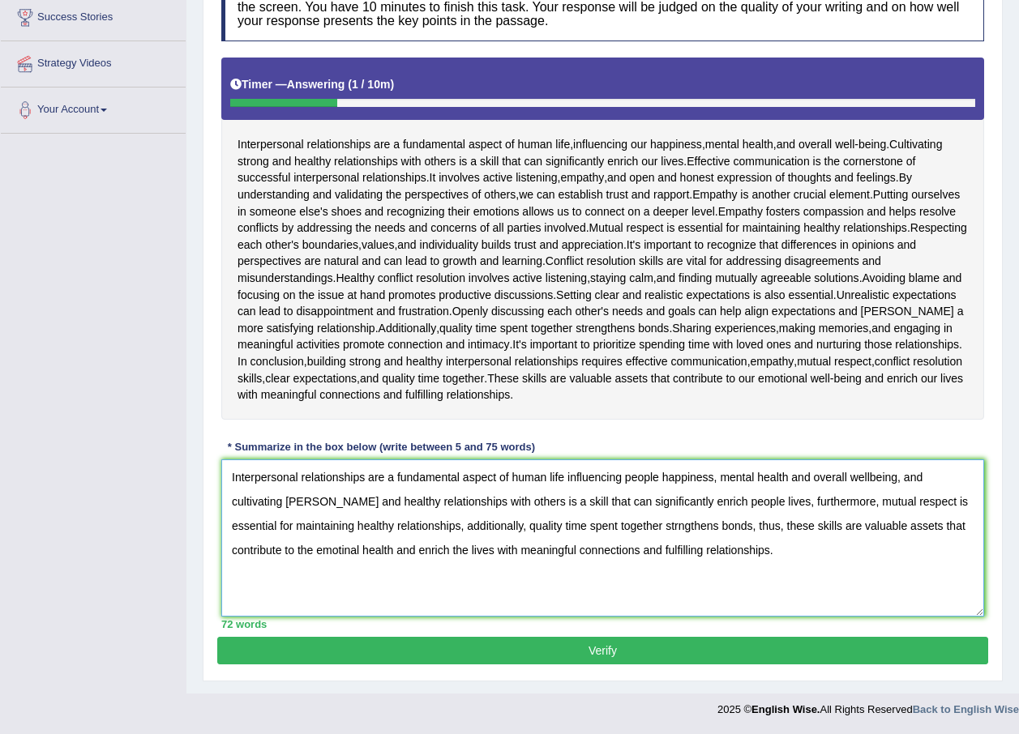
click at [305, 509] on textarea "Interpersonal relationships are a fundamental aspect of human life influencing …" at bounding box center [602, 537] width 762 height 157
click at [651, 523] on textarea "Interpersonal relationships are a fundamental aspect of human life influencing …" at bounding box center [602, 537] width 762 height 157
click at [633, 526] on textarea "Interpersonal relationships are a fundamental aspect of human life influencing …" at bounding box center [602, 537] width 762 height 157
click at [344, 559] on textarea "Interpersonal relationships are a fundamental aspect of human life influencing …" at bounding box center [602, 537] width 762 height 157
click at [347, 557] on textarea "Interpersonal relationships are a fundamental aspect of human life influencing …" at bounding box center [602, 537] width 762 height 157
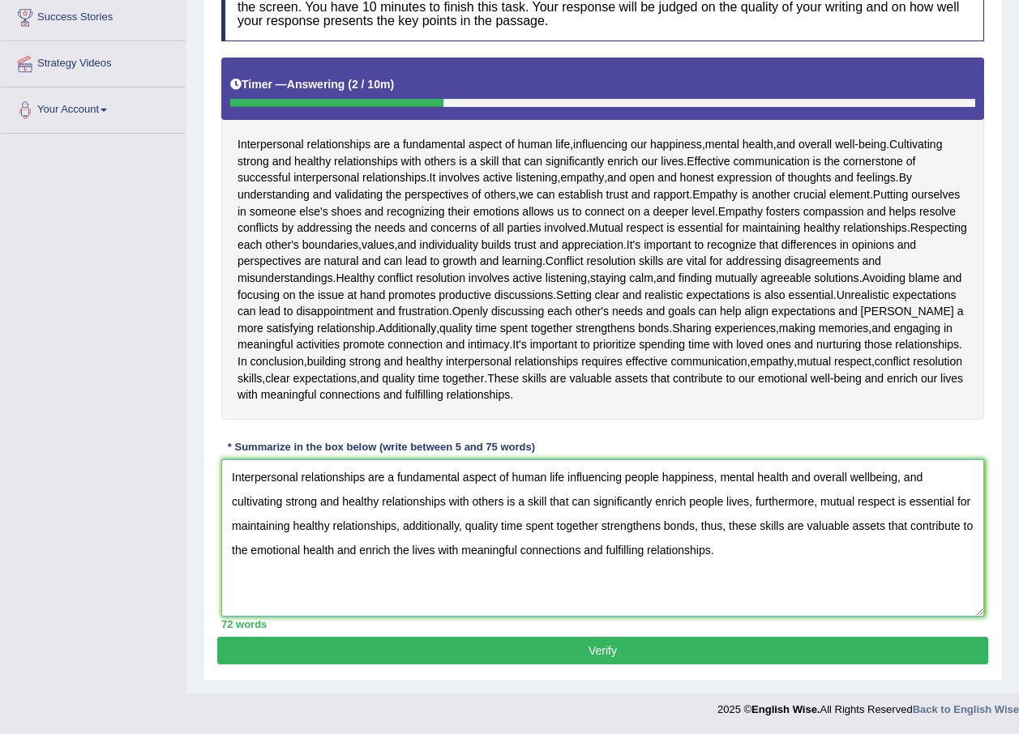
type textarea "Interpersonal relationships are a fundamental aspect of human life influencing …"
click at [571, 656] on button "Verify" at bounding box center [602, 651] width 771 height 28
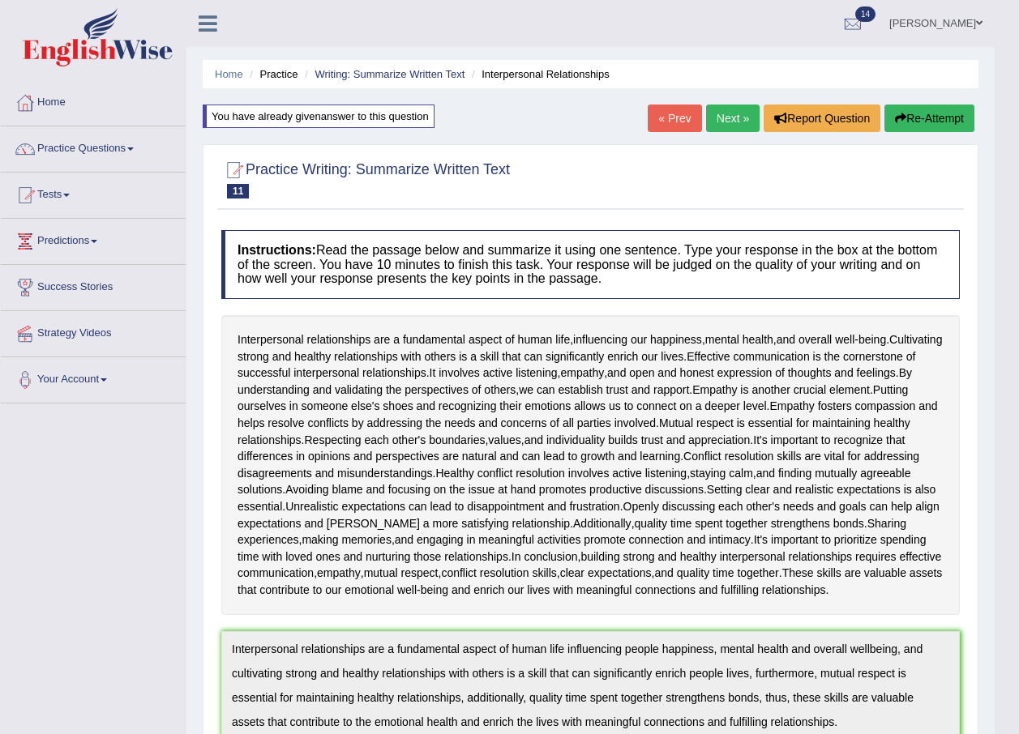
click at [719, 118] on link "Next »" at bounding box center [732, 119] width 53 height 28
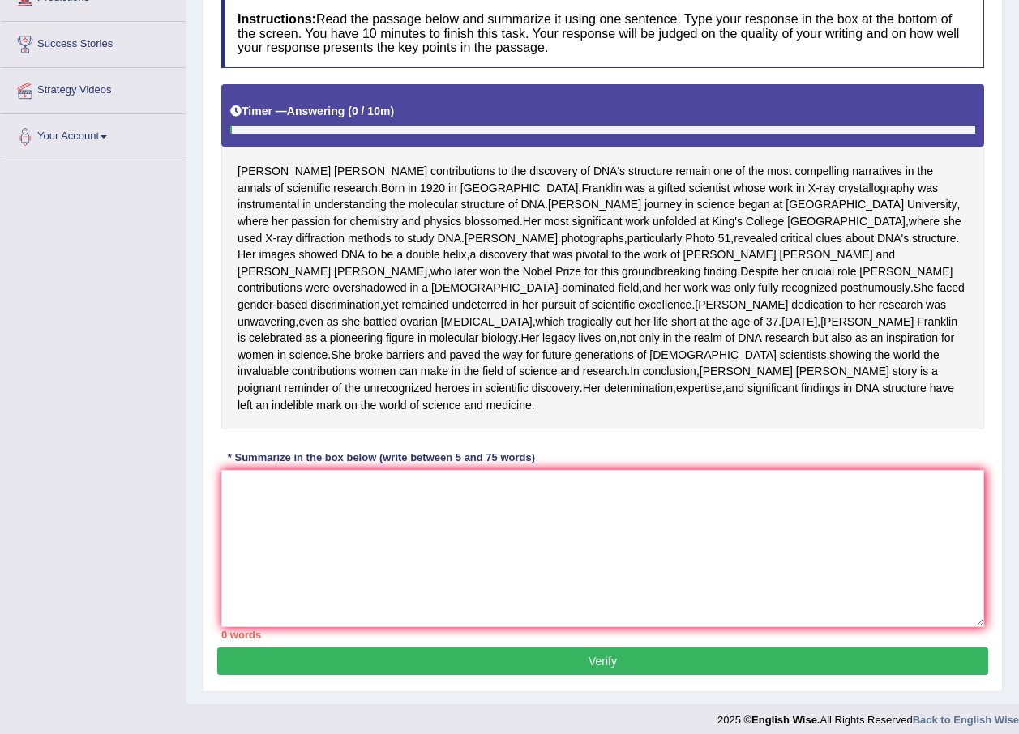
scroll to position [243, 0]
click at [305, 589] on textarea at bounding box center [602, 548] width 762 height 157
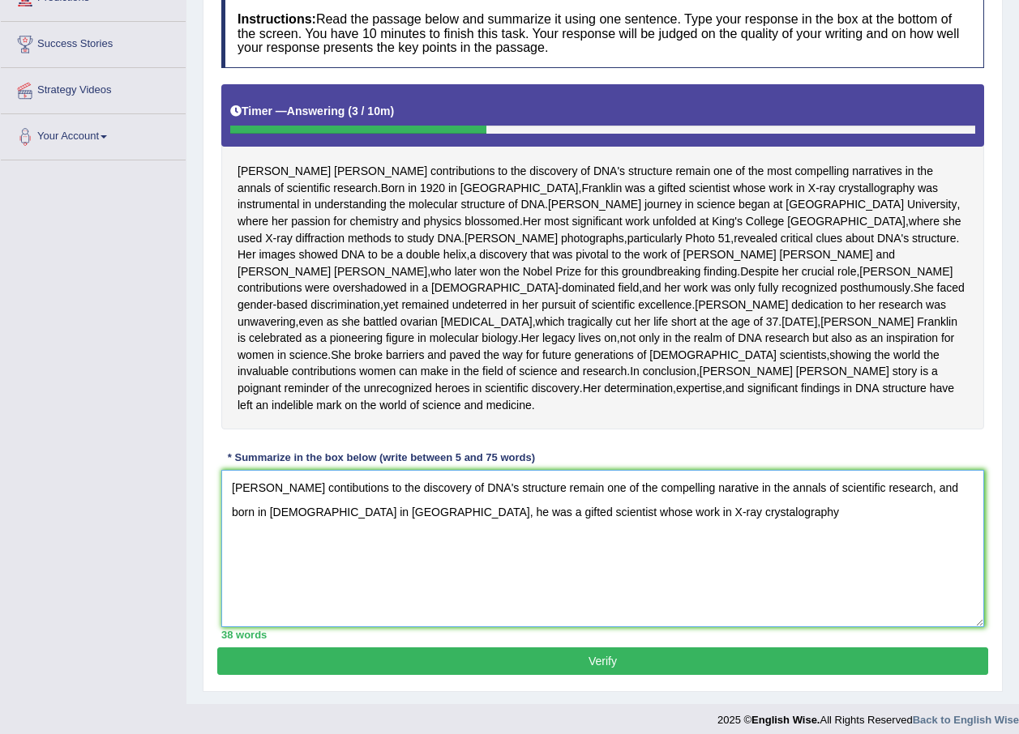
click at [616, 589] on textarea "[PERSON_NAME] contibutions to the discovery of DNA's structure remain one of th…" at bounding box center [602, 548] width 762 height 157
click at [678, 589] on textarea "[PERSON_NAME] contibutions to the discovery of DNA's structure remain one of th…" at bounding box center [602, 548] width 762 height 157
click at [364, 578] on textarea "[PERSON_NAME] contibutions to the discovery of DNA's structure remain one of th…" at bounding box center [602, 548] width 762 height 157
click at [273, 595] on textarea "[PERSON_NAME] contibutions to the discovery of DNA's structure remain one of th…" at bounding box center [602, 548] width 762 height 157
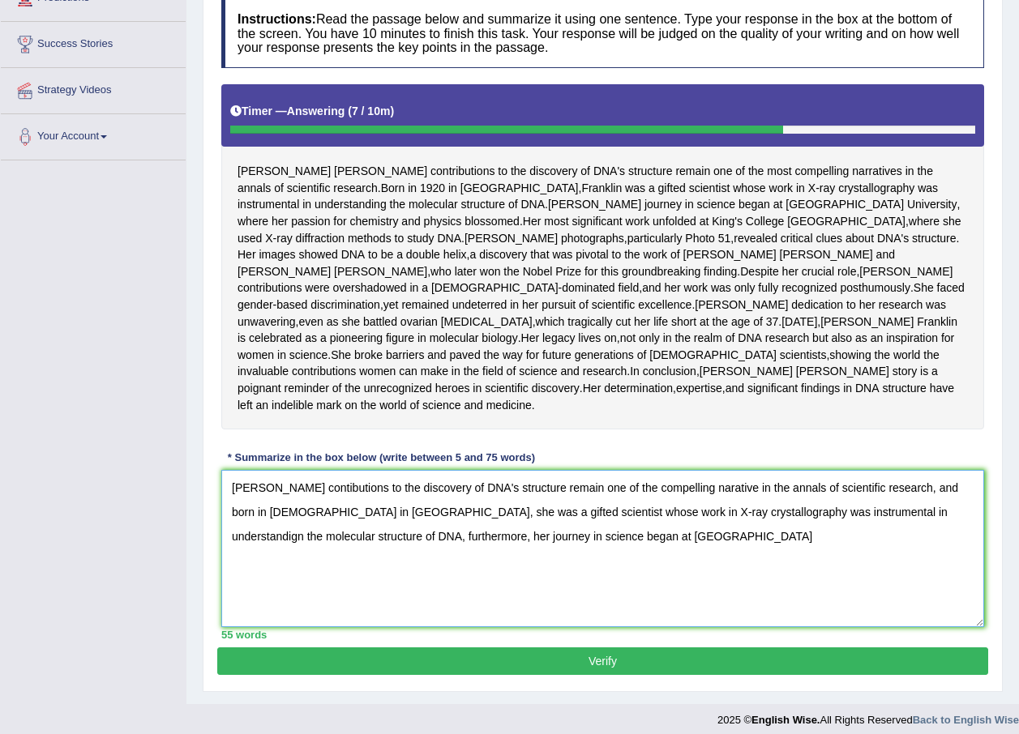
click at [503, 583] on textarea "[PERSON_NAME] contibutions to the discovery of DNA's structure remain one of th…" at bounding box center [602, 548] width 762 height 157
click at [503, 609] on textarea "[PERSON_NAME] contibutions to the discovery of DNA's structure remain one of th…" at bounding box center [602, 548] width 762 height 157
click at [494, 604] on textarea "[PERSON_NAME] contibutions to the discovery of DNA's structure remain one of th…" at bounding box center [602, 548] width 762 height 157
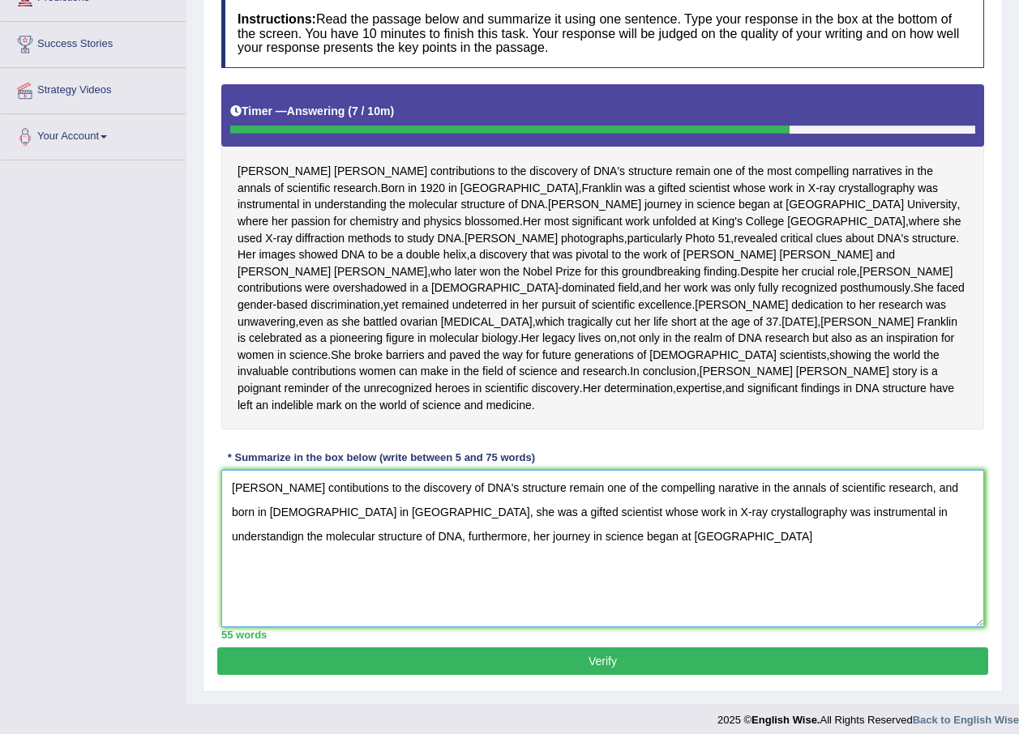
click at [503, 606] on textarea "[PERSON_NAME] contibutions to the discovery of DNA's structure remain one of th…" at bounding box center [602, 548] width 762 height 157
click at [548, 609] on textarea "[PERSON_NAME] contibutions to the discovery of DNA's structure remain one of th…" at bounding box center [602, 548] width 762 height 157
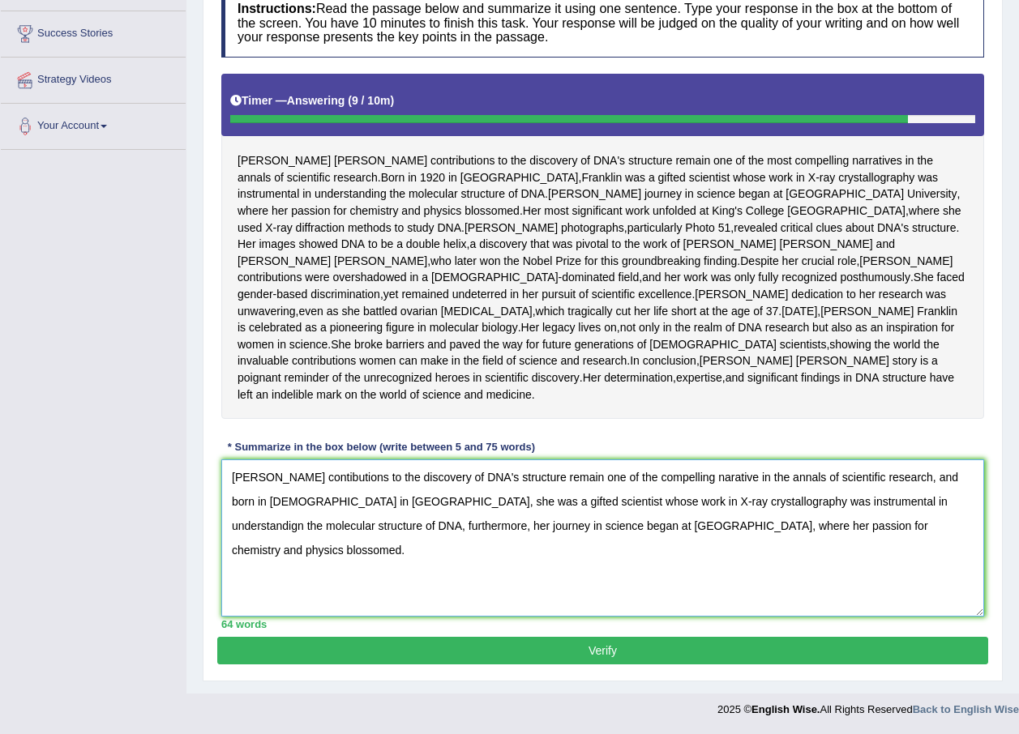
scroll to position [320, 0]
type textarea "[PERSON_NAME] contibutions to the discovery of DNA's structure remain one of th…"
click at [621, 646] on button "Verify" at bounding box center [602, 651] width 771 height 28
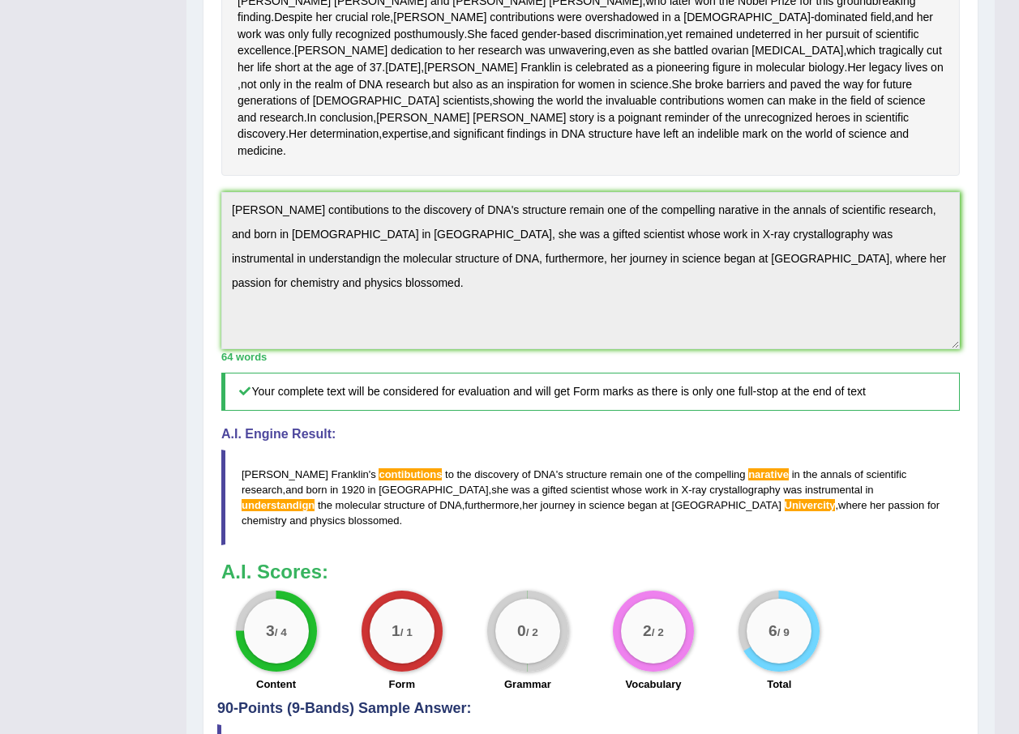
scroll to position [480, 0]
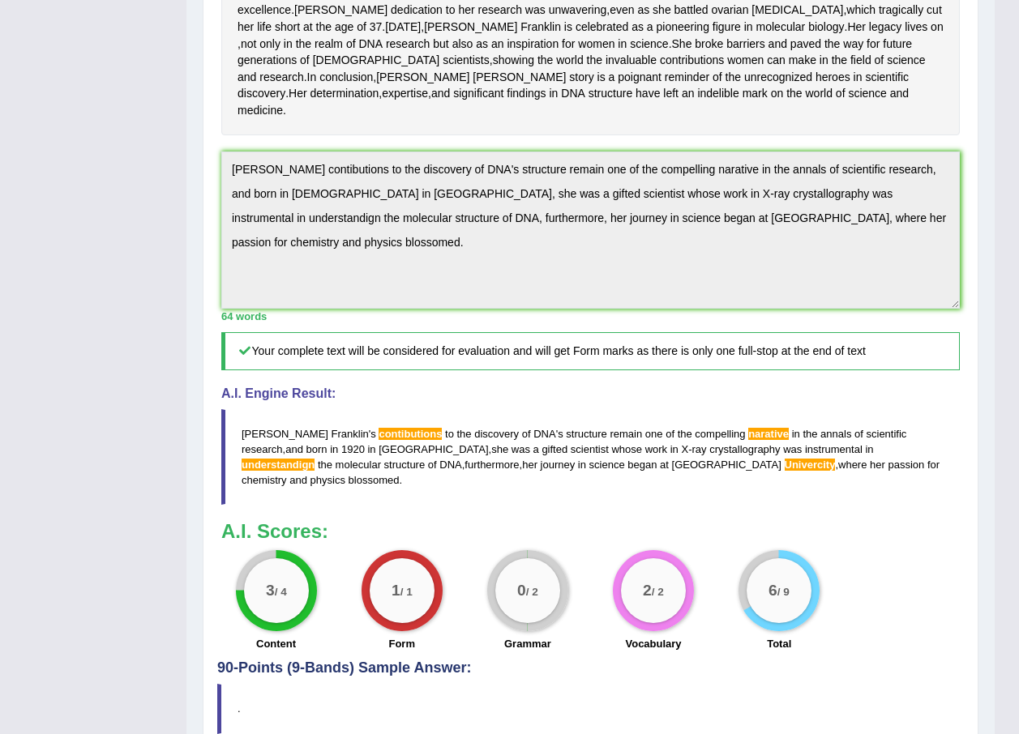
click at [551, 505] on blockquote "[PERSON_NAME] ' s contibutions to the discovery of DNA ' s structure remain one…" at bounding box center [590, 457] width 738 height 96
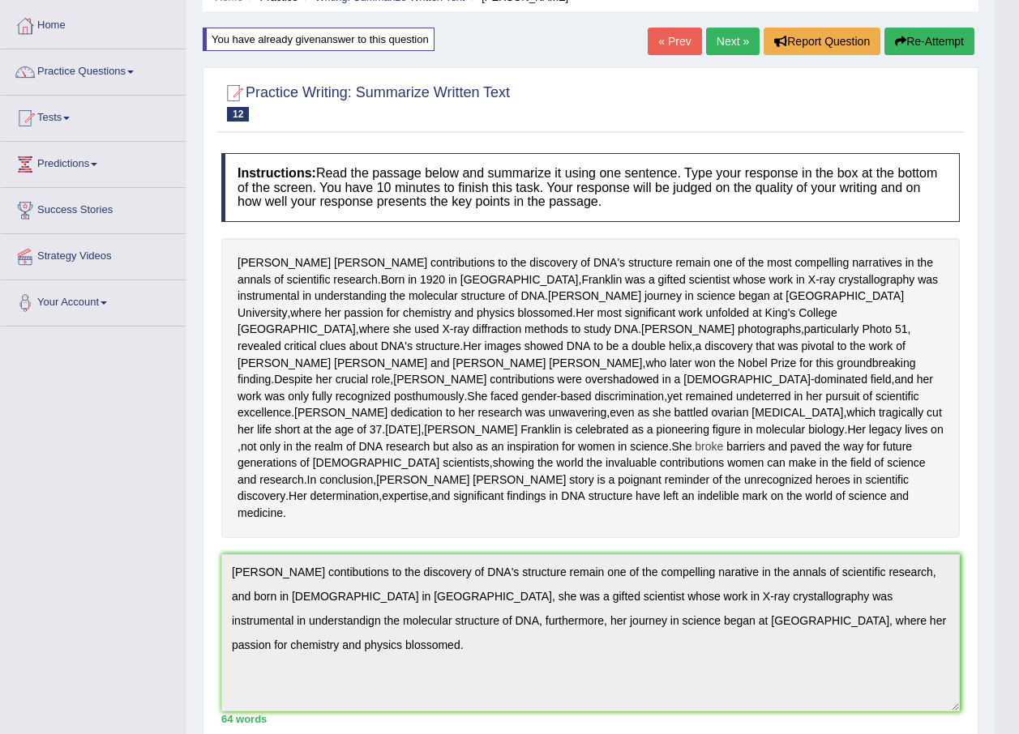
scroll to position [0, 0]
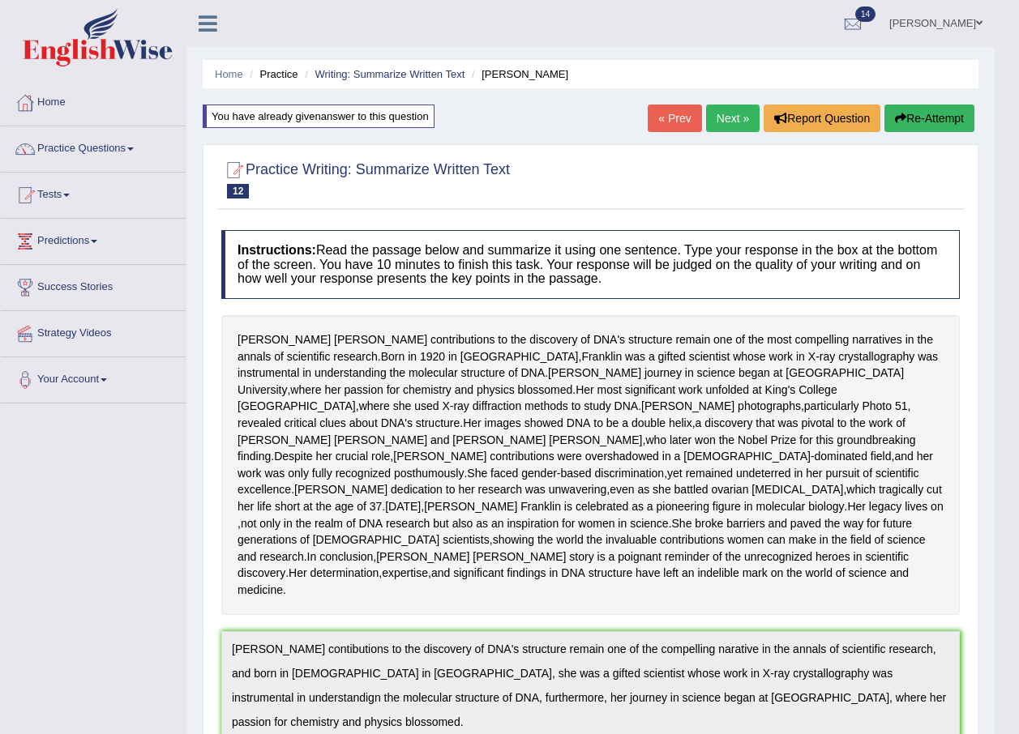
click at [905, 124] on button "Re-Attempt" at bounding box center [929, 119] width 90 height 28
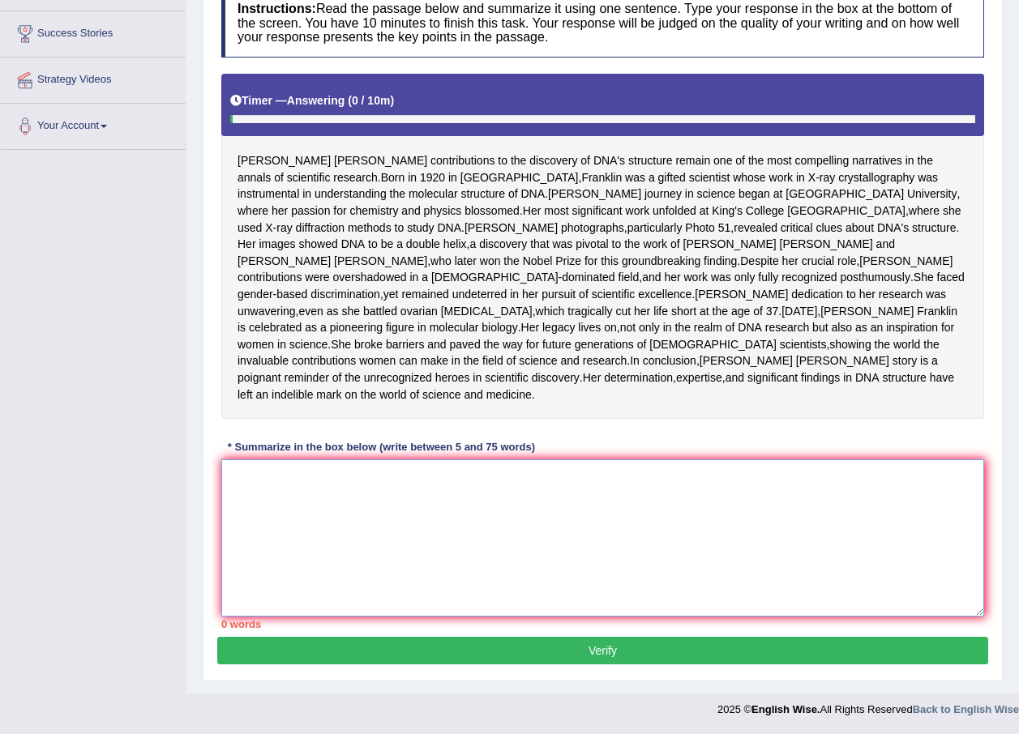
click at [421, 538] on textarea at bounding box center [602, 537] width 762 height 157
paste textarea "[PERSON_NAME] contibutions to the discovery of DNA's structure remain one of th…"
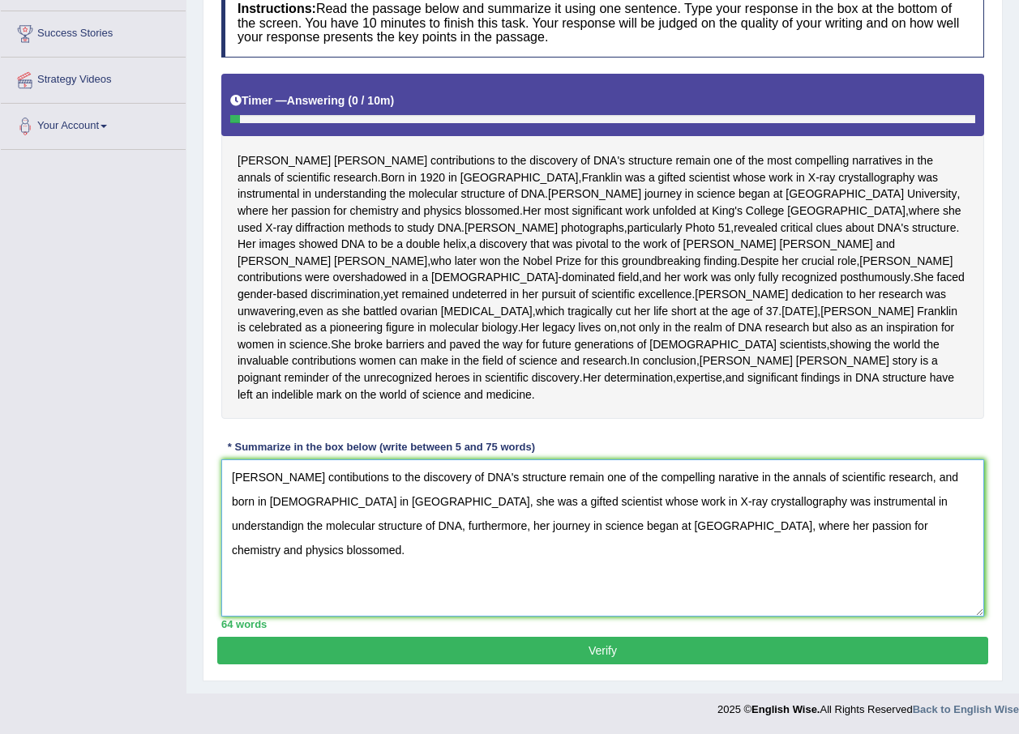
click at [350, 470] on textarea "Rosalind Franklin's contibutions to the discovery of DNA's structure remain one…" at bounding box center [602, 537] width 762 height 157
click at [557, 521] on textarea "Rosalind Franklin's contributions to the discovery of DNA's structure remain on…" at bounding box center [602, 537] width 762 height 157
click at [582, 519] on textarea "Rosalind Franklin's contributions to the discovery of DNA's structure remain on…" at bounding box center [602, 537] width 762 height 157
click at [883, 530] on textarea "Rosalind Franklin's contributions to the discovery of DNA's structure remain on…" at bounding box center [602, 537] width 762 height 157
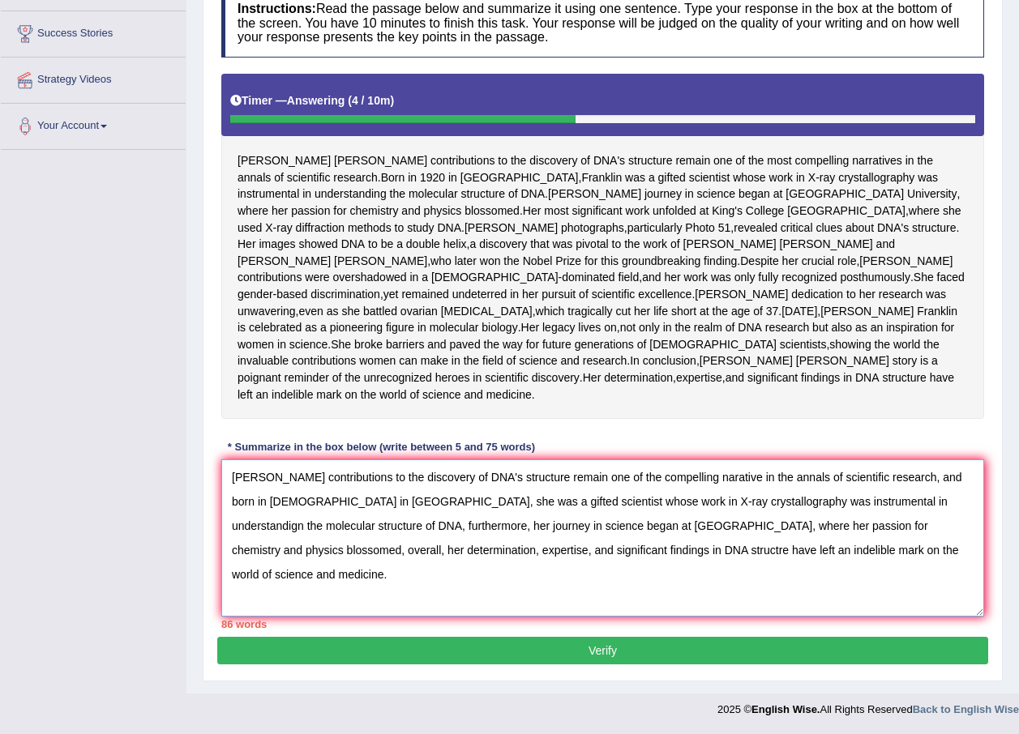
click at [764, 470] on textarea "Rosalind Franklin's contributions to the discovery of DNA's structure remain on…" at bounding box center [602, 537] width 762 height 157
click at [356, 504] on textarea "Rosalind Franklin's contributions to the discovery of DNA's structure remain on…" at bounding box center [602, 537] width 762 height 157
drag, startPoint x: 353, startPoint y: 502, endPoint x: 480, endPoint y: 496, distance: 127.3
click at [480, 496] on textarea "Rosalind Franklin's contributions to the discovery of DNA's structure remain on…" at bounding box center [602, 537] width 762 height 157
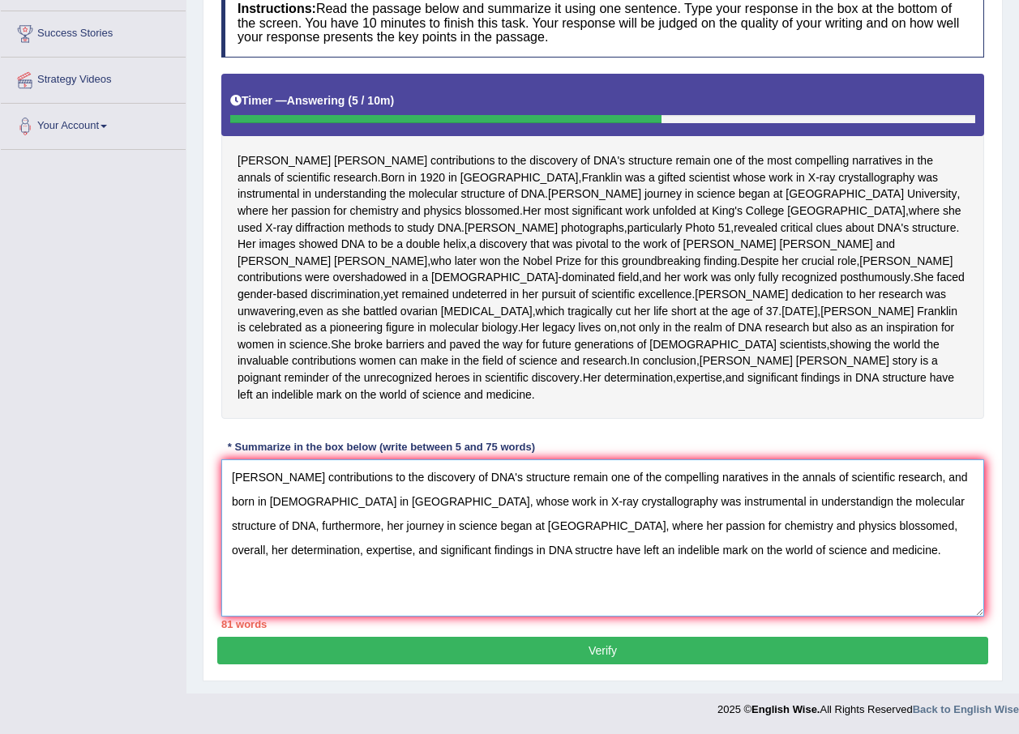
click at [489, 530] on textarea "Rosalind Franklin's contributions to the discovery of DNA's structure remain on…" at bounding box center [602, 537] width 762 height 157
click at [494, 530] on textarea "Rosalind Franklin's contributions to the discovery of DNA's structure remain on…" at bounding box center [602, 537] width 762 height 157
drag, startPoint x: 486, startPoint y: 530, endPoint x: 770, endPoint y: 519, distance: 283.8
click at [770, 519] on textarea "Rosalind Franklin's contributions to the discovery of DNA's structure remain on…" at bounding box center [602, 537] width 762 height 157
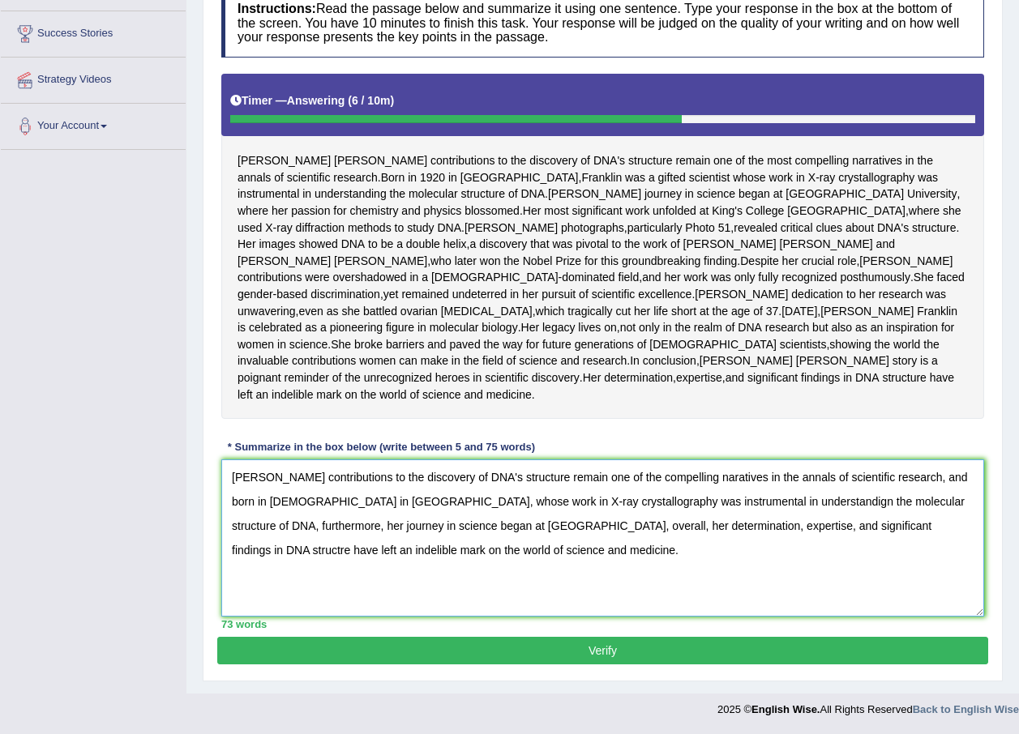
type textarea "Rosalind Franklin's contributions to the discovery of DNA's structure remain on…"
click at [611, 640] on button "Verify" at bounding box center [602, 651] width 771 height 28
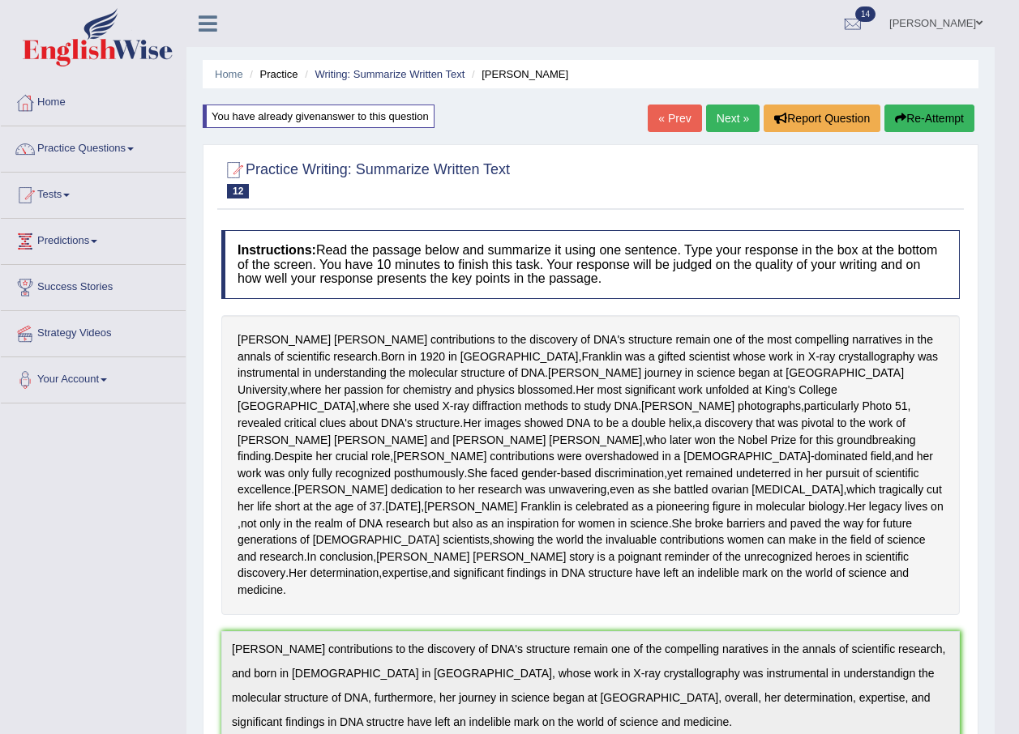
click at [955, 110] on button "Re-Attempt" at bounding box center [929, 119] width 90 height 28
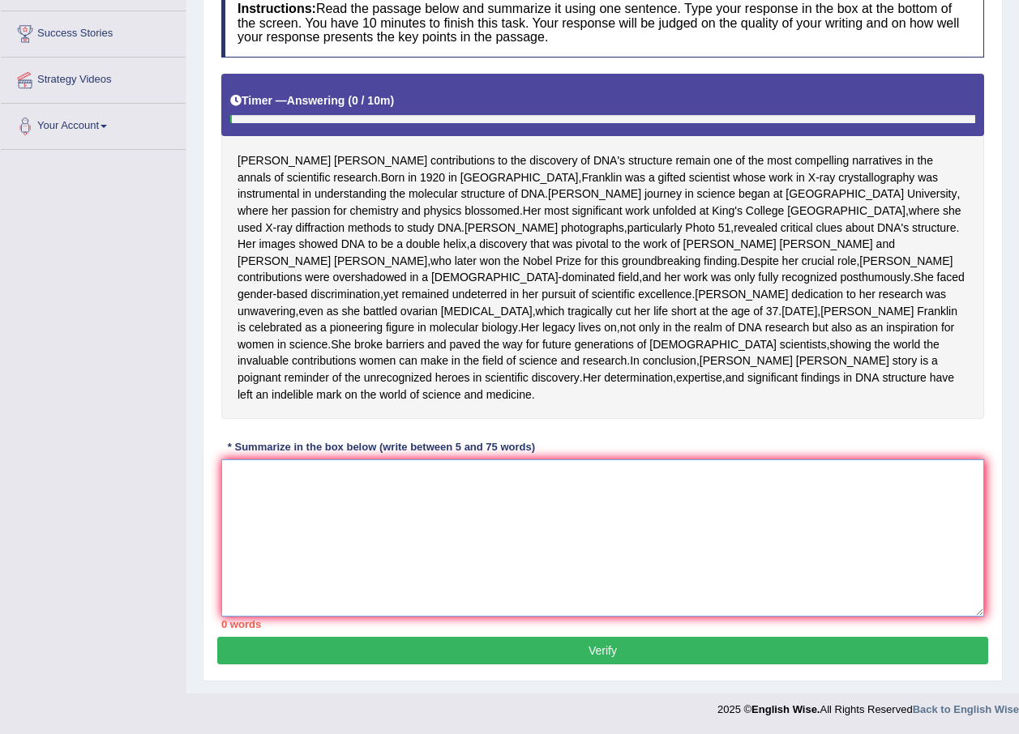
click at [322, 484] on textarea at bounding box center [602, 537] width 762 height 157
paste textarea "[PERSON_NAME] contributions to the discovery of DNA's structure remain one of t…"
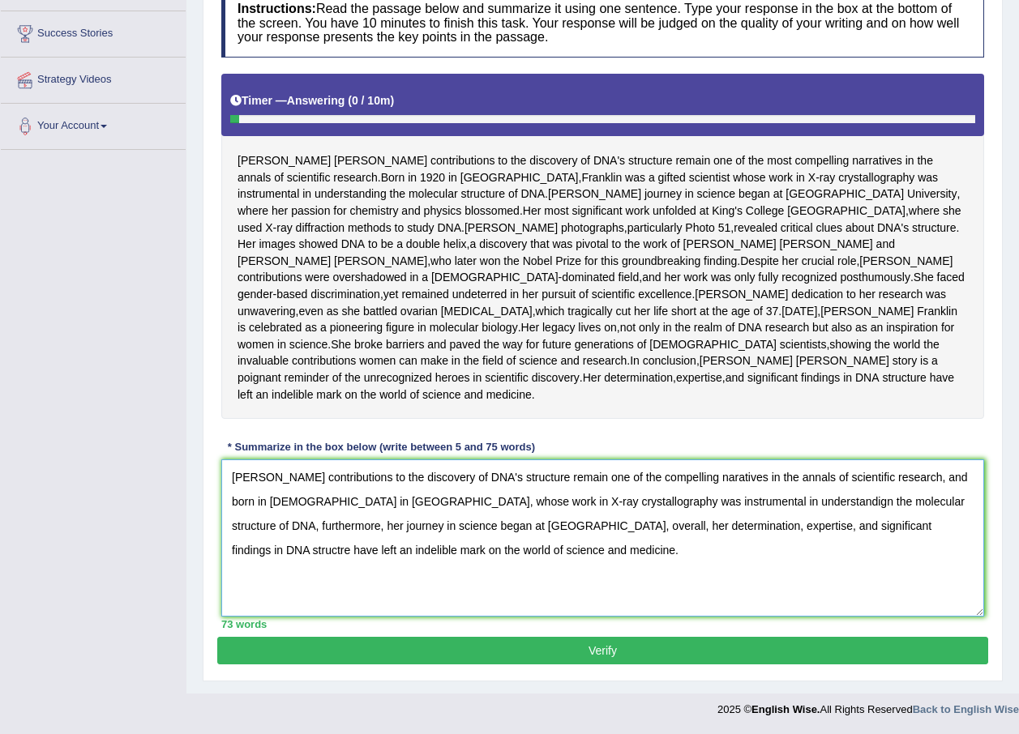
click at [738, 481] on textarea "[PERSON_NAME] contributions to the discovery of DNA's structure remain one of t…" at bounding box center [602, 537] width 762 height 157
click at [696, 498] on textarea "[PERSON_NAME] contributions to the discovery of DNA's structure remain one of t…" at bounding box center [602, 537] width 762 height 157
click at [710, 501] on textarea "[PERSON_NAME] contributions to the discovery of DNA's structure remain one of t…" at bounding box center [602, 537] width 762 height 157
click at [852, 521] on textarea "[PERSON_NAME] contributions to the discovery of DNA's structure remain one of t…" at bounding box center [602, 537] width 762 height 157
type textarea "[PERSON_NAME] contributions to the discovery of DNA's structure remain one of t…"
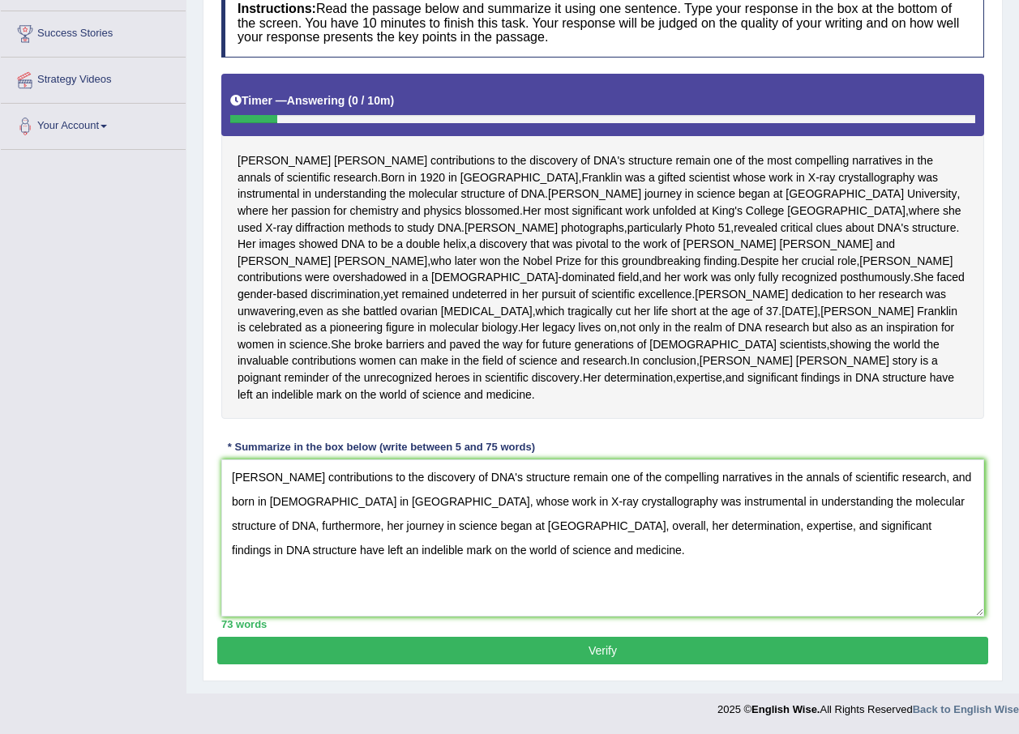
click at [611, 646] on button "Verify" at bounding box center [602, 651] width 771 height 28
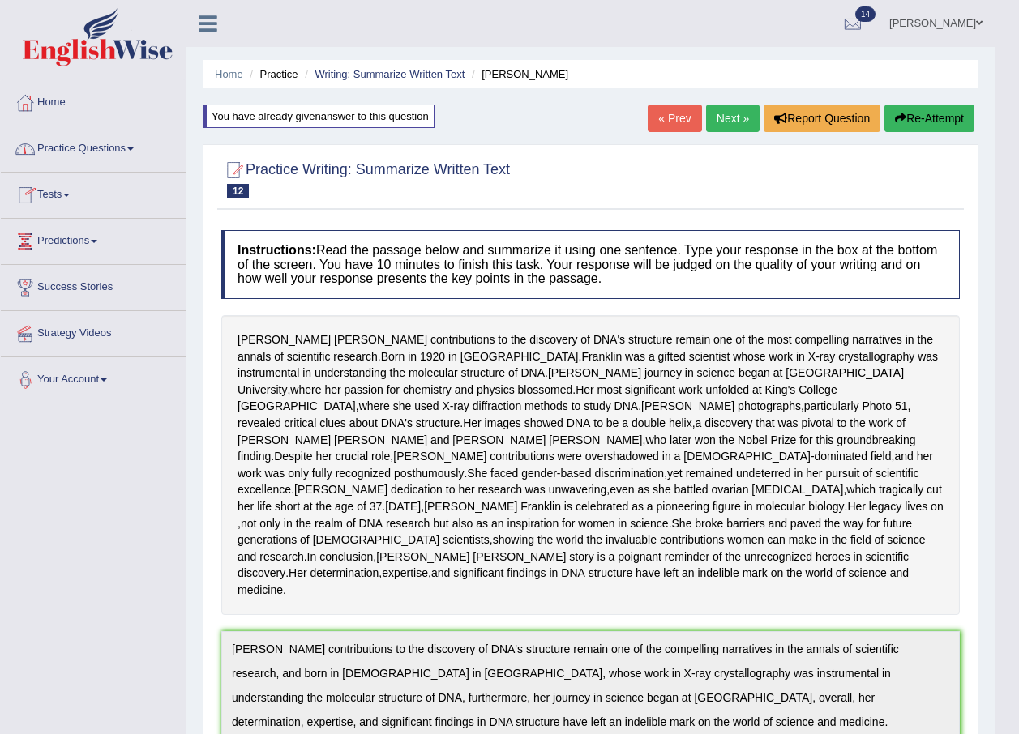
click at [127, 149] on link "Practice Questions" at bounding box center [93, 146] width 185 height 41
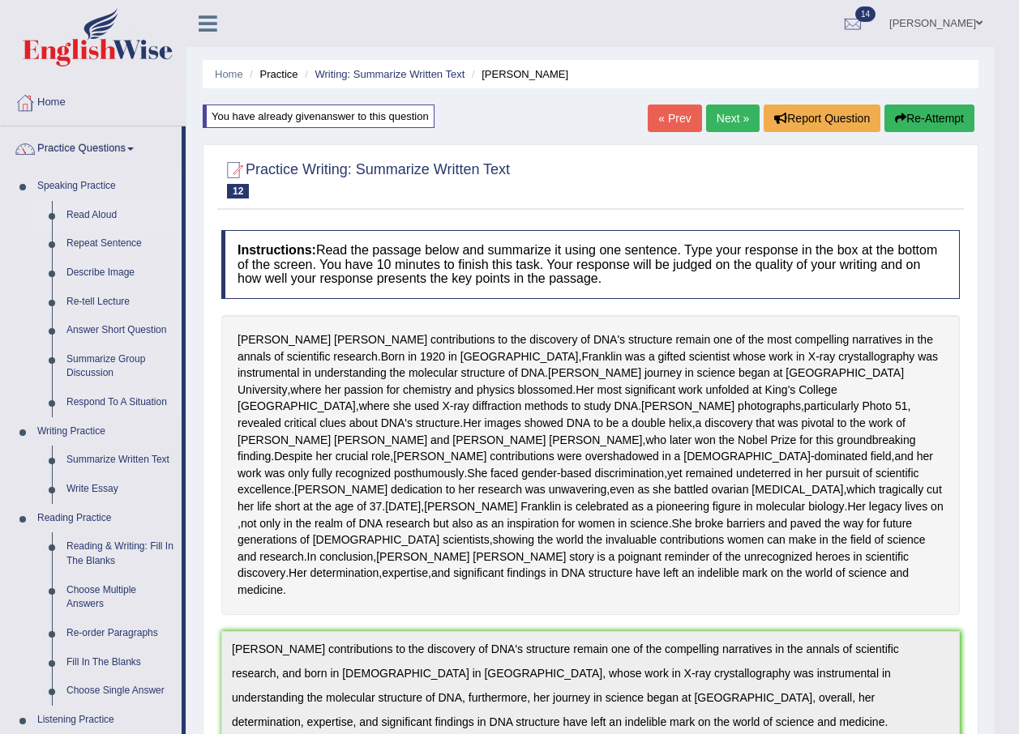
click at [113, 218] on link "Read Aloud" at bounding box center [120, 215] width 122 height 29
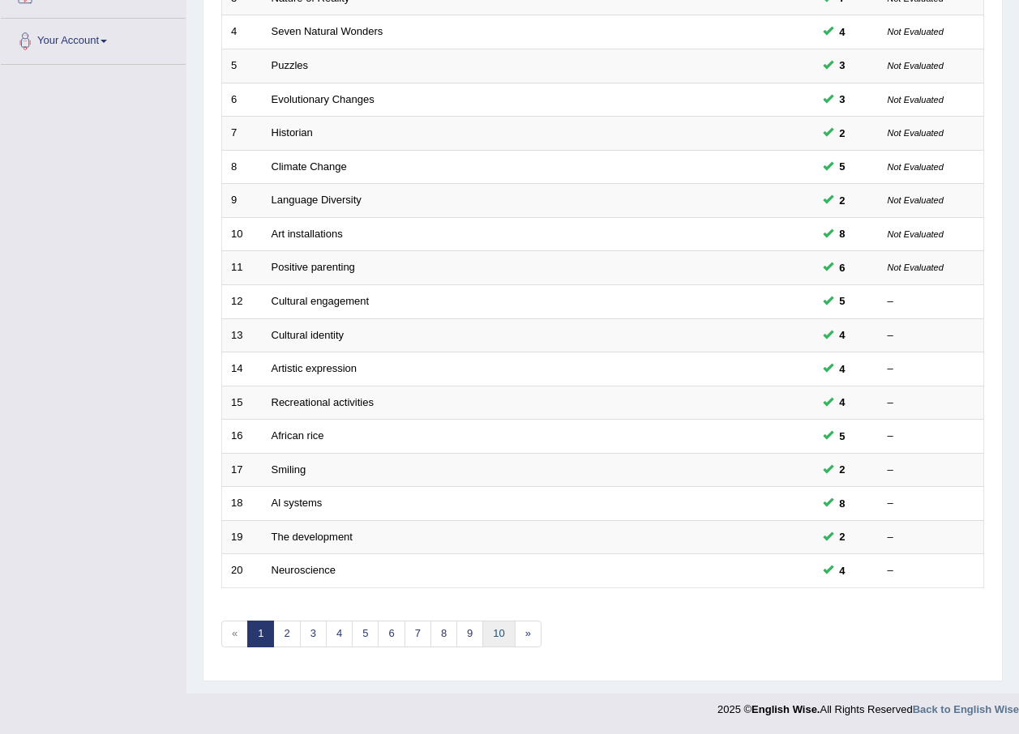
click at [513, 626] on link "10" at bounding box center [498, 634] width 32 height 27
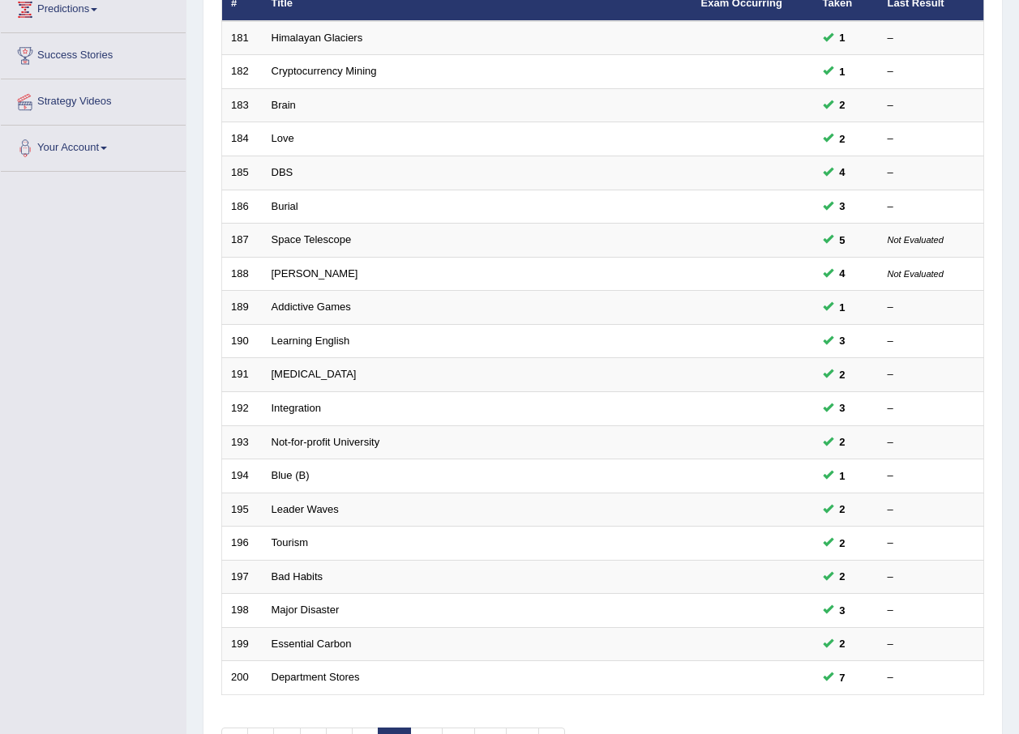
scroll to position [339, 0]
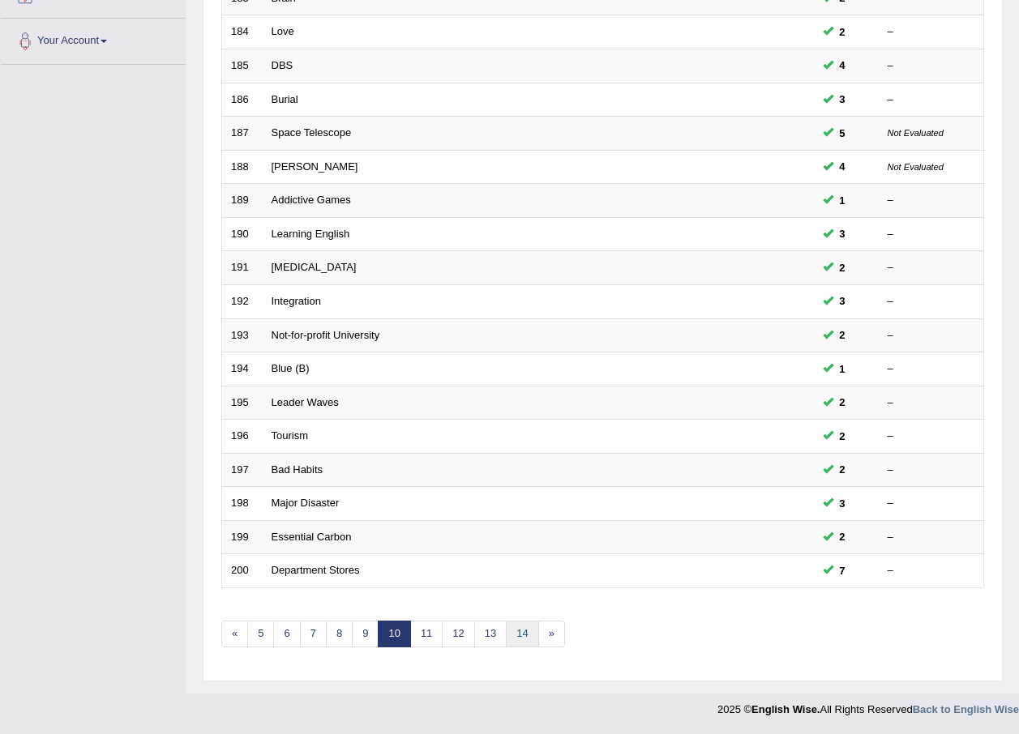
click at [515, 638] on link "14" at bounding box center [522, 634] width 32 height 27
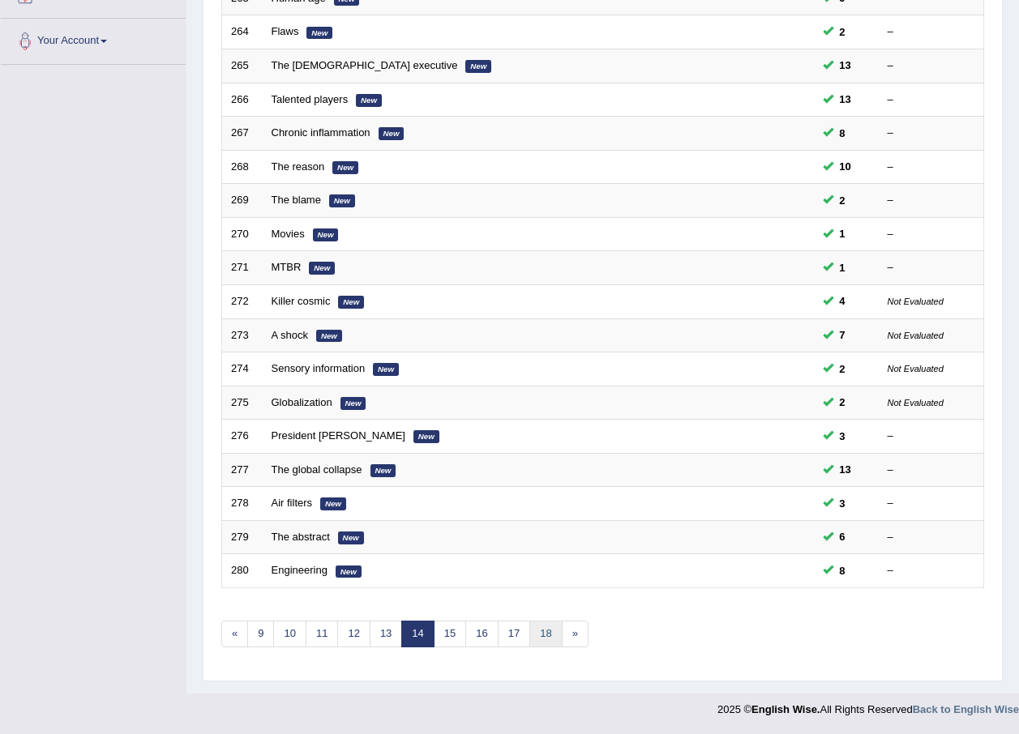
click at [553, 634] on link "18" at bounding box center [545, 634] width 32 height 27
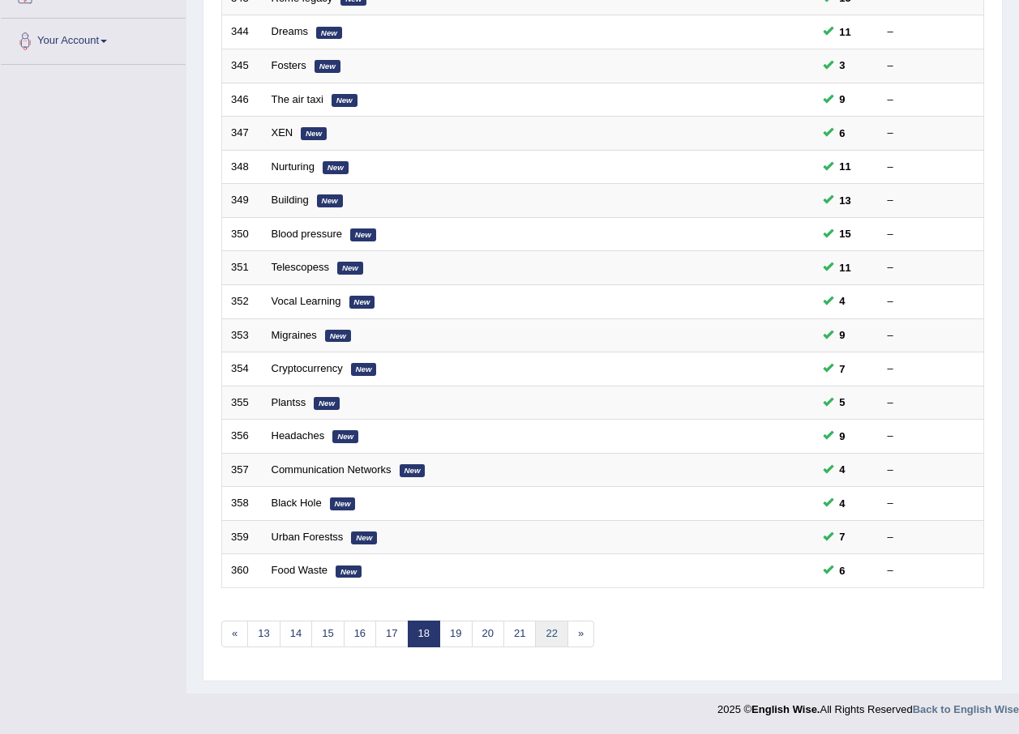
click at [553, 634] on link "22" at bounding box center [551, 634] width 32 height 27
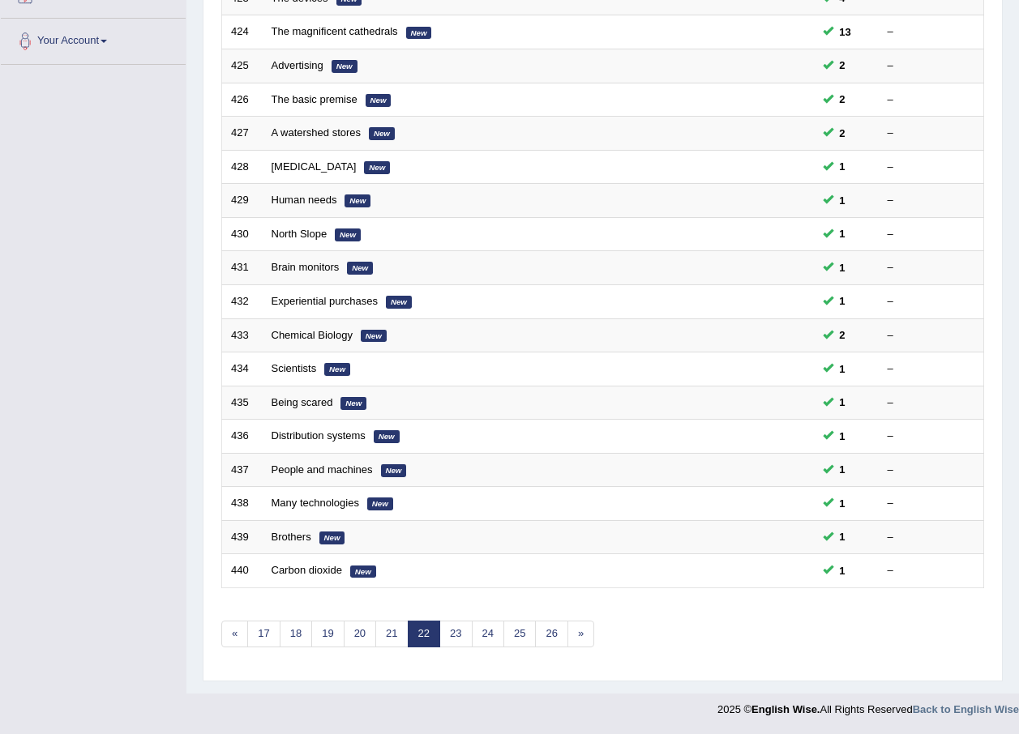
scroll to position [339, 0]
click at [553, 634] on link "26" at bounding box center [551, 634] width 32 height 27
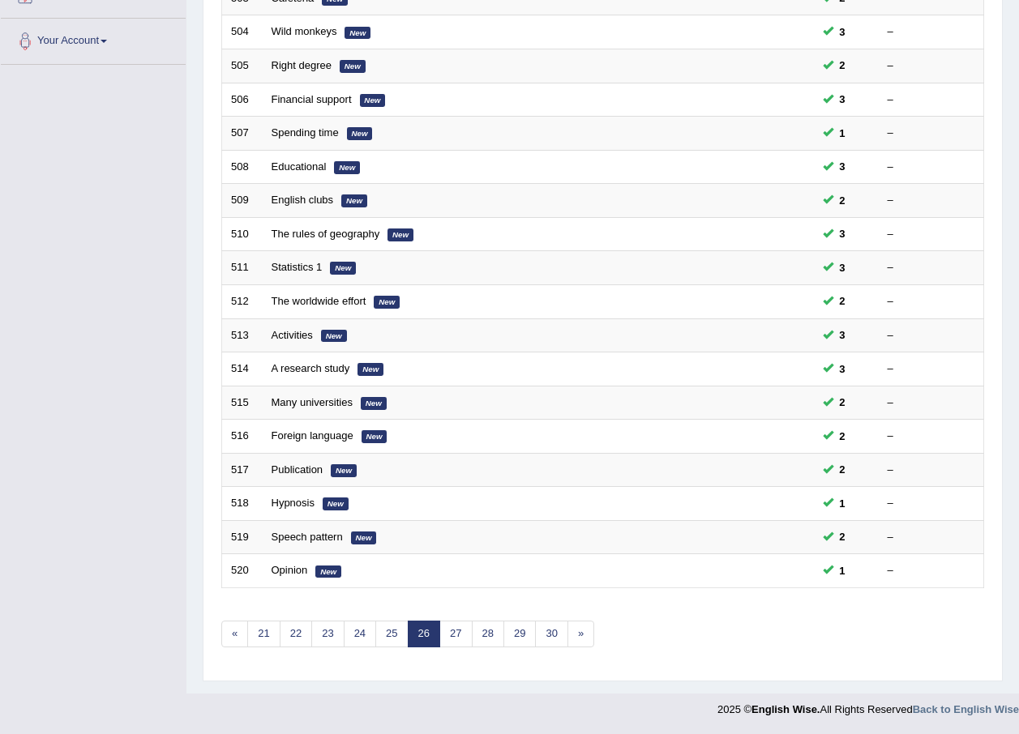
click at [553, 634] on link "30" at bounding box center [551, 634] width 32 height 27
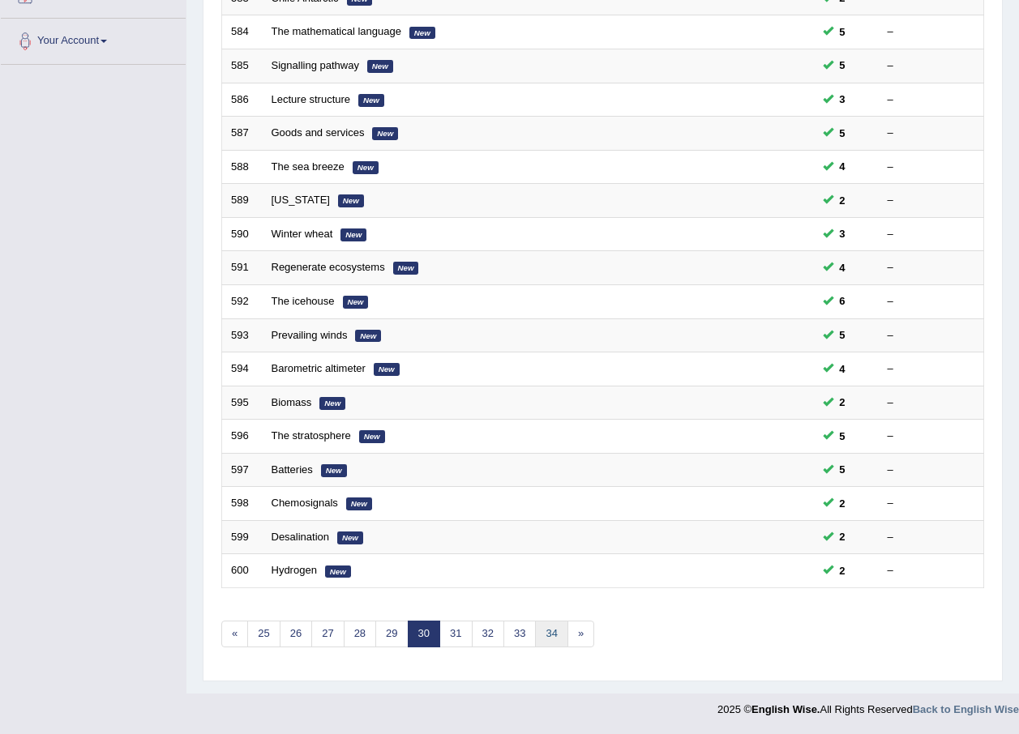
click at [553, 634] on link "34" at bounding box center [551, 634] width 32 height 27
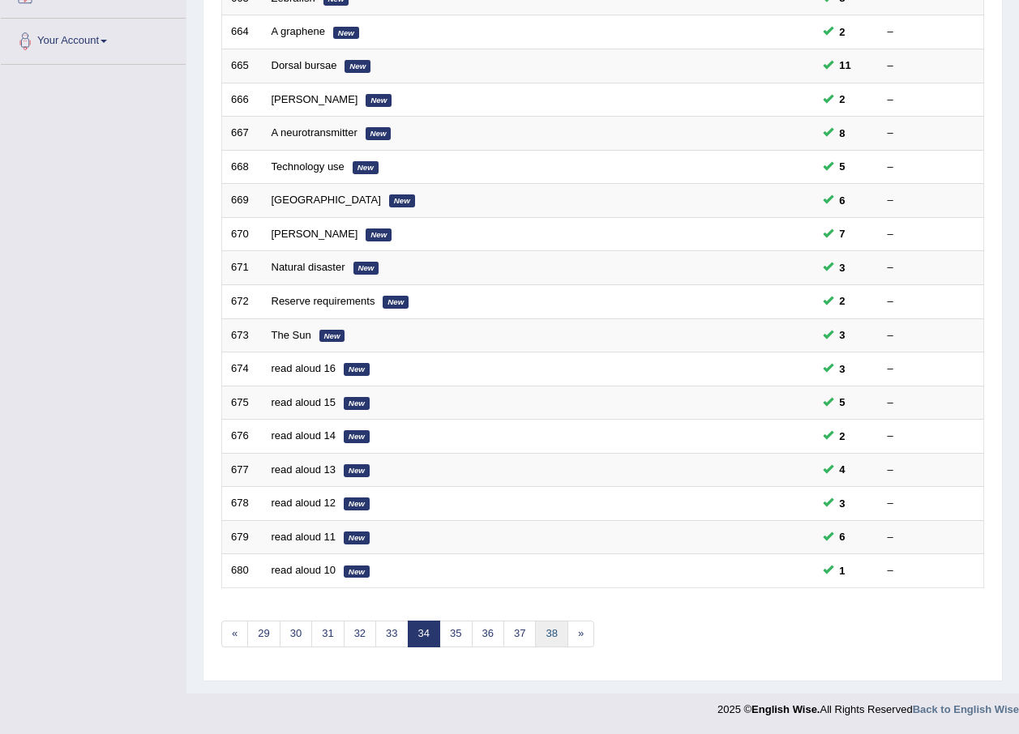
click at [553, 634] on link "38" at bounding box center [551, 634] width 32 height 27
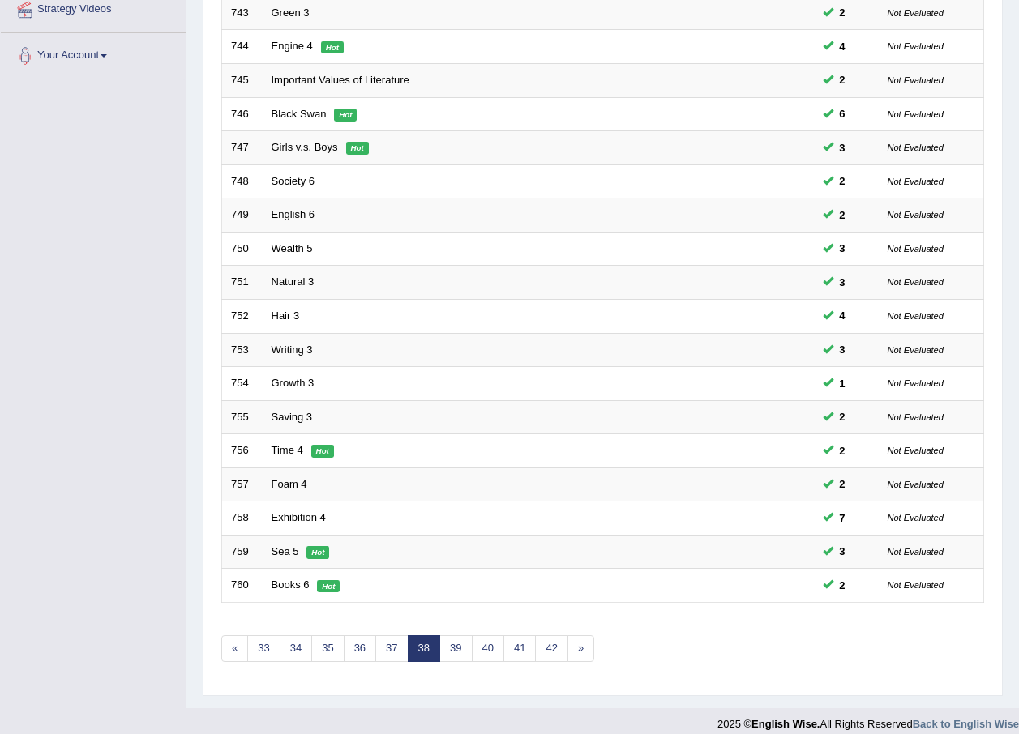
scroll to position [339, 0]
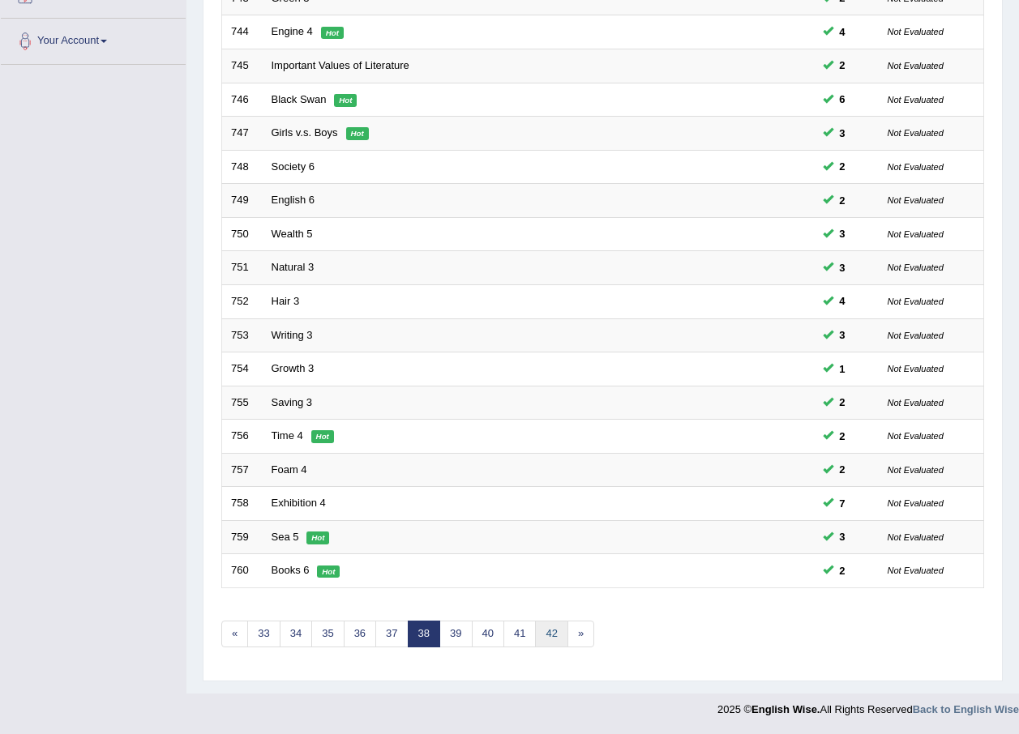
click at [553, 634] on link "42" at bounding box center [551, 634] width 32 height 27
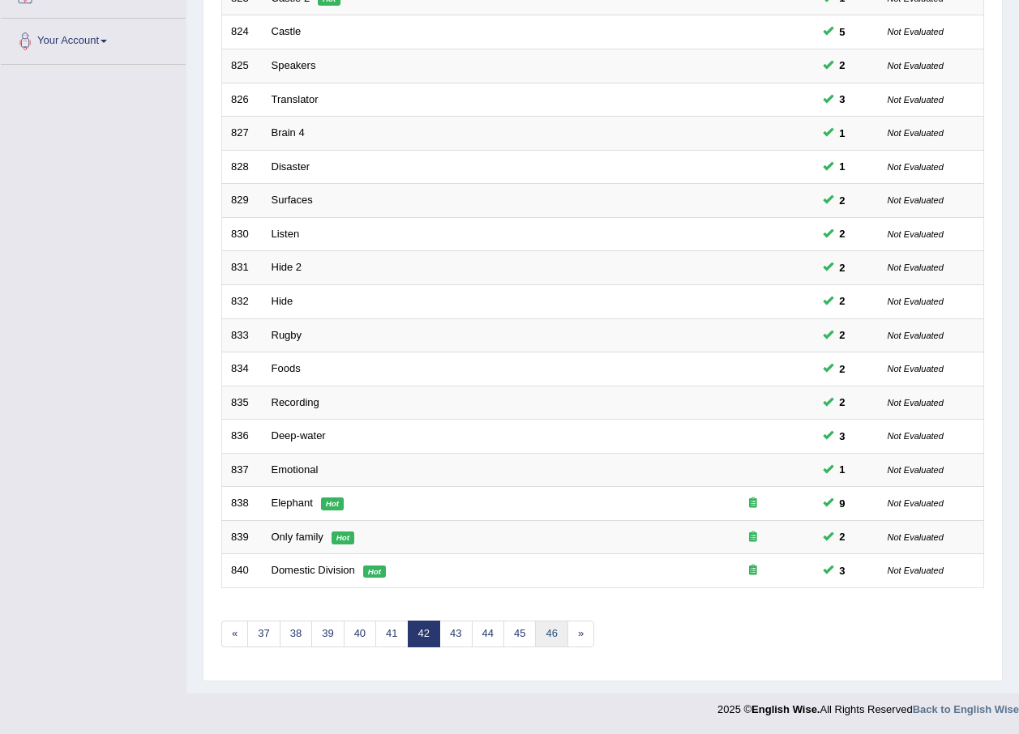
click at [553, 634] on link "46" at bounding box center [551, 634] width 32 height 27
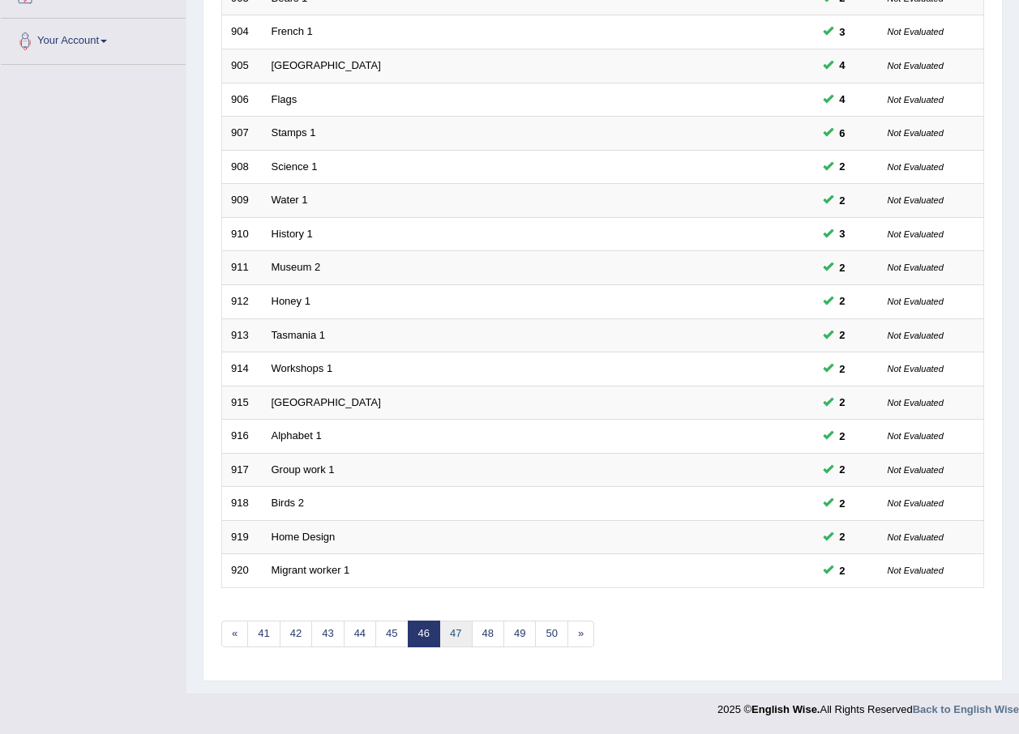
click at [470, 626] on link "47" at bounding box center [455, 634] width 32 height 27
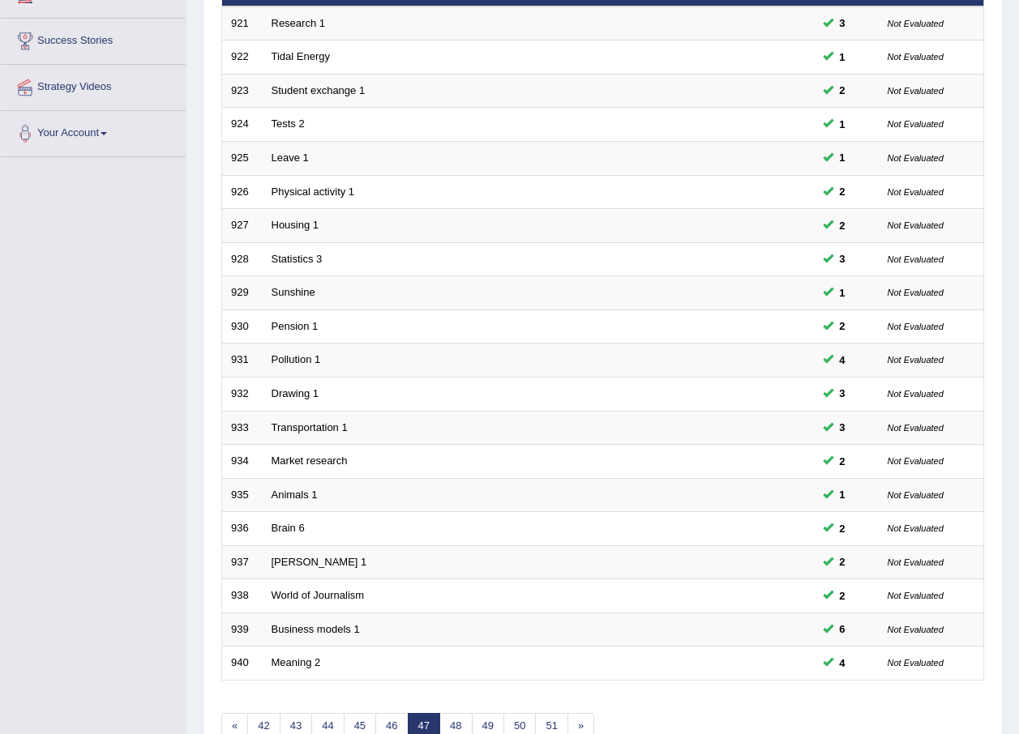
scroll to position [339, 0]
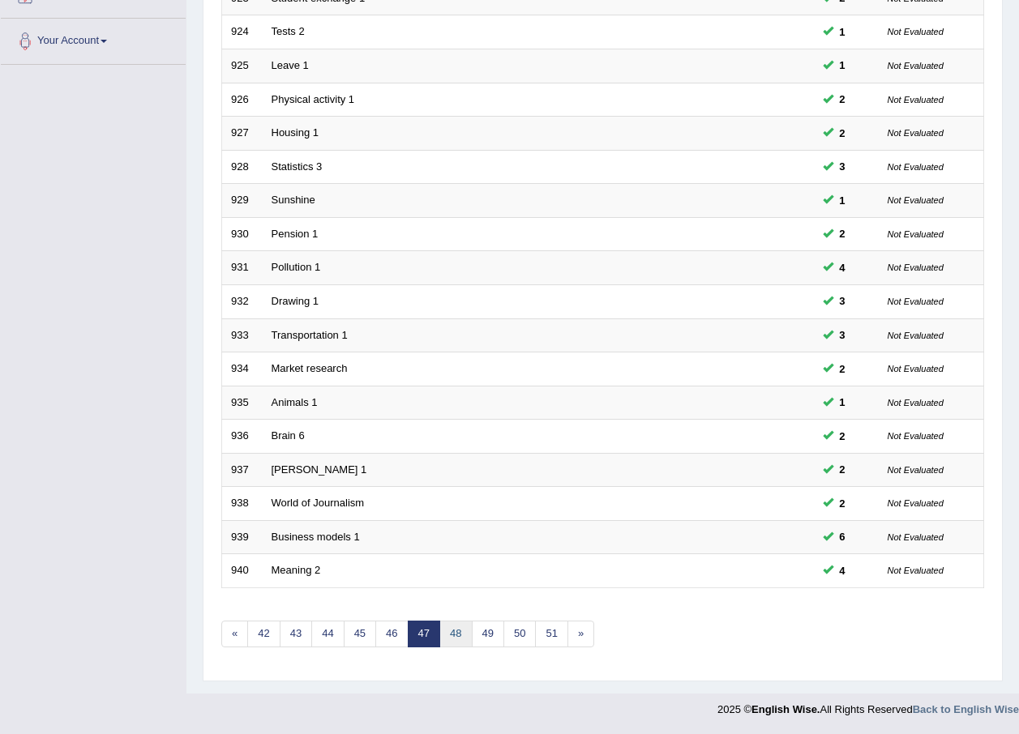
click at [451, 629] on link "48" at bounding box center [455, 634] width 32 height 27
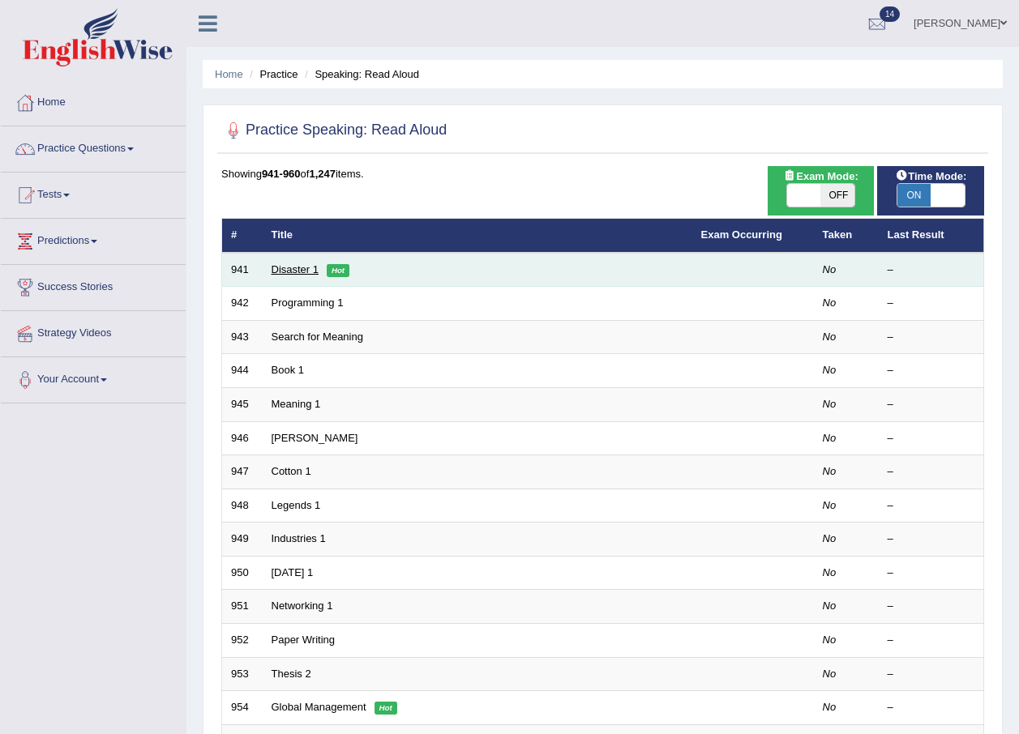
click at [283, 271] on link "Disaster 1" at bounding box center [295, 269] width 48 height 12
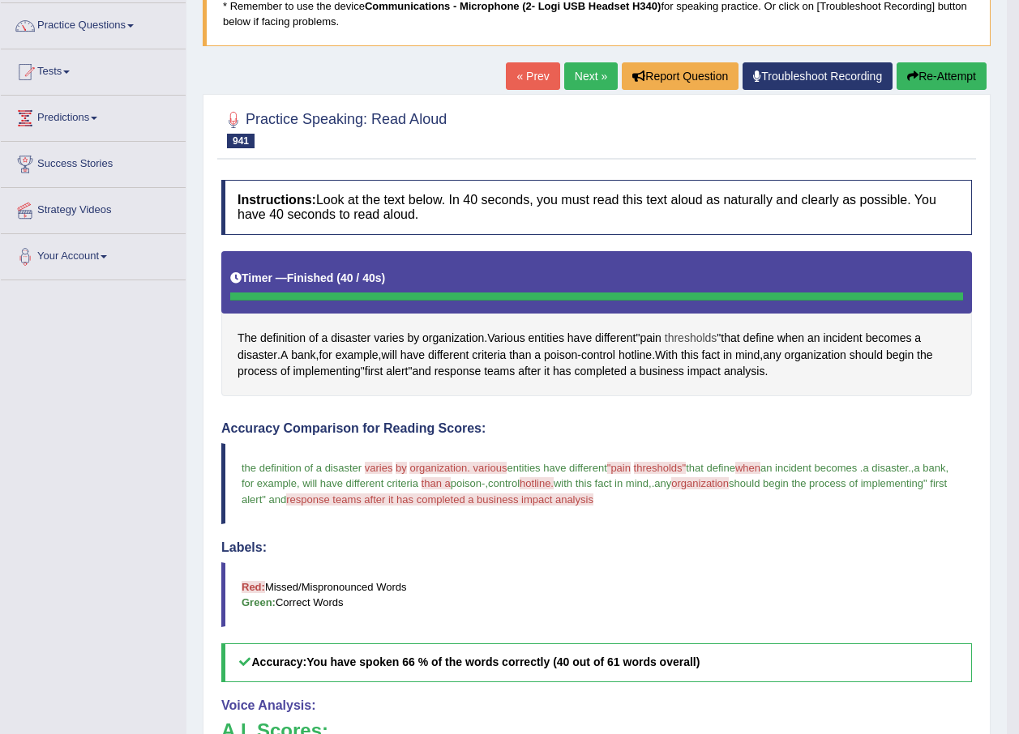
scroll to position [97, 0]
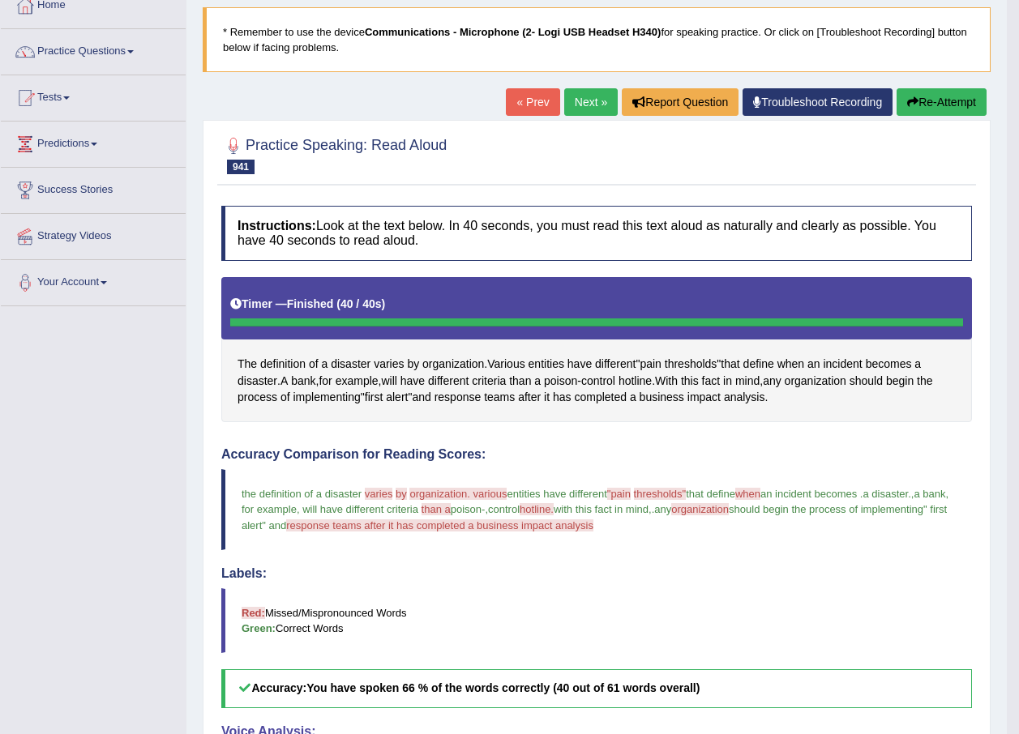
click at [929, 96] on button "Re-Attempt" at bounding box center [941, 102] width 90 height 28
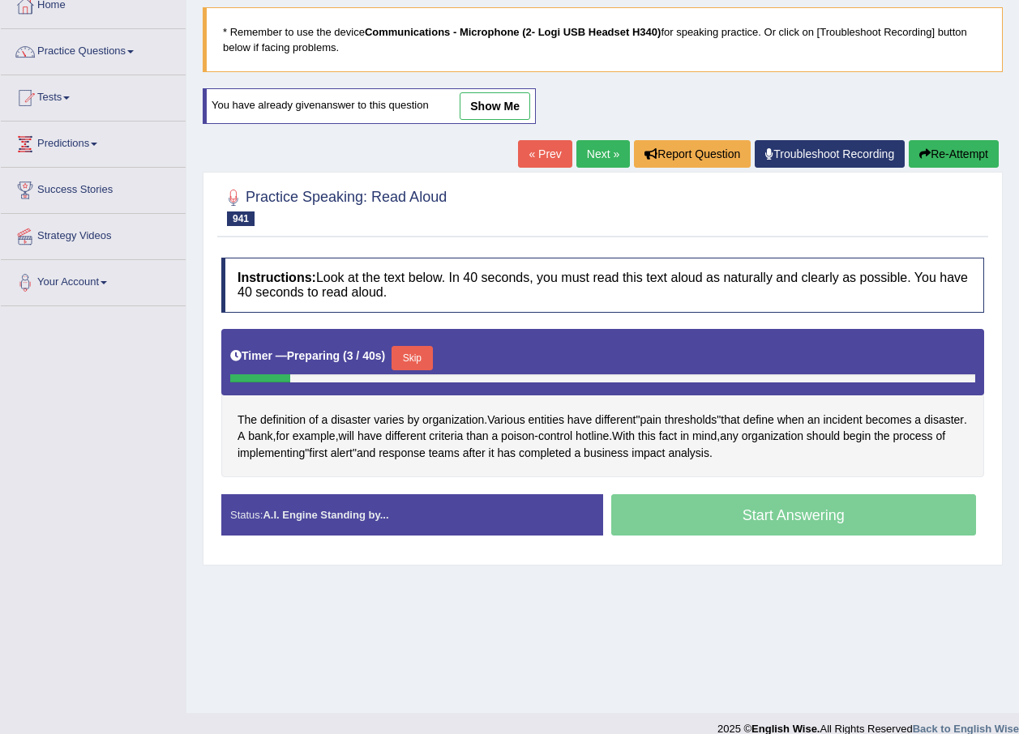
click at [413, 360] on button "Skip" at bounding box center [411, 358] width 41 height 24
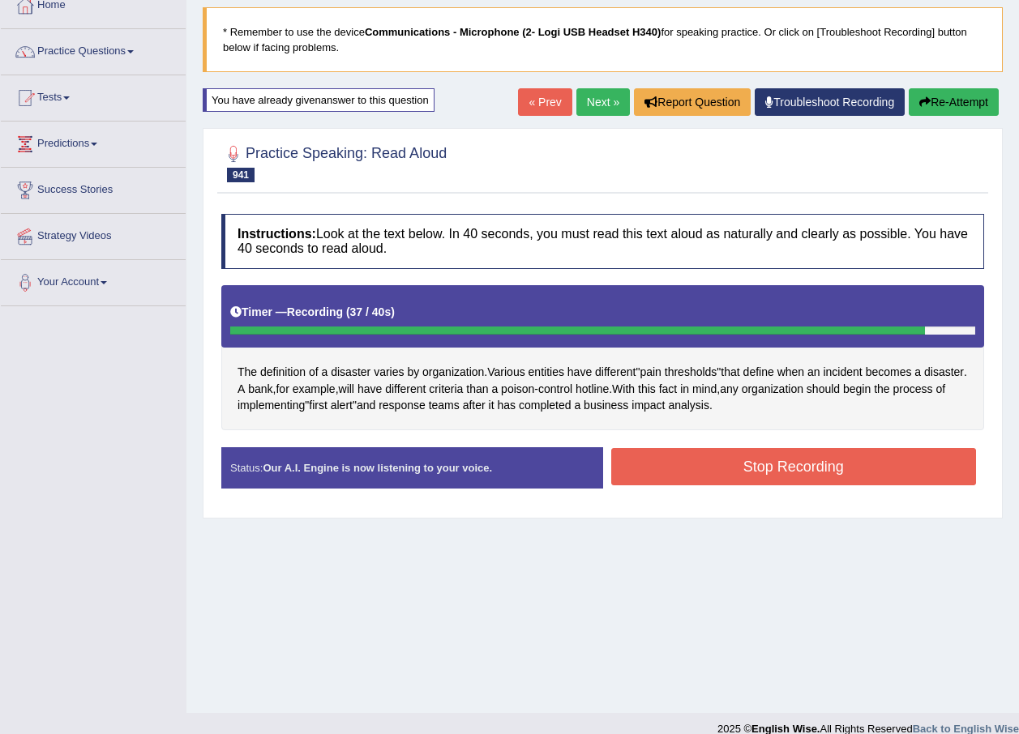
click at [728, 464] on button "Stop Recording" at bounding box center [793, 466] width 365 height 37
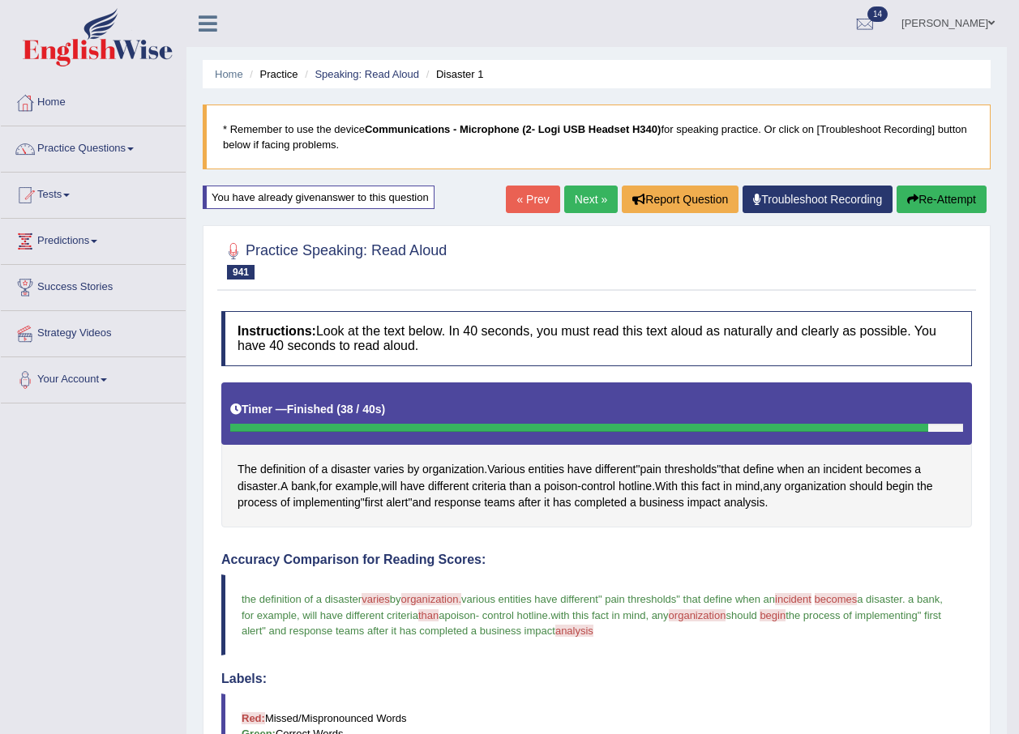
click at [933, 198] on button "Re-Attempt" at bounding box center [941, 200] width 90 height 28
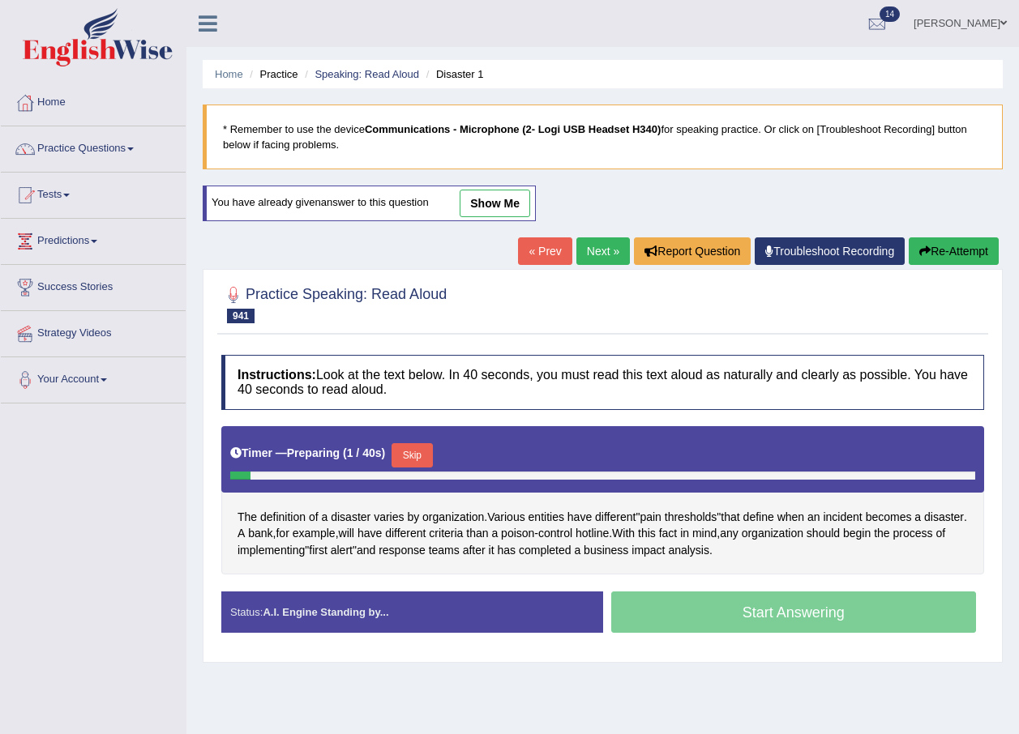
click at [425, 453] on button "Skip" at bounding box center [411, 455] width 41 height 24
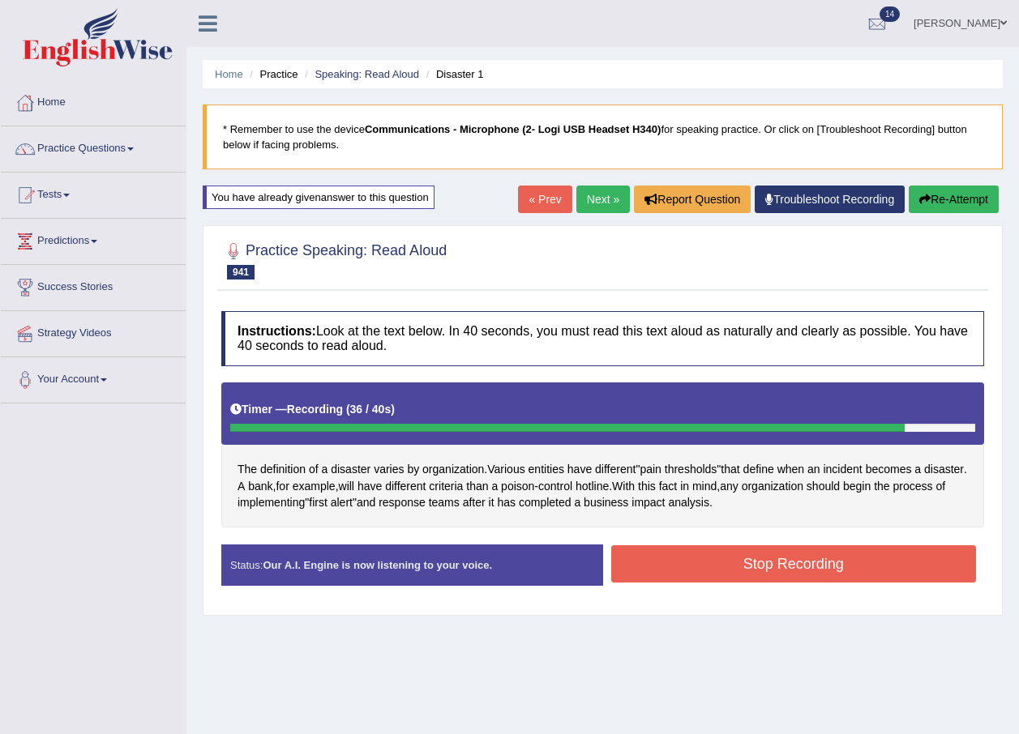
drag, startPoint x: 723, startPoint y: 578, endPoint x: 689, endPoint y: 580, distance: 34.1
click at [717, 578] on button "Stop Recording" at bounding box center [793, 563] width 365 height 37
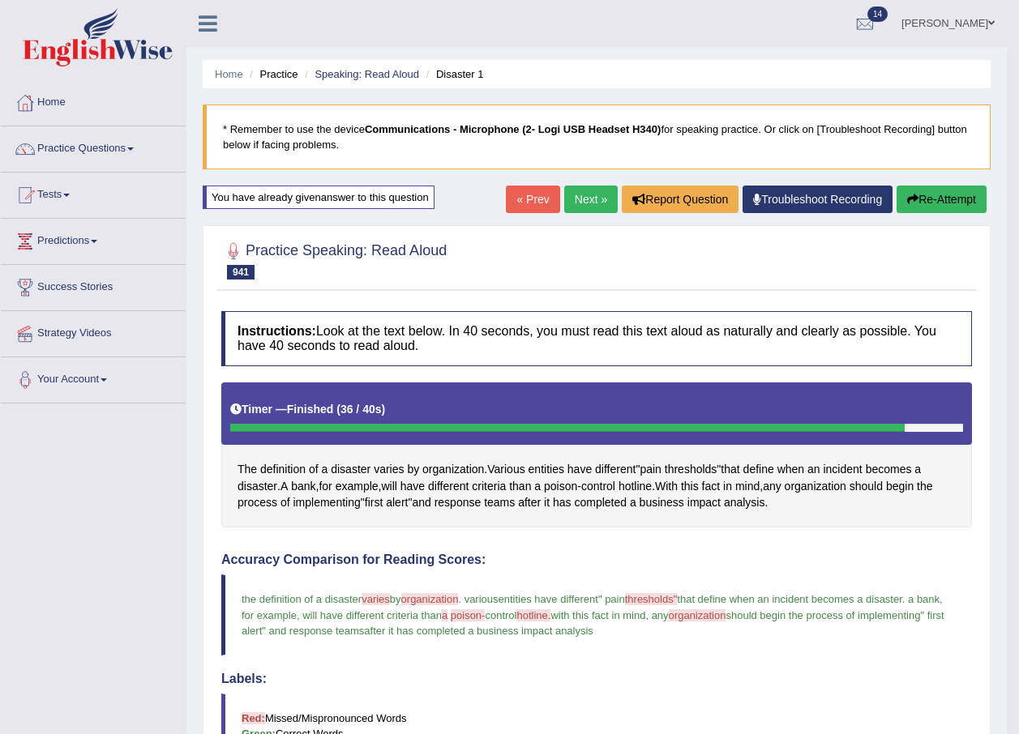
click at [944, 200] on button "Re-Attempt" at bounding box center [941, 200] width 90 height 28
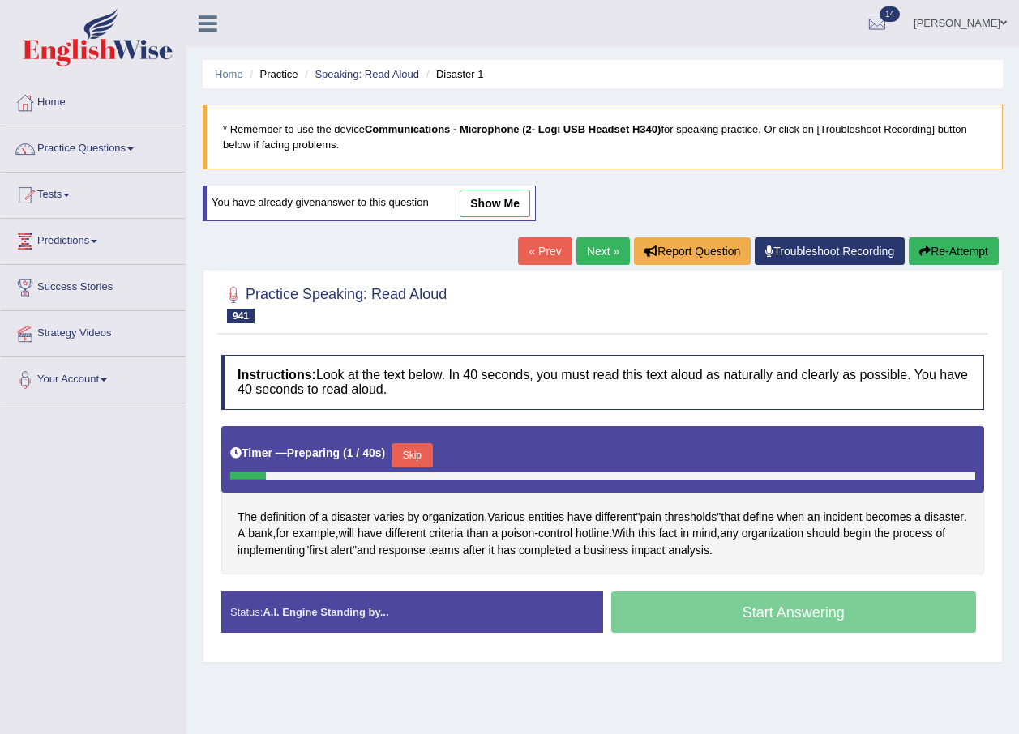
click at [405, 447] on button "Skip" at bounding box center [411, 455] width 41 height 24
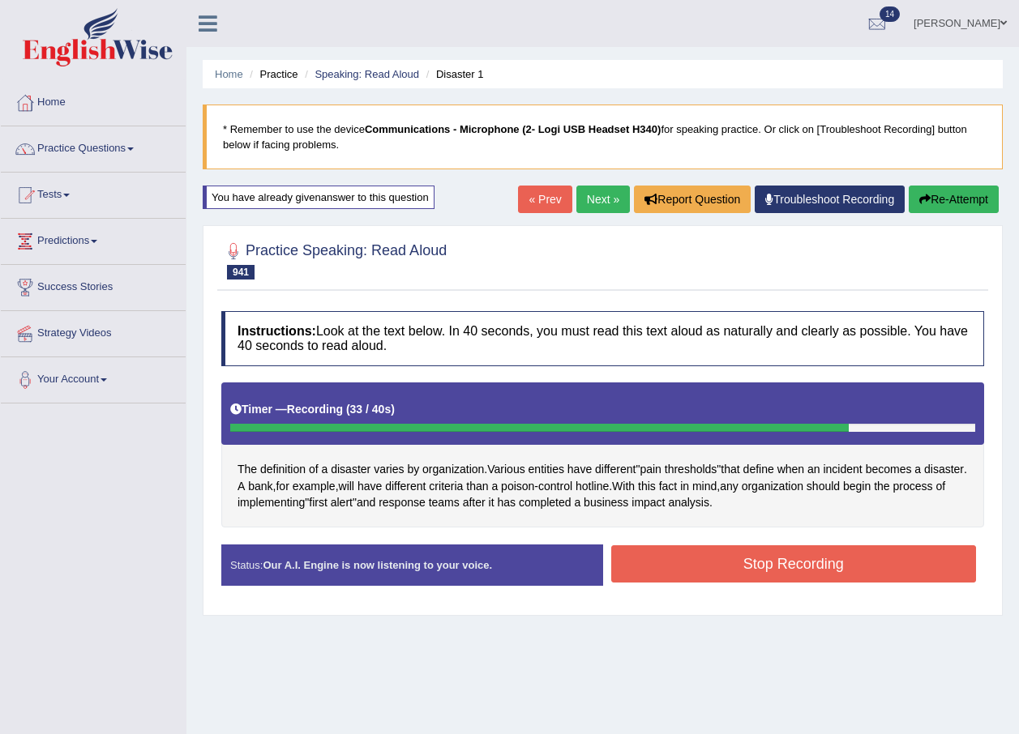
click at [762, 570] on button "Stop Recording" at bounding box center [793, 563] width 365 height 37
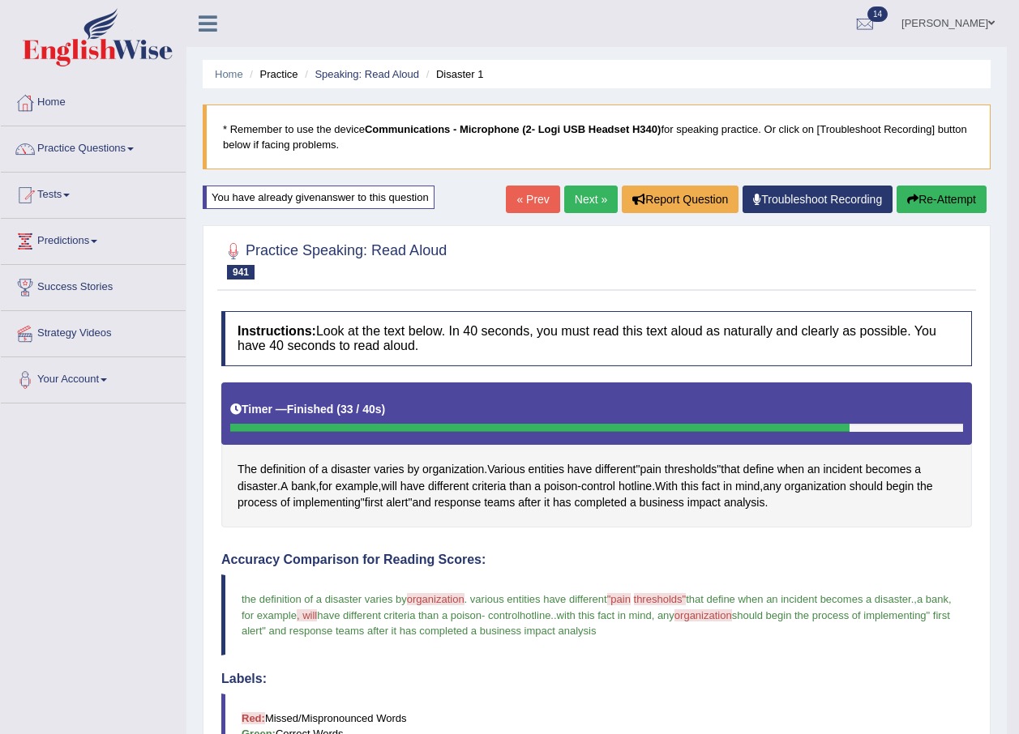
click at [587, 192] on link "Next »" at bounding box center [590, 200] width 53 height 28
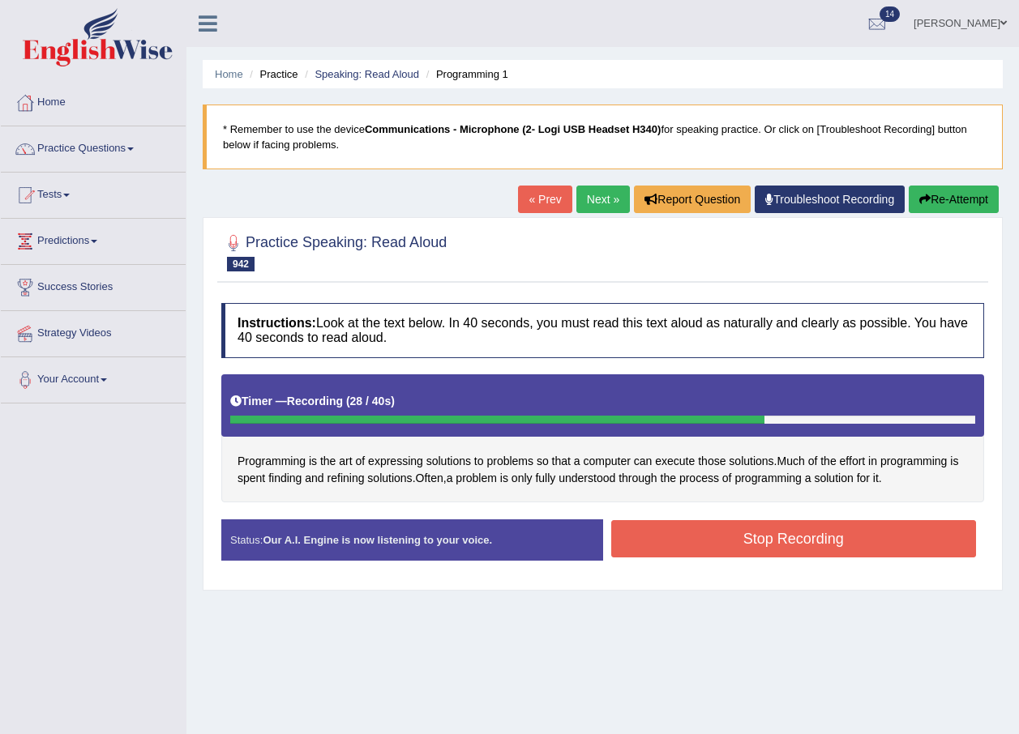
click at [768, 541] on button "Stop Recording" at bounding box center [793, 538] width 365 height 37
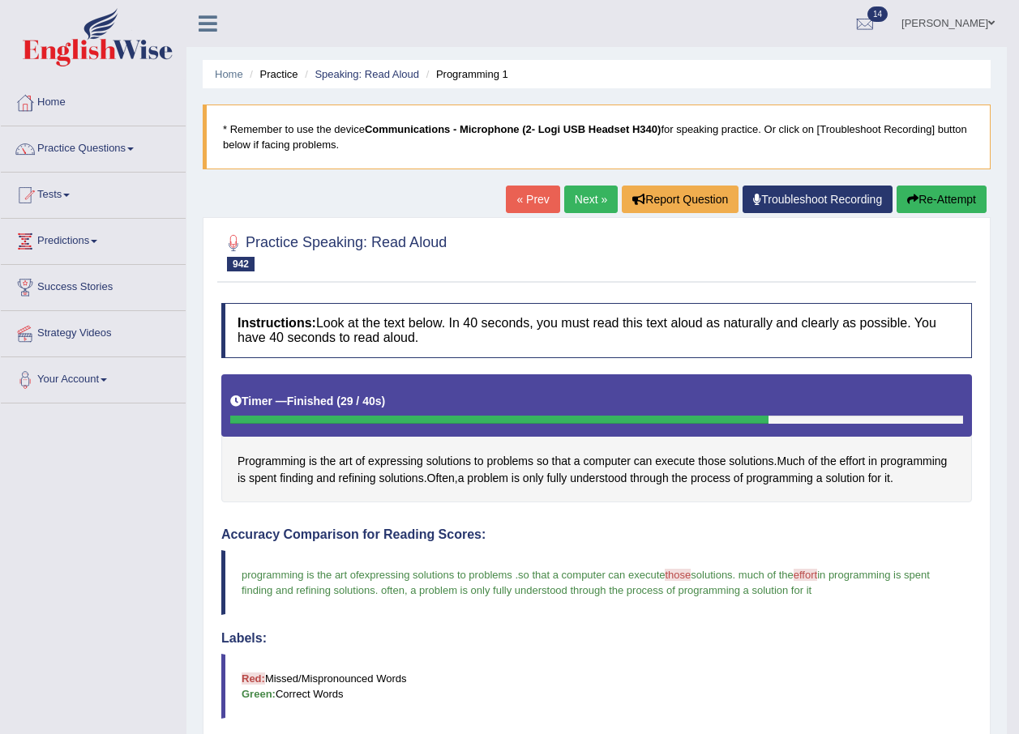
click at [927, 203] on button "Re-Attempt" at bounding box center [941, 200] width 90 height 28
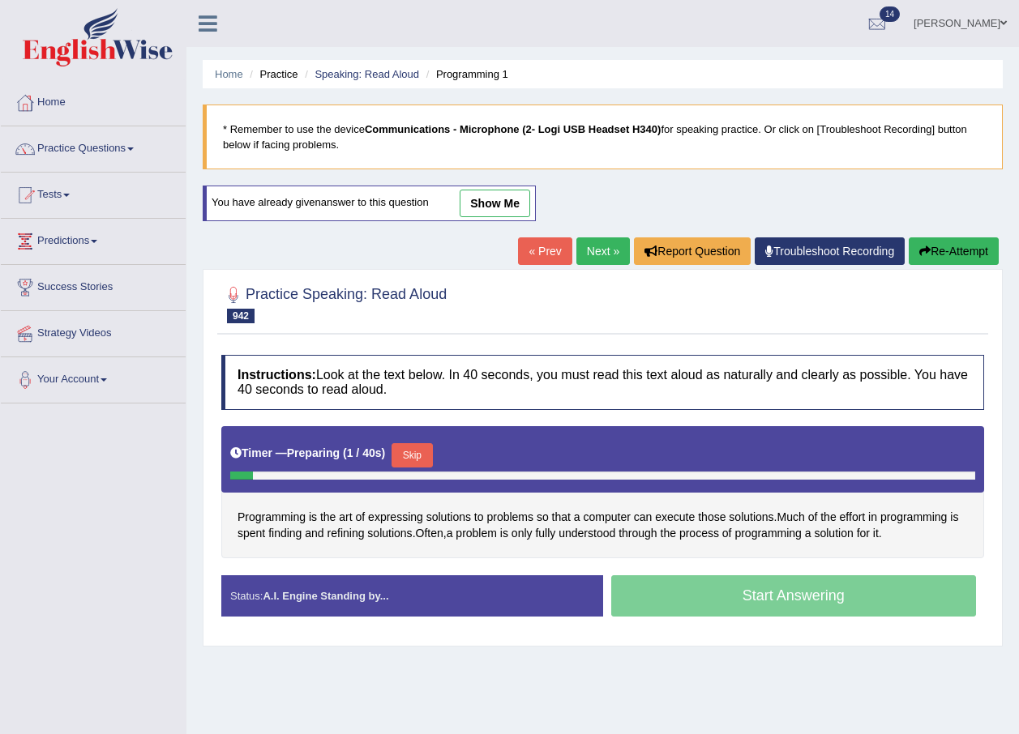
click at [411, 455] on button "Skip" at bounding box center [411, 455] width 41 height 24
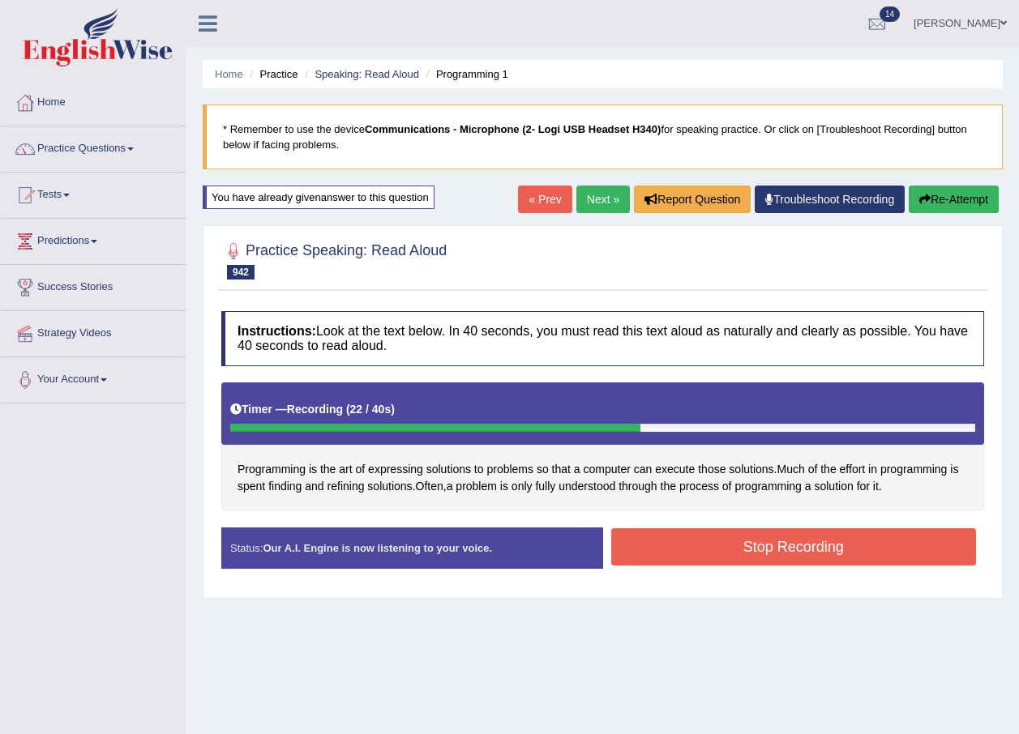
click at [797, 545] on button "Stop Recording" at bounding box center [793, 546] width 365 height 37
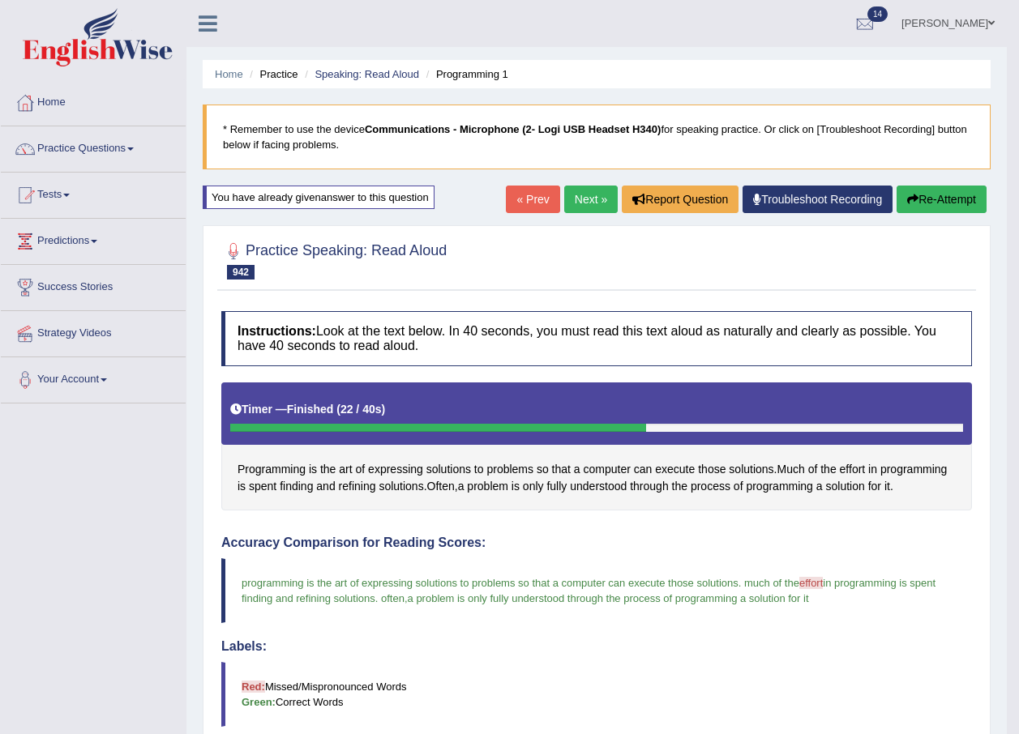
click at [575, 199] on link "Next »" at bounding box center [590, 200] width 53 height 28
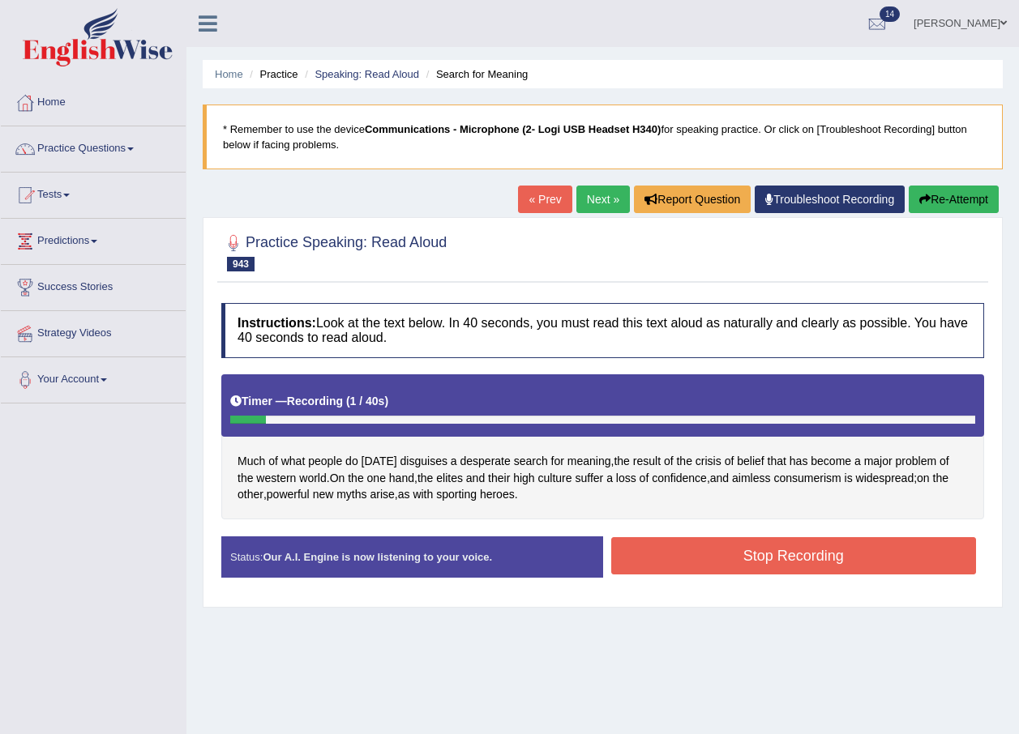
click at [754, 557] on button "Stop Recording" at bounding box center [793, 555] width 365 height 37
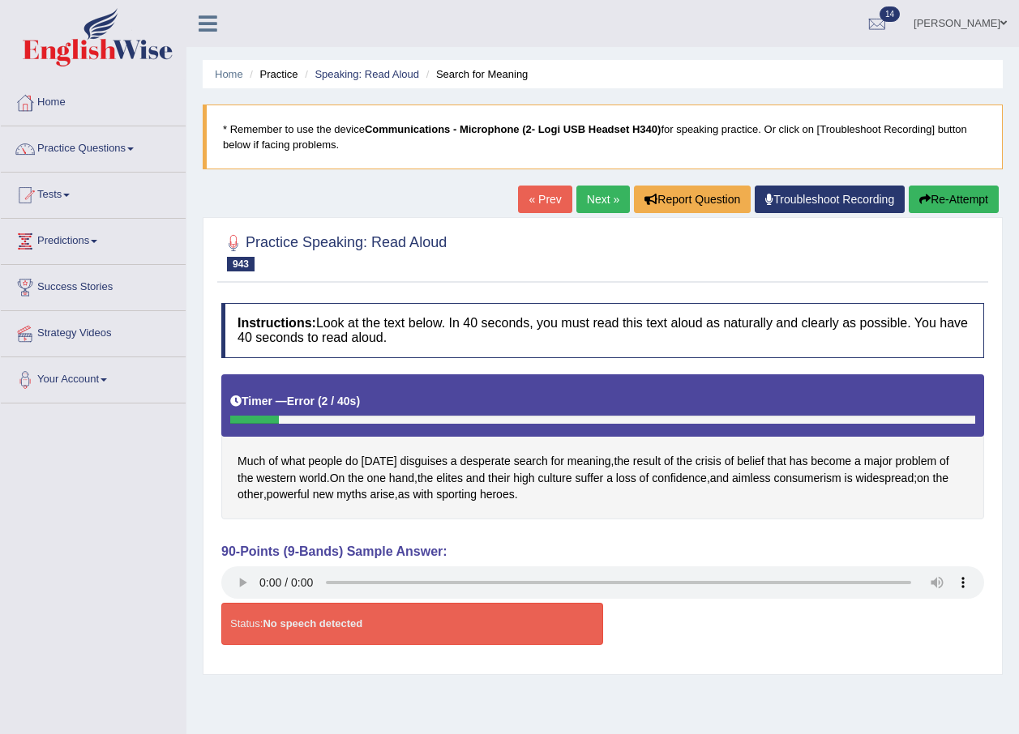
click at [919, 199] on icon "button" at bounding box center [924, 199] width 11 height 11
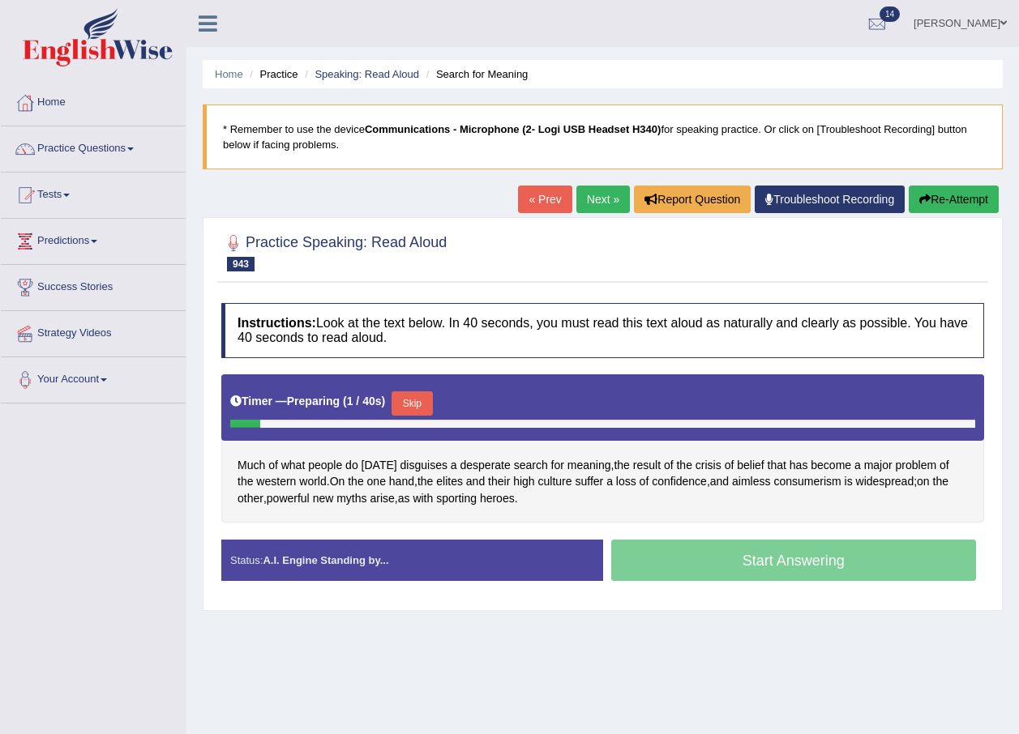
click at [408, 398] on button "Skip" at bounding box center [411, 403] width 41 height 24
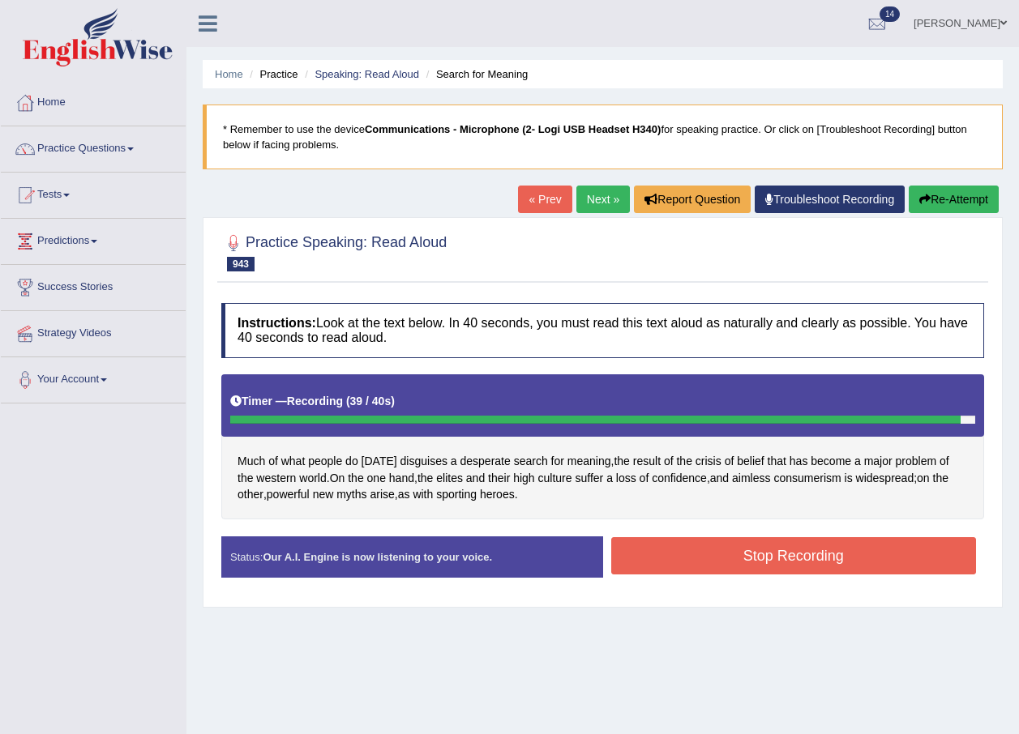
click at [799, 560] on button "Stop Recording" at bounding box center [793, 555] width 365 height 37
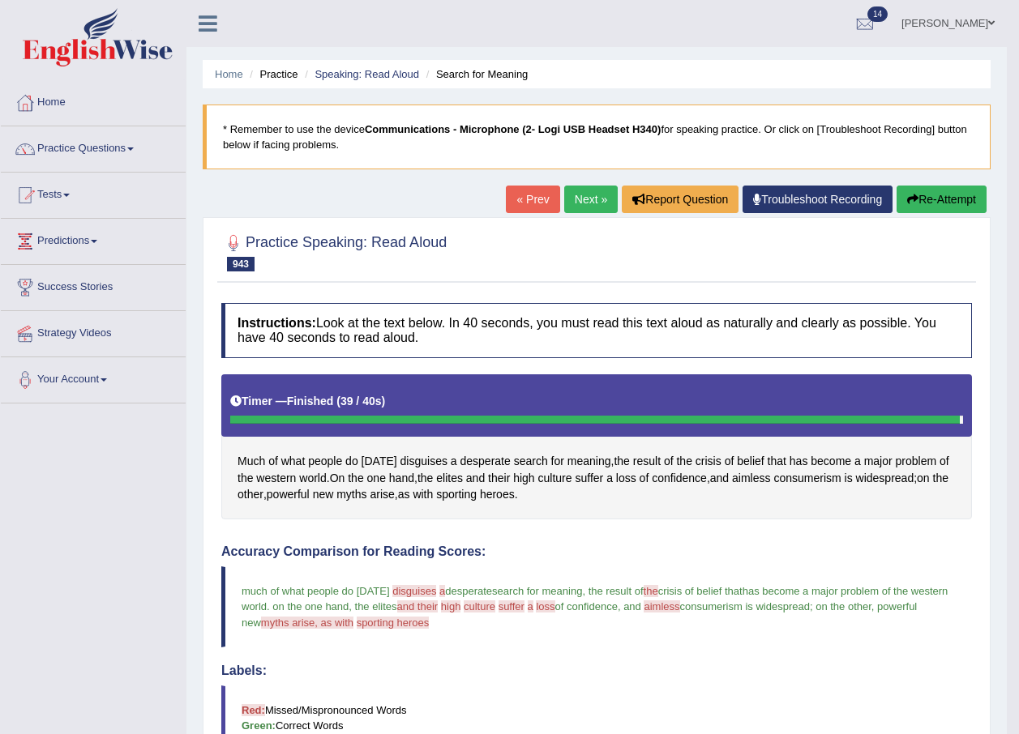
click at [989, 18] on span at bounding box center [991, 23] width 6 height 11
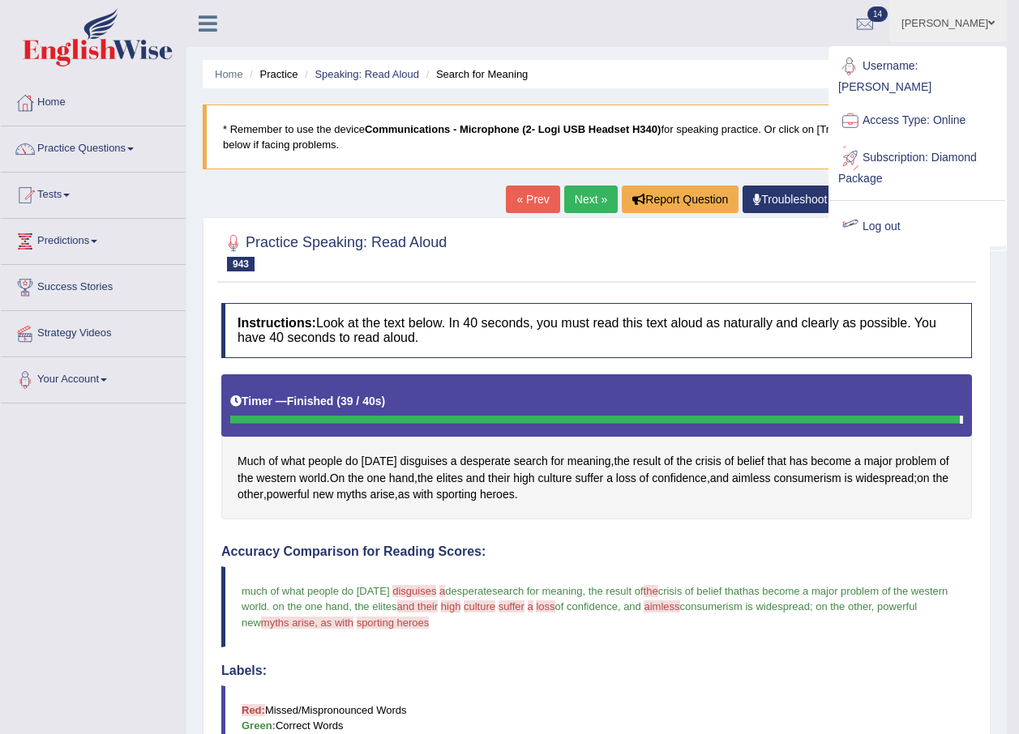
click at [904, 220] on link "Log out" at bounding box center [917, 226] width 175 height 37
